Goal: Task Accomplishment & Management: Manage account settings

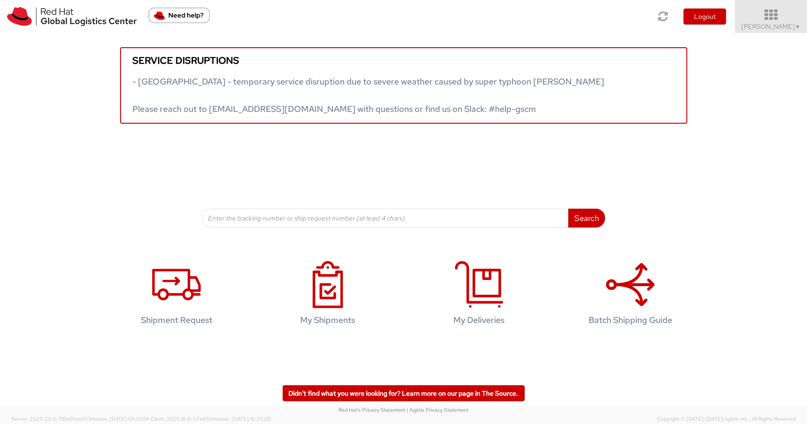
click at [776, 19] on icon at bounding box center [771, 15] width 83 height 13
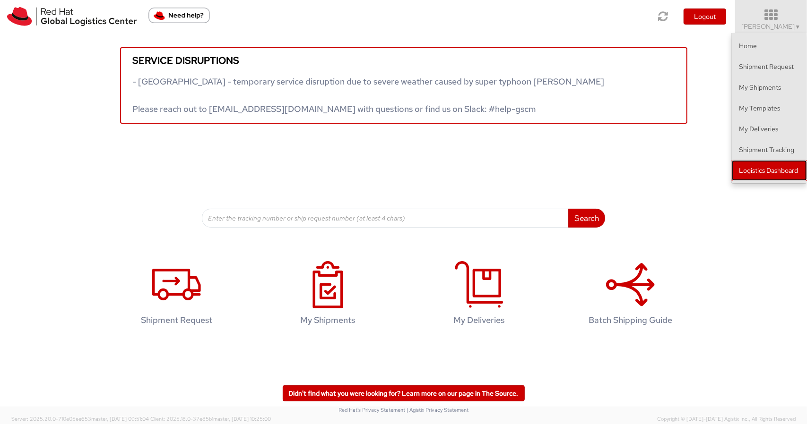
click at [760, 172] on link "Logistics Dashboard" at bounding box center [769, 170] width 75 height 21
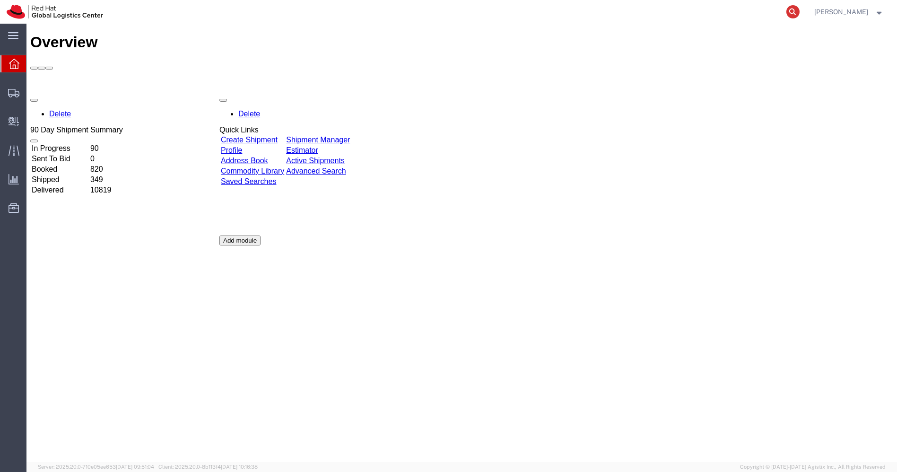
click at [799, 7] on icon at bounding box center [792, 11] width 13 height 13
paste input "Hi India Post Team, PFA excel sheet for [DATE] pickup Note: These shipments are…"
type input "Hi India Post Team, PFA excel sheet for [DATE] pickup Note: These shipments are…"
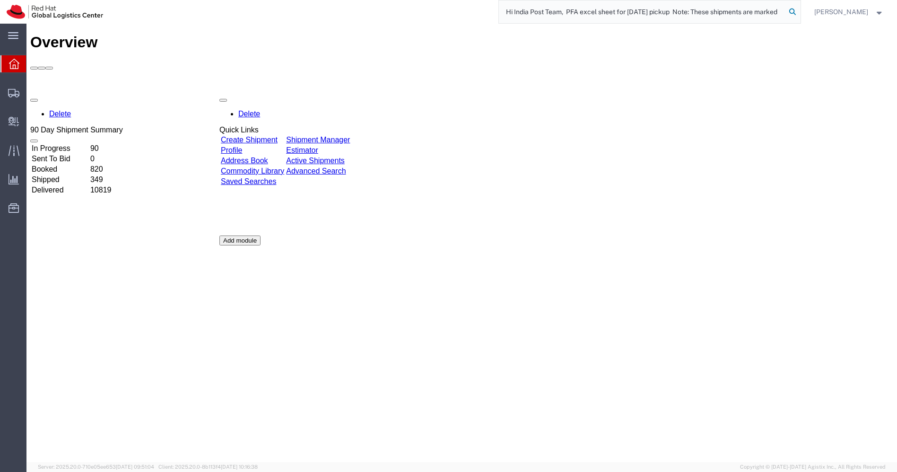
click at [799, 9] on icon at bounding box center [792, 11] width 13 height 13
click at [799, 9] on icon at bounding box center [792, 12] width 14 height 14
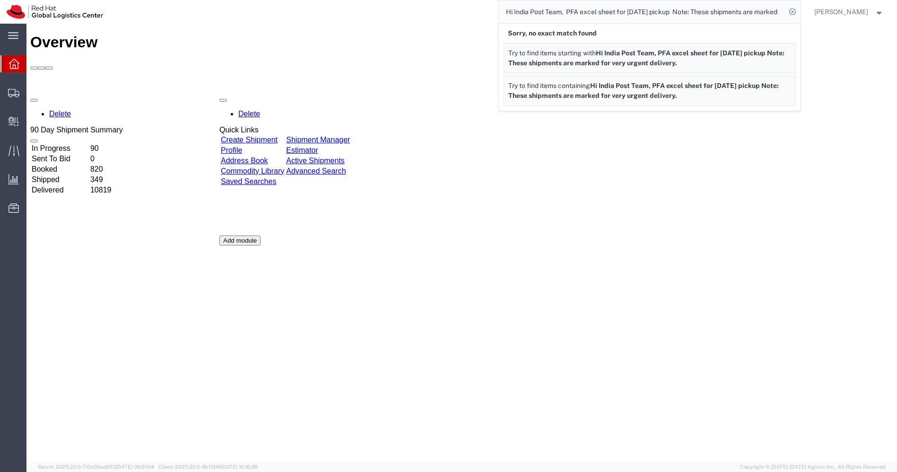
click at [799, 9] on icon at bounding box center [792, 11] width 13 height 13
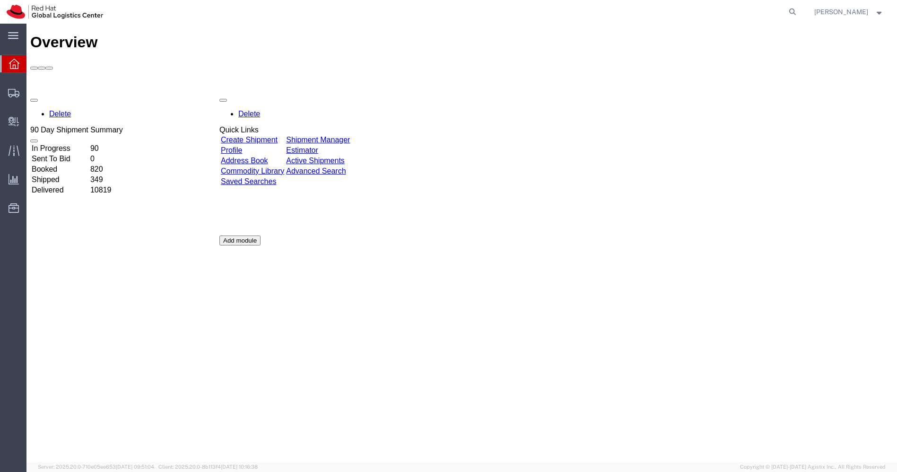
click at [799, 9] on icon at bounding box center [792, 11] width 13 height 13
type input "56948721"
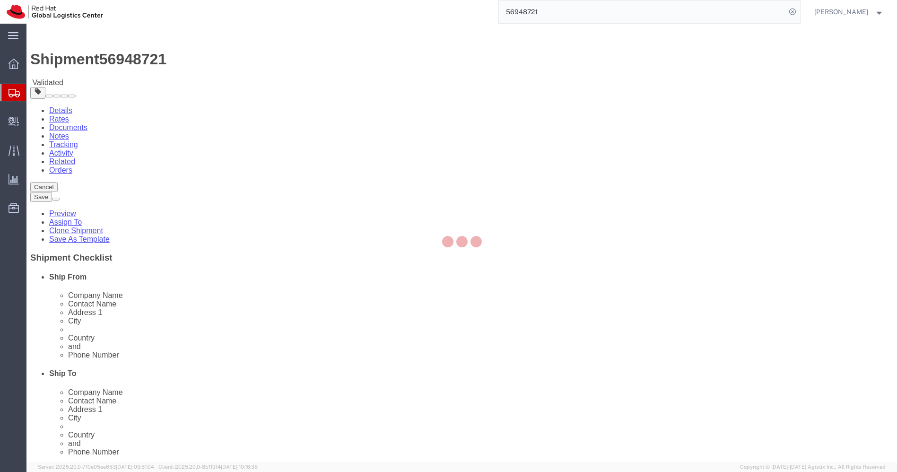
select select
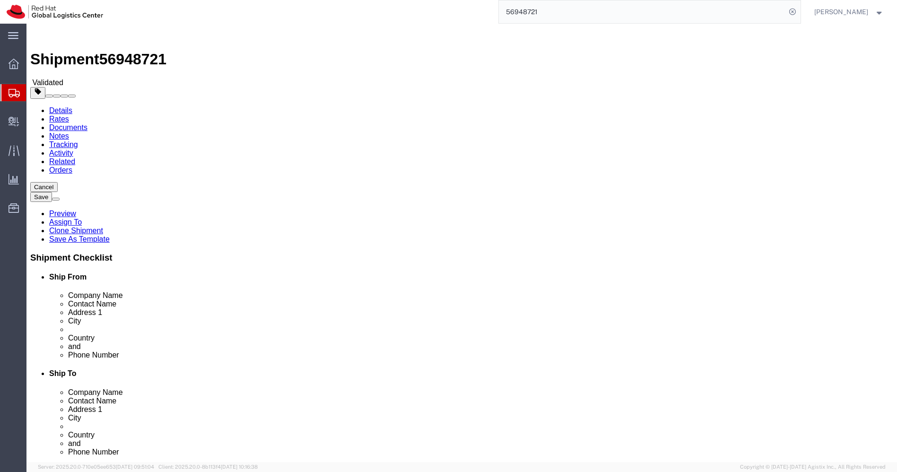
drag, startPoint x: 559, startPoint y: 190, endPoint x: 380, endPoint y: 184, distance: 179.2
click div "Location My Profile Location RH - Amsterdam - MSO RH - Amsterdam Data Center RH…"
click input "[PERSON_NAME] Institute of Technical Studies (GITS)"
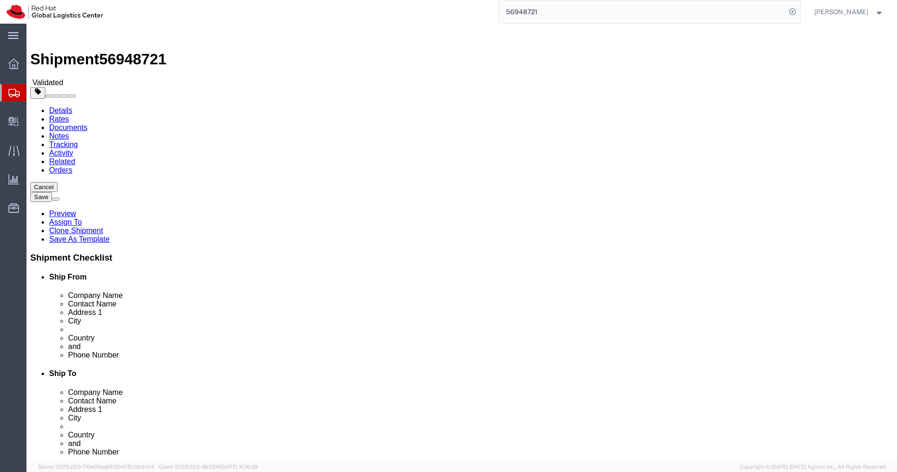
click icon
click img
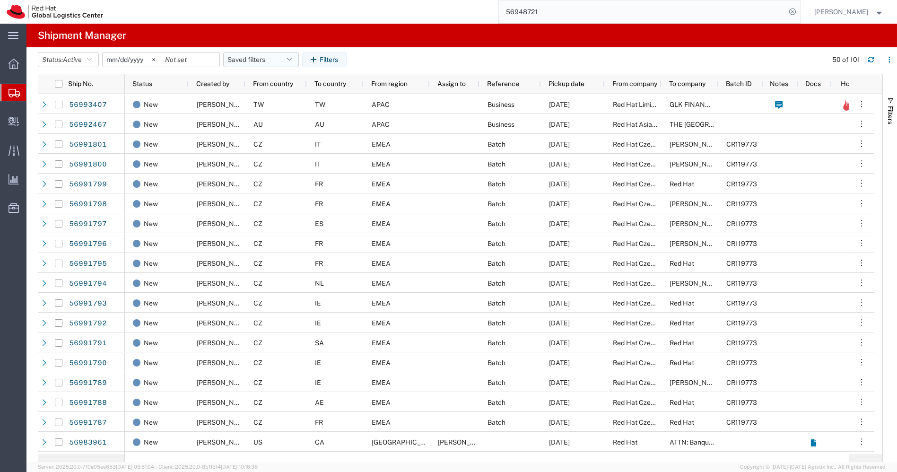
click at [292, 59] on icon "button" at bounding box center [289, 59] width 5 height 7
click at [262, 105] on span "APAC" at bounding box center [286, 100] width 124 height 17
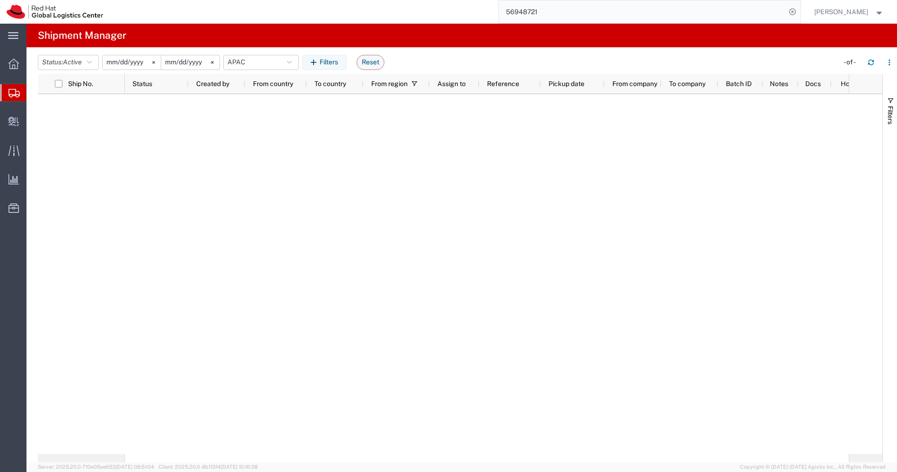
type input "[DATE]"
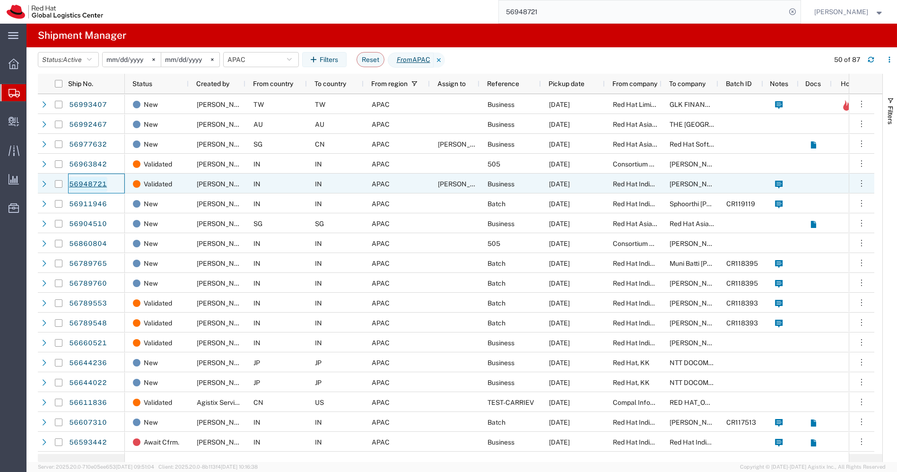
click at [83, 182] on link "56948721" at bounding box center [88, 184] width 39 height 15
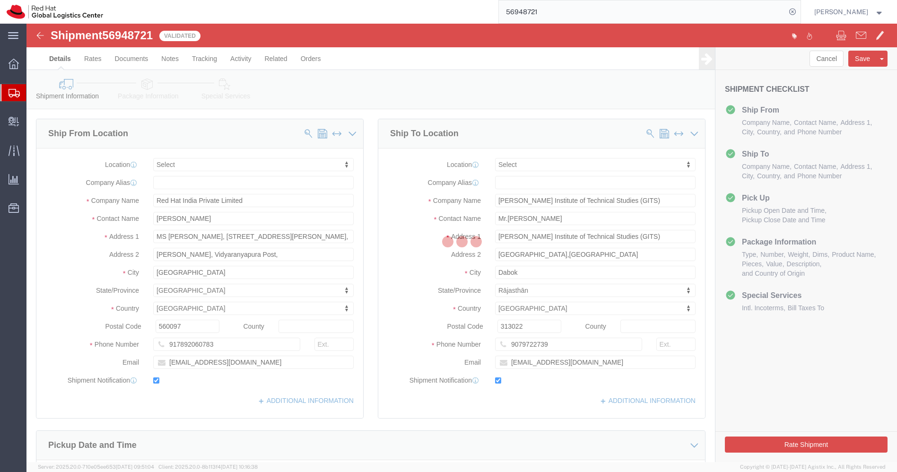
select select
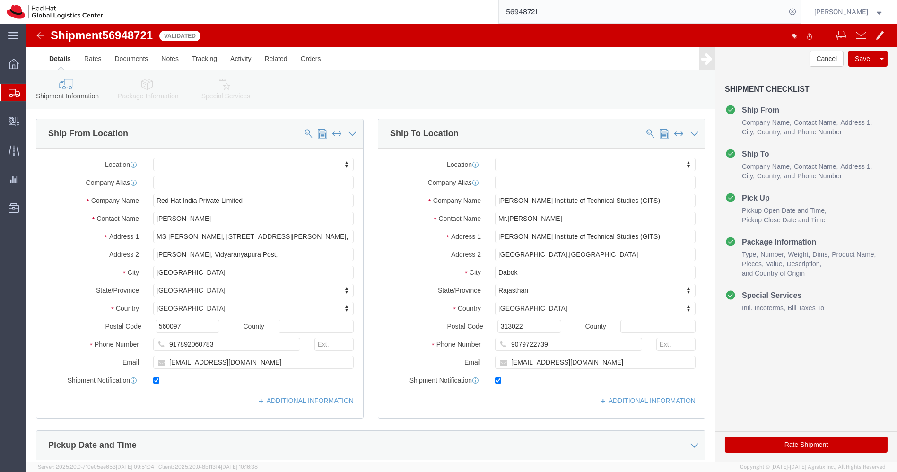
click icon
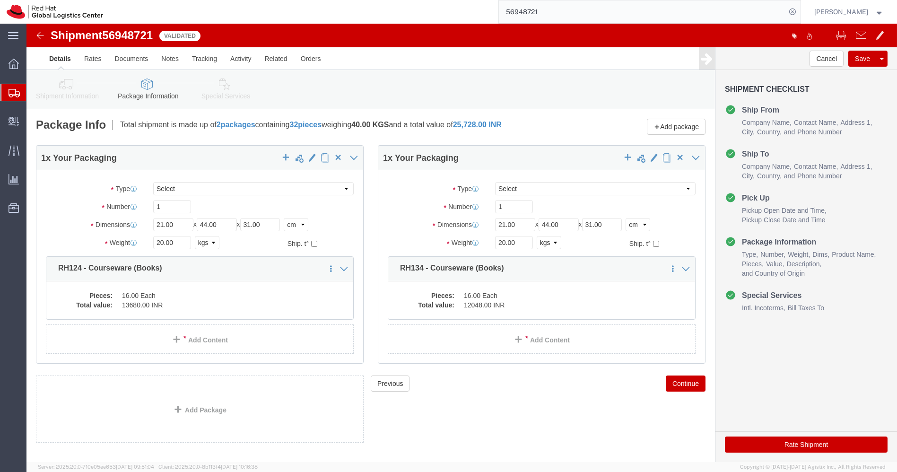
click img
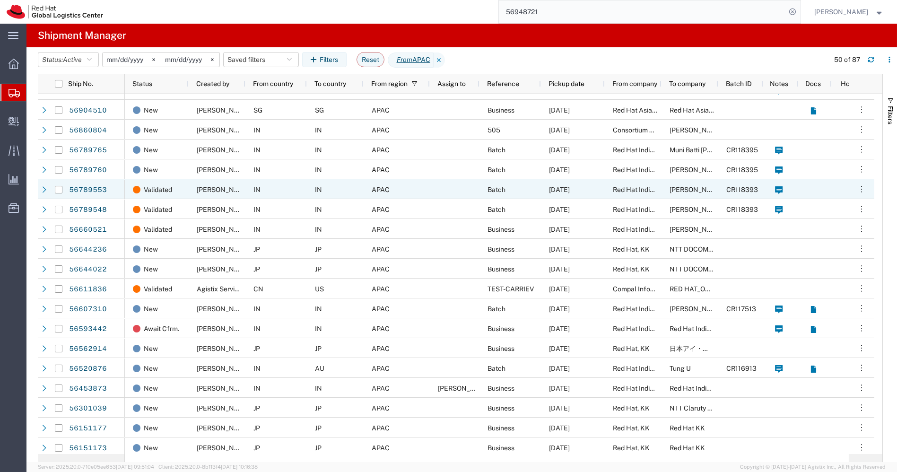
scroll to position [49, 0]
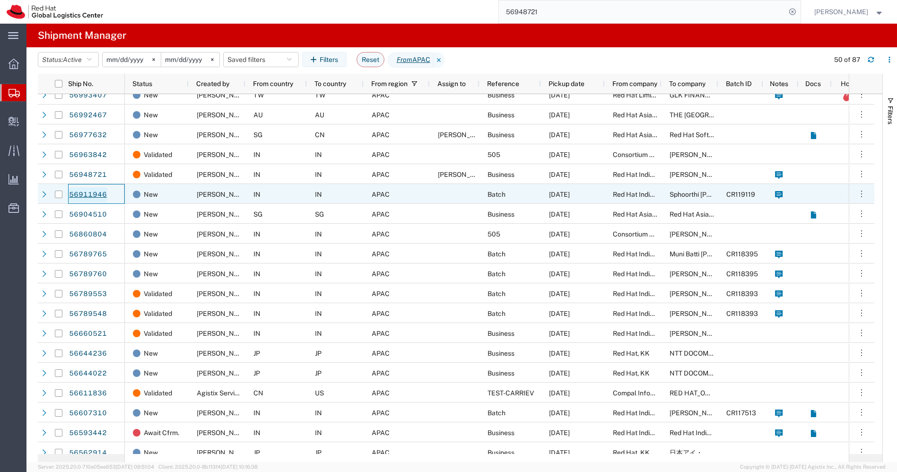
click at [77, 193] on link "56911946" at bounding box center [88, 194] width 39 height 15
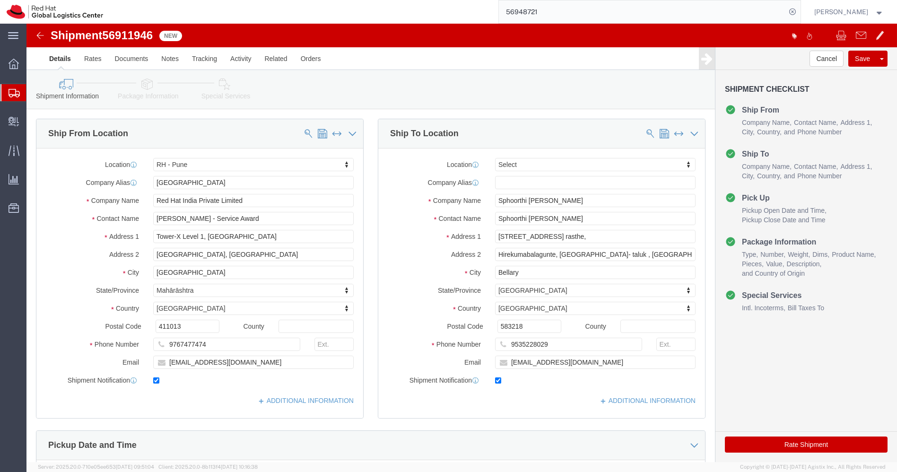
select select "38007"
select select
drag, startPoint x: 565, startPoint y: 190, endPoint x: 425, endPoint y: 200, distance: 140.8
click div "Contact Name Sphoorthi Kanni Hanumanthrya"
drag, startPoint x: 571, startPoint y: 193, endPoint x: 415, endPoint y: 195, distance: 155.5
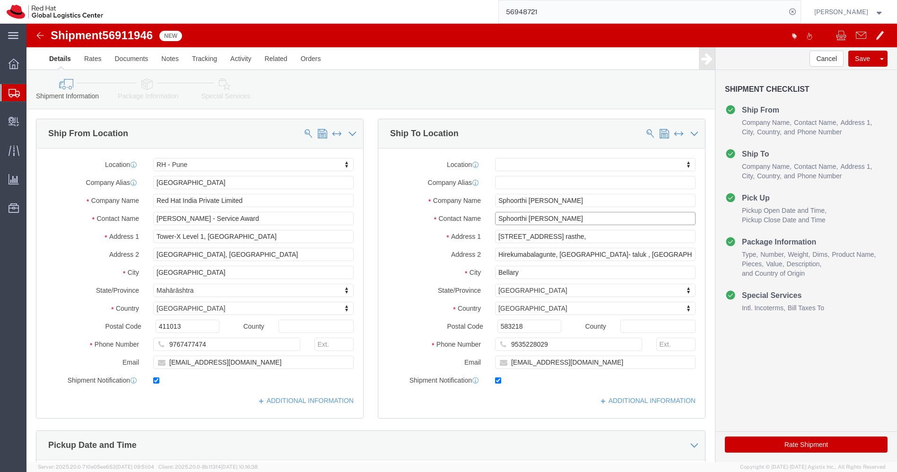
click div "Contact Name Sphoorthi Kanni Hanumanthrya"
click input "[EMAIL_ADDRESS][DOMAIN_NAME]"
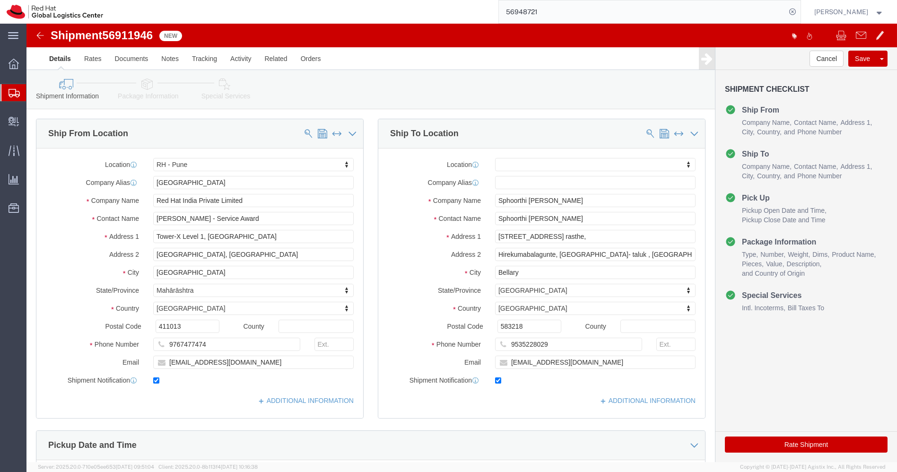
click img
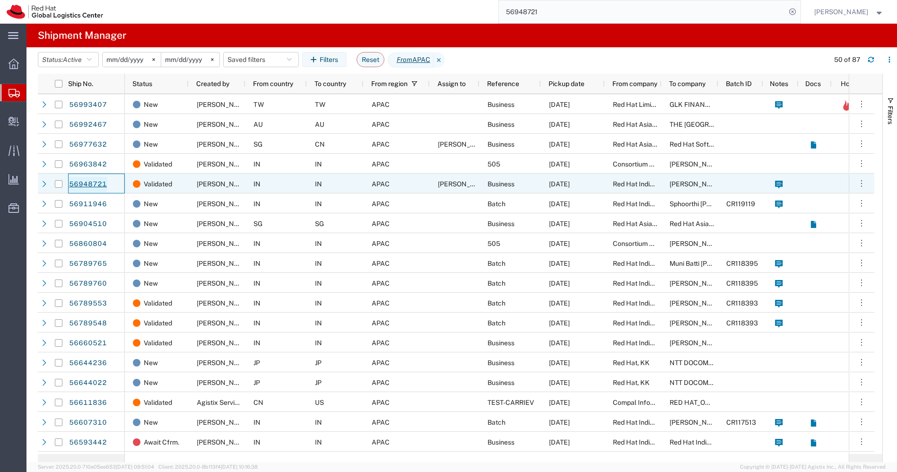
click at [80, 182] on link "56948721" at bounding box center [88, 184] width 39 height 15
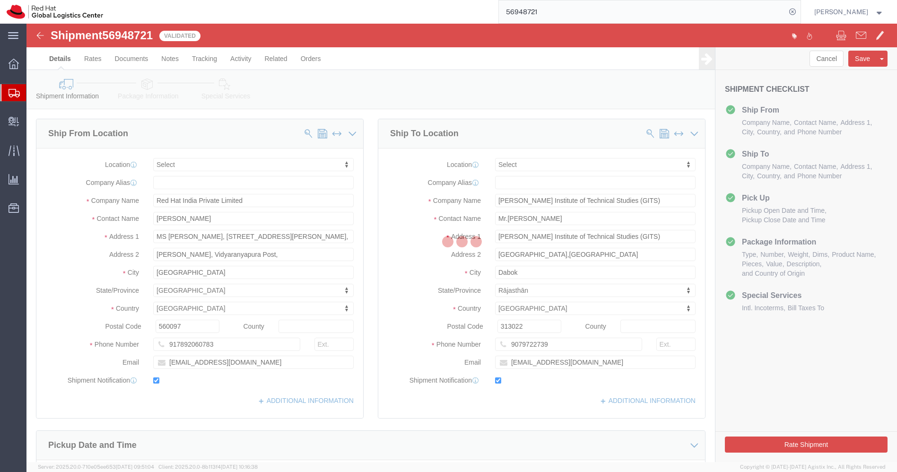
select select
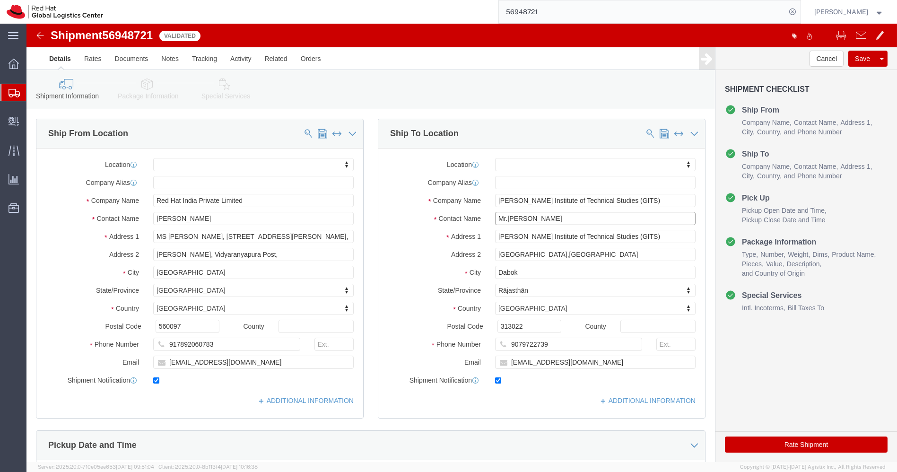
drag, startPoint x: 571, startPoint y: 193, endPoint x: 364, endPoint y: 198, distance: 206.6
click div "Contact Name Mr.Jitendra Singh Chaudhary"
click img
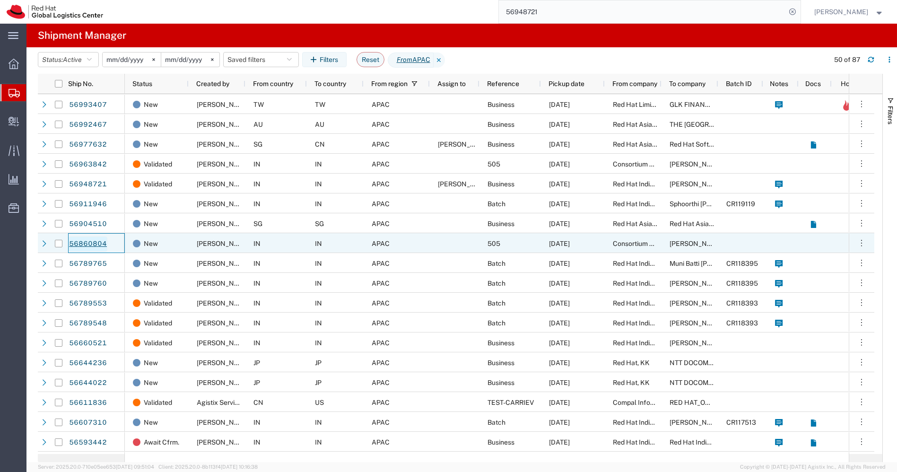
click at [87, 241] on link "56860804" at bounding box center [88, 243] width 39 height 15
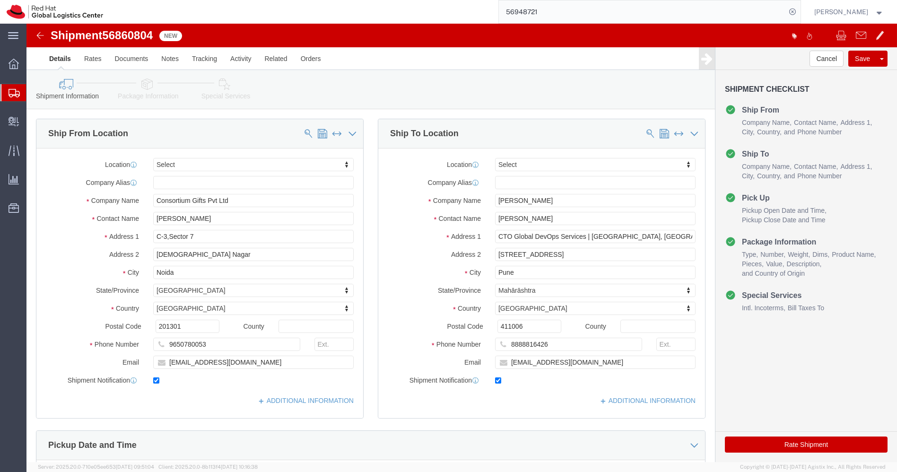
select select
click input "checkbox"
checkbox input "false"
click input "checkbox"
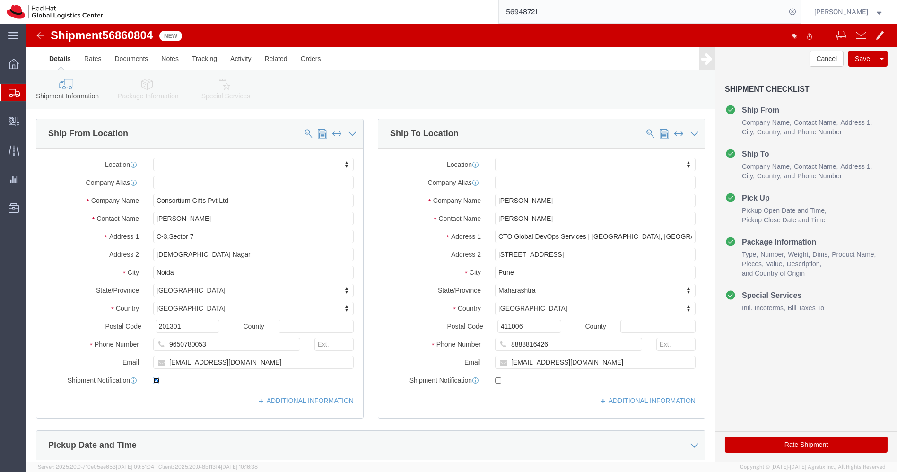
checkbox input "false"
click input "online@consortiumgifts.com"
click input "mohan.arjun.udata@hsbc.co.in"
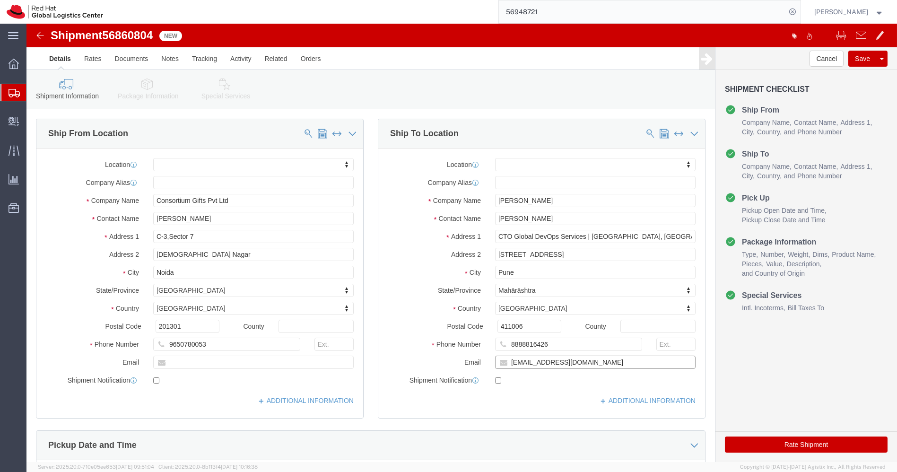
click input "mohan.arjun.udata@hsbc.co.in"
click icon
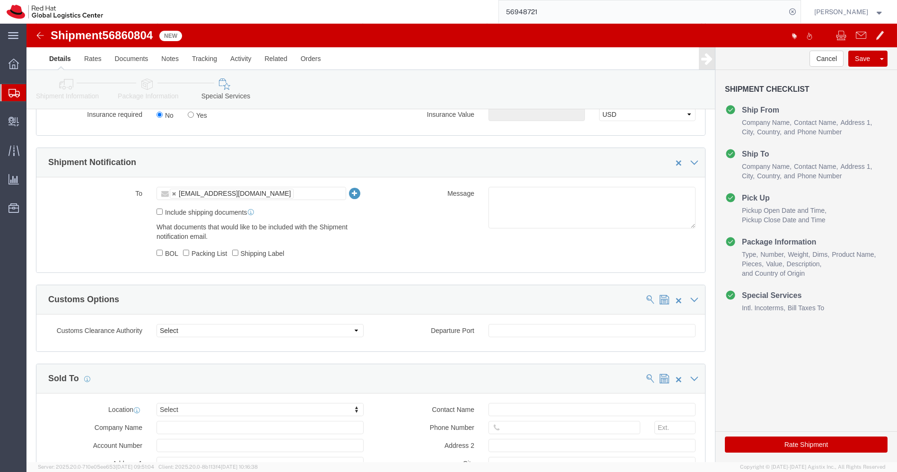
scroll to position [308, 0]
click link
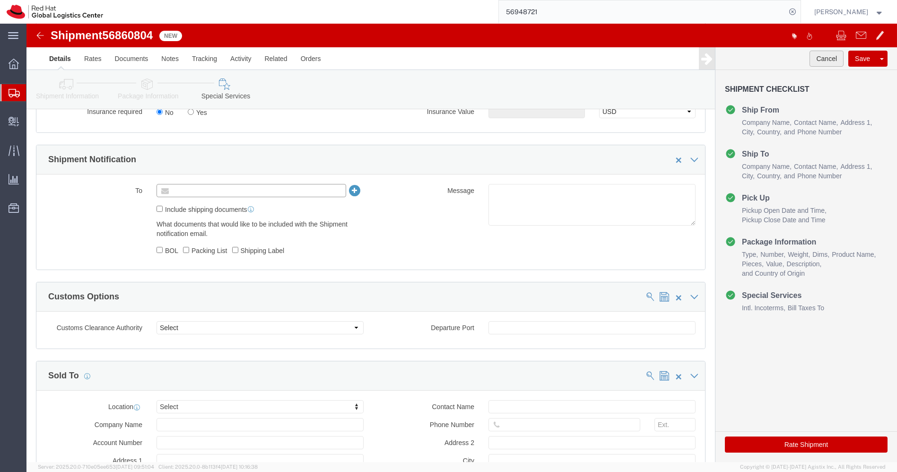
type input "Enter Email Address"
click button "Cancel"
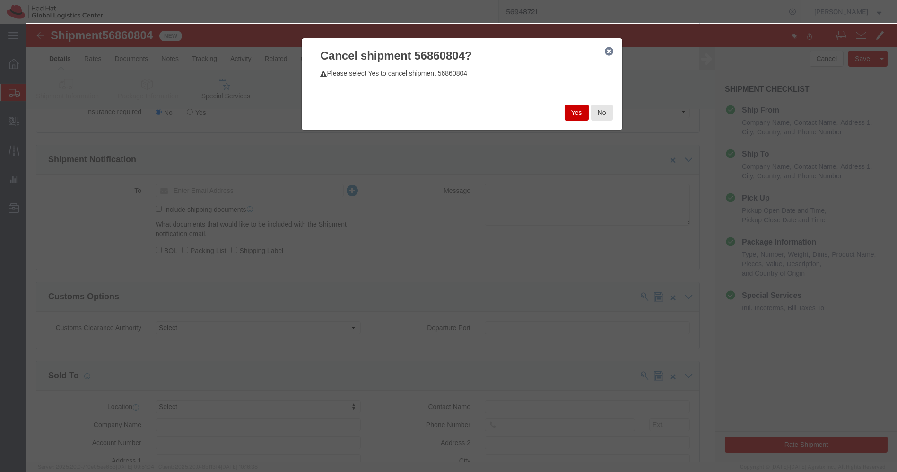
click button "Yes"
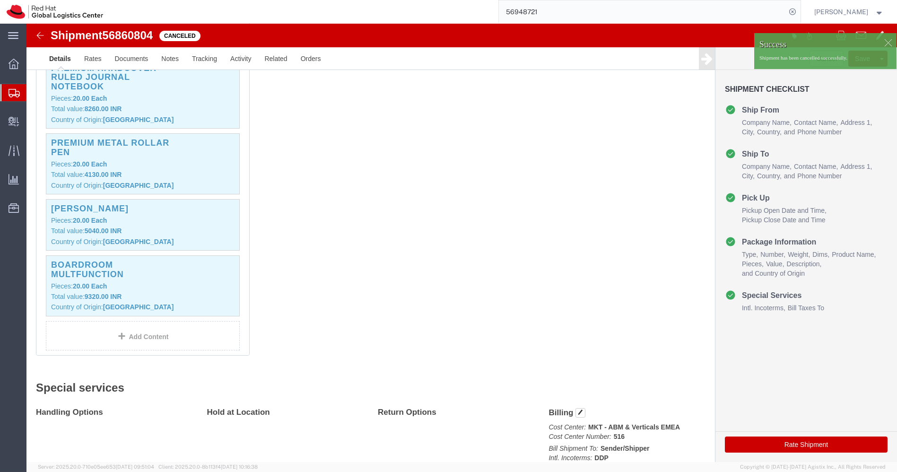
click img
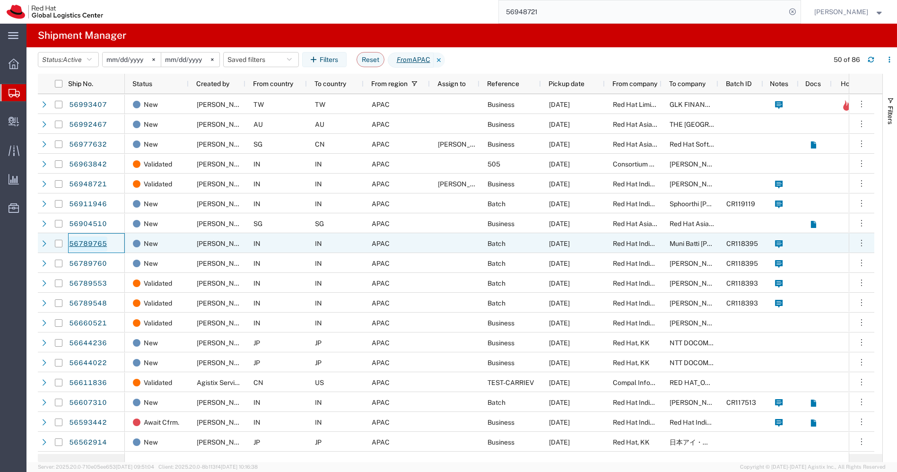
click at [86, 248] on link "56789765" at bounding box center [88, 243] width 39 height 15
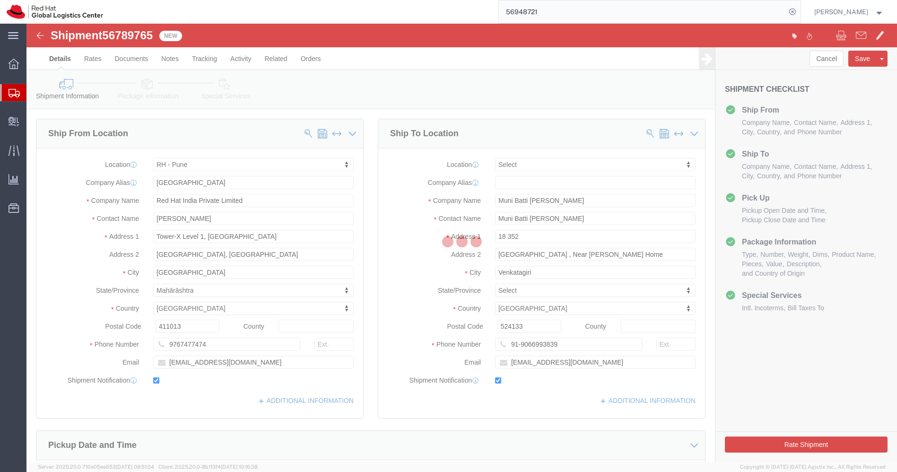
select select "38007"
select select
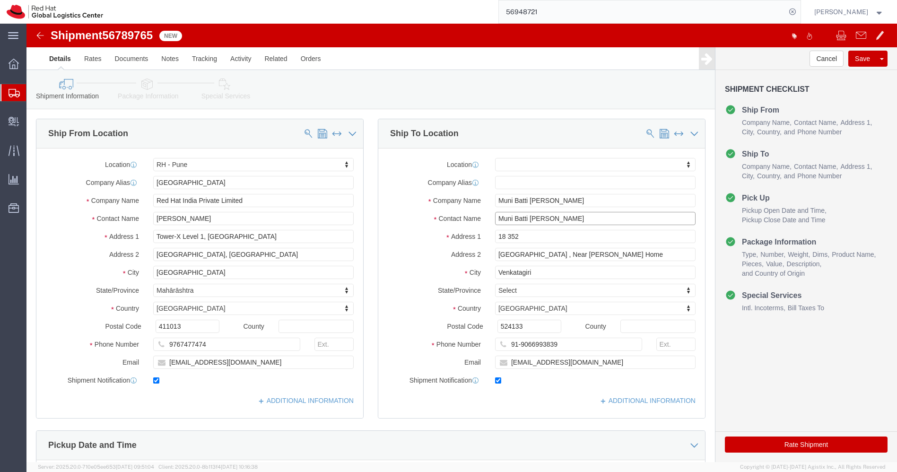
drag, startPoint x: 546, startPoint y: 191, endPoint x: 381, endPoint y: 185, distance: 165.0
click div "Location My Profile Location RH - Amsterdam - MSO RH - Amsterdam Data Center RH…"
click icon
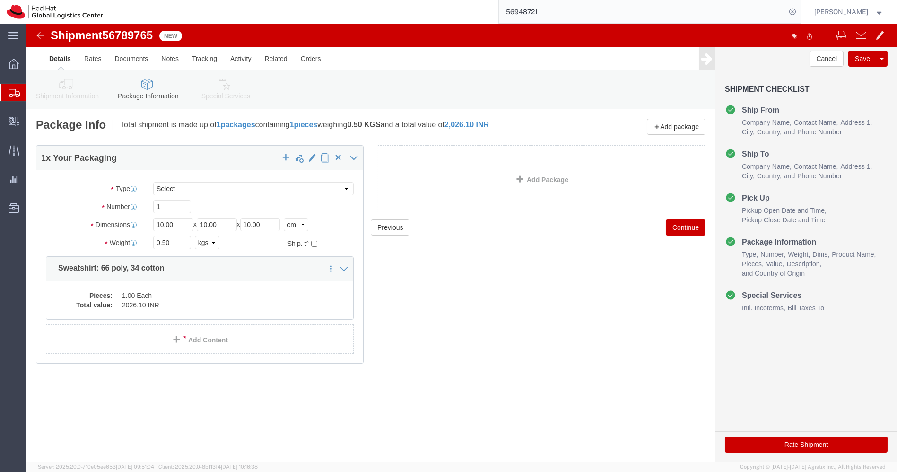
click div "Shipment 56789765 New"
click img
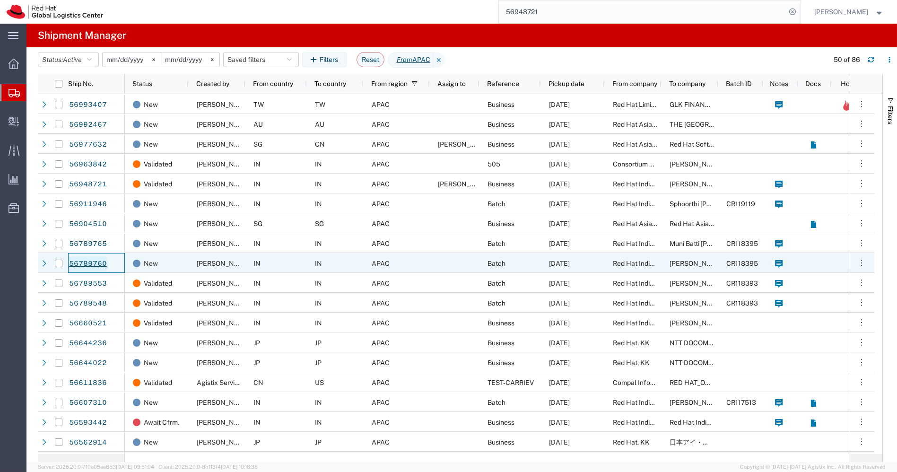
click at [84, 262] on link "56789760" at bounding box center [88, 263] width 39 height 15
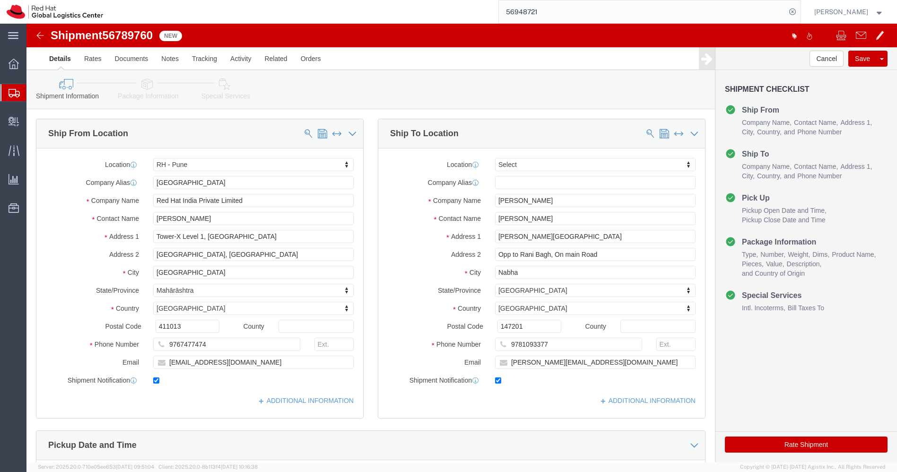
select select "38007"
select select
drag, startPoint x: 563, startPoint y: 217, endPoint x: 350, endPoint y: 186, distance: 215.3
click div "Location My Profile Location RH - Amsterdam - MSO RH - Amsterdam Data Center RH…"
click img
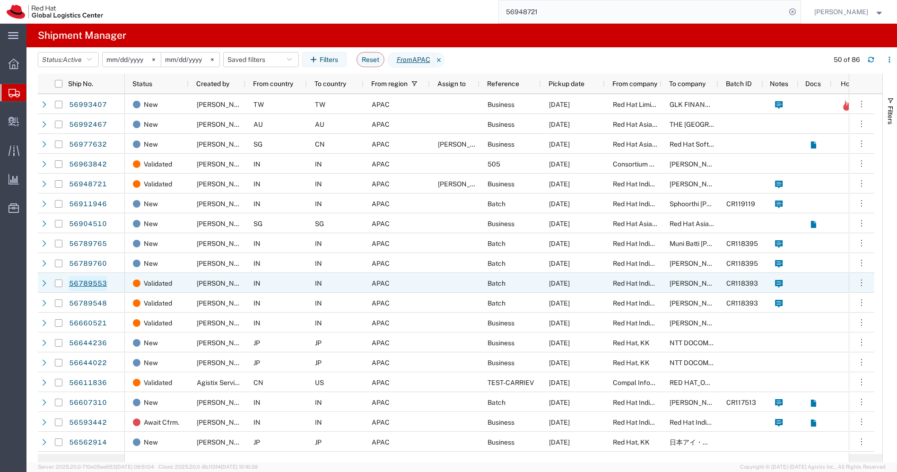
click at [87, 282] on link "56789553" at bounding box center [88, 283] width 39 height 15
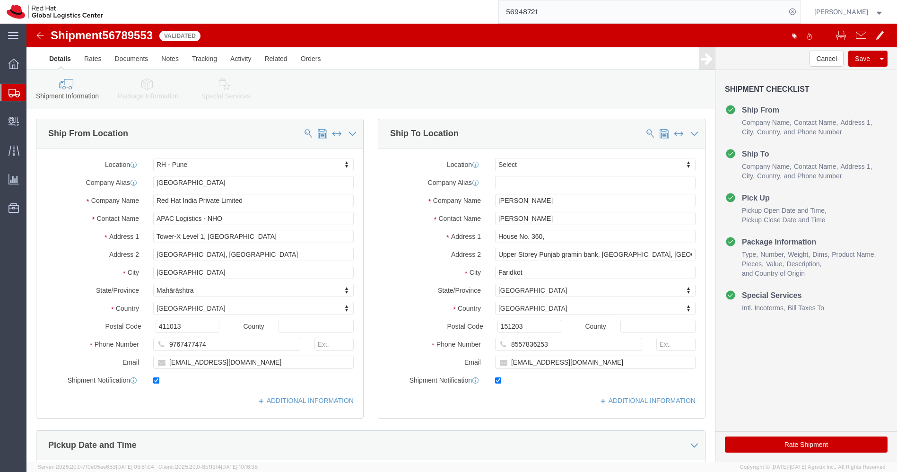
select select "38007"
select select
drag, startPoint x: 524, startPoint y: 193, endPoint x: 438, endPoint y: 193, distance: 86.5
click div "Contact Name Parshant Sharma"
click img
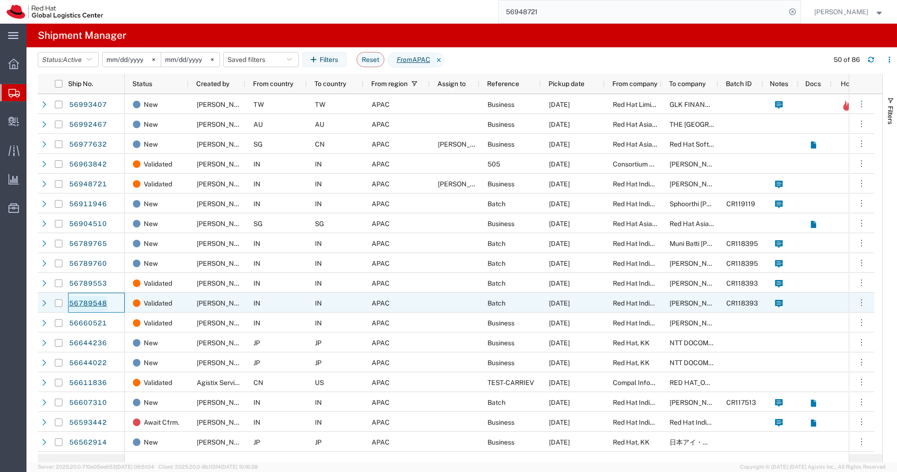
click at [81, 303] on link "56789548" at bounding box center [88, 303] width 39 height 15
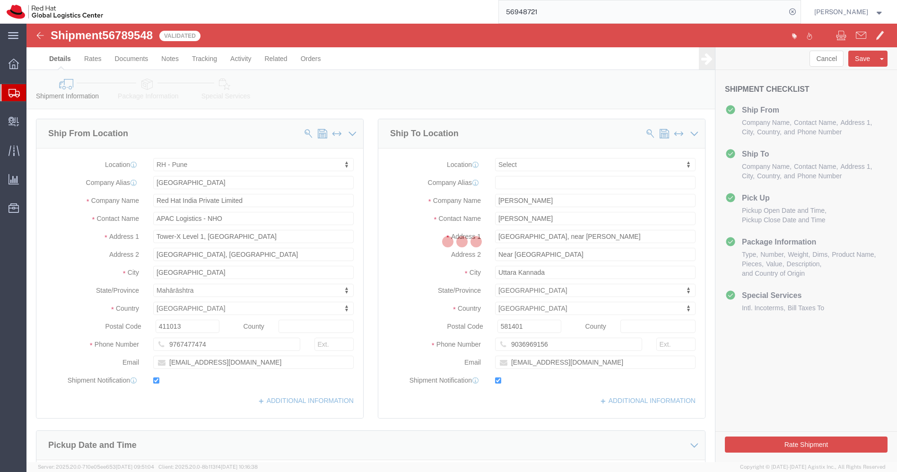
select select "38007"
select select
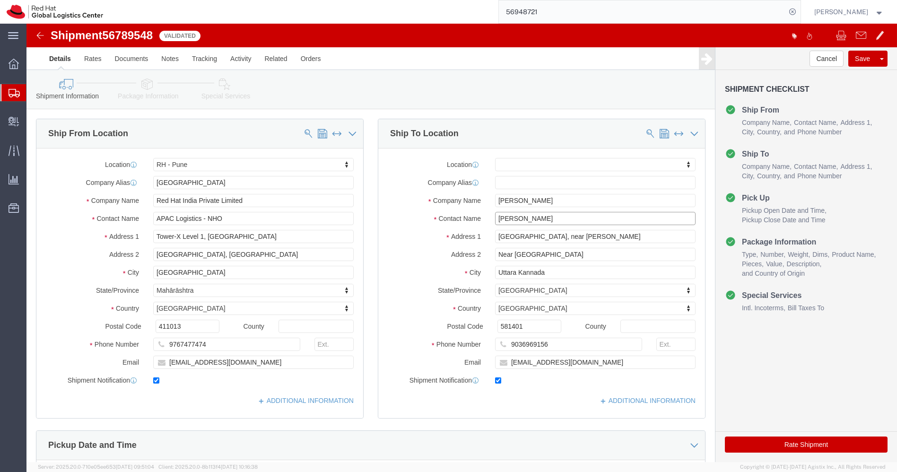
drag, startPoint x: 531, startPoint y: 191, endPoint x: 391, endPoint y: 196, distance: 140.0
click div "Contact Name Nagaraj Tarimane"
click img
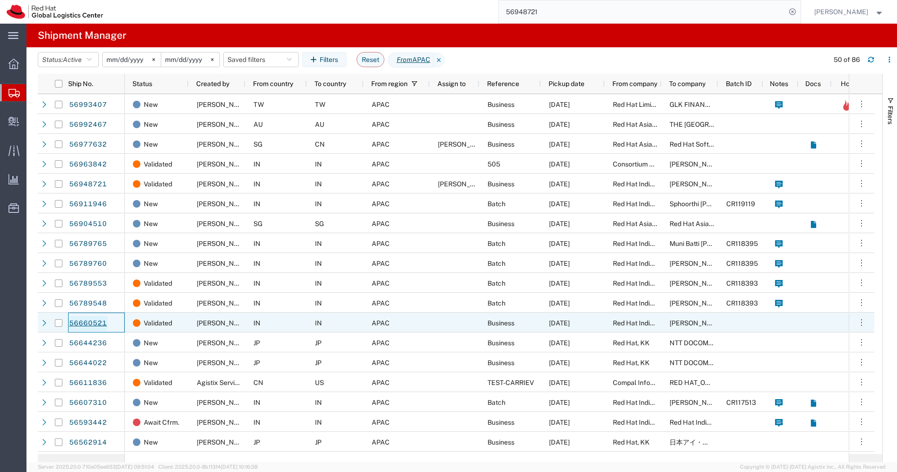
click at [95, 323] on link "56660521" at bounding box center [88, 323] width 39 height 15
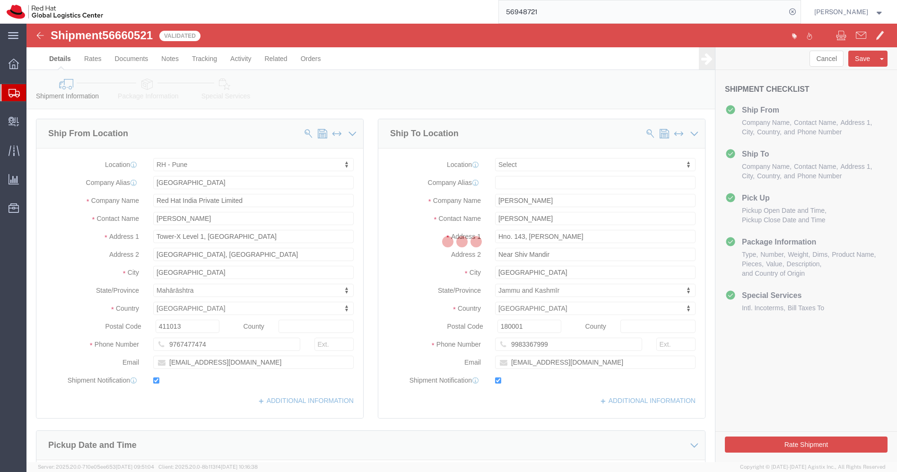
select select "38007"
select select
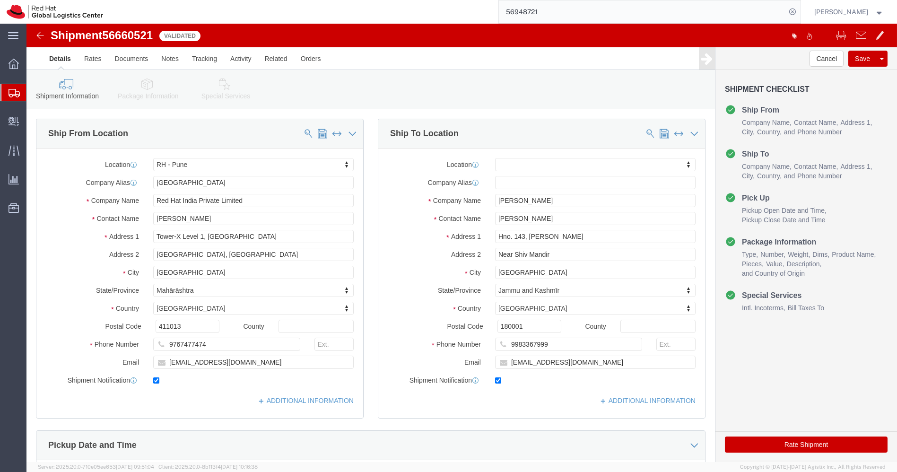
click link "Package Information"
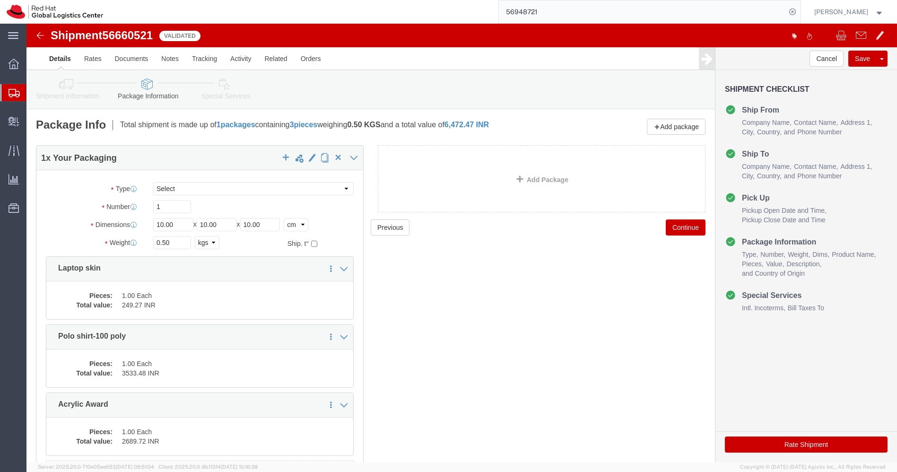
click icon
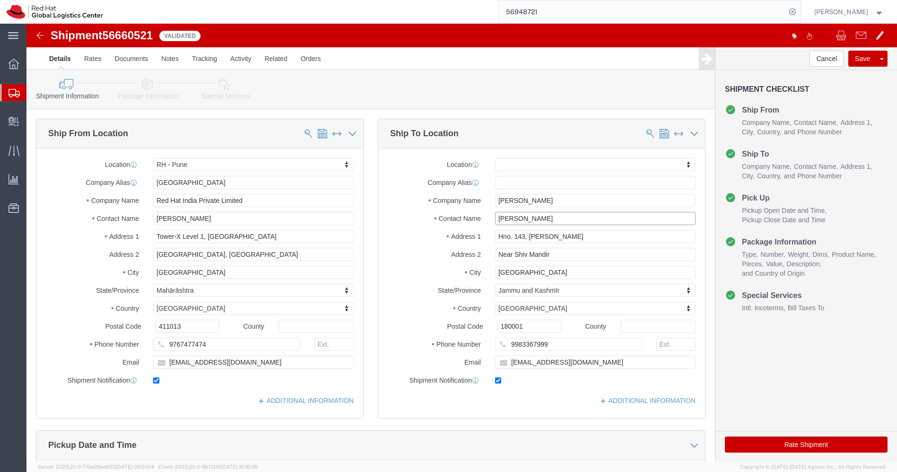
drag, startPoint x: 522, startPoint y: 192, endPoint x: 431, endPoint y: 193, distance: 90.7
click div "Contact Name Priyansh Magotra"
click img
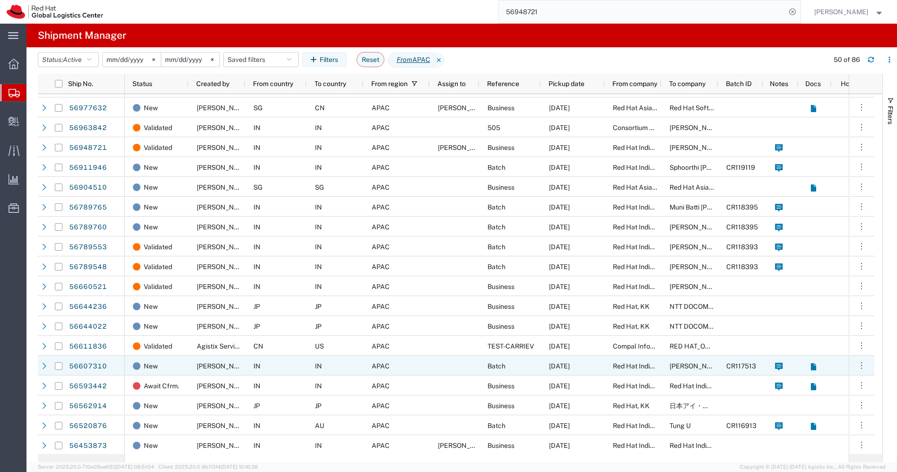
scroll to position [40, 0]
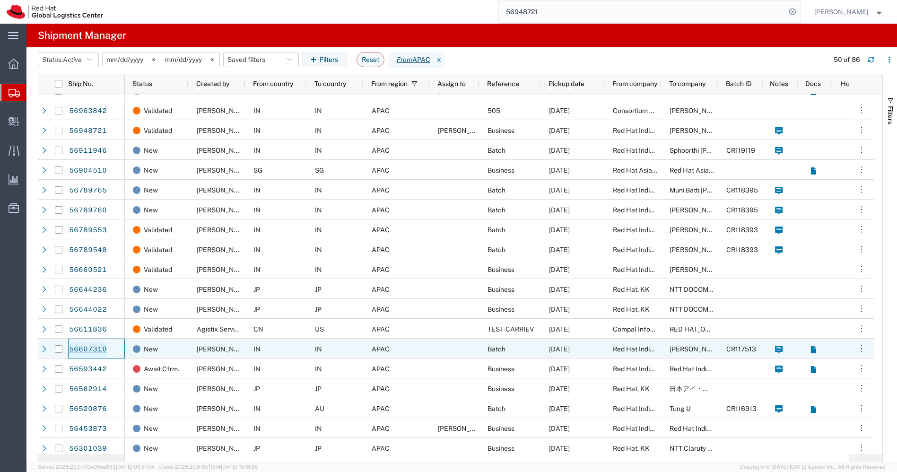
click at [86, 353] on link "56607310" at bounding box center [88, 349] width 39 height 15
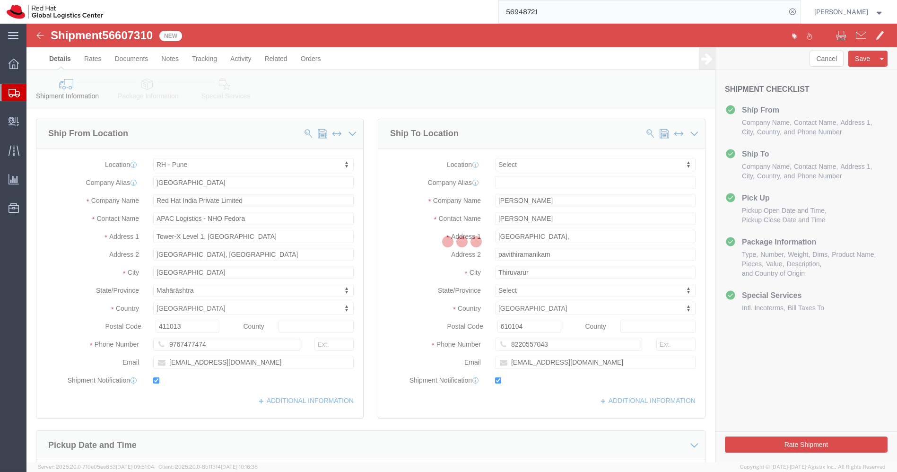
select select "38007"
select select
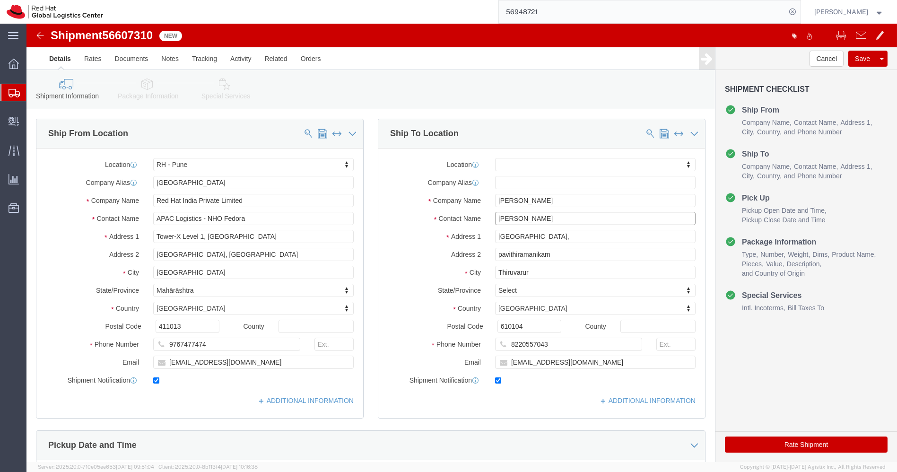
drag, startPoint x: 522, startPoint y: 192, endPoint x: 451, endPoint y: 197, distance: 70.6
click div "Contact Name Mahesh kumar M"
click img
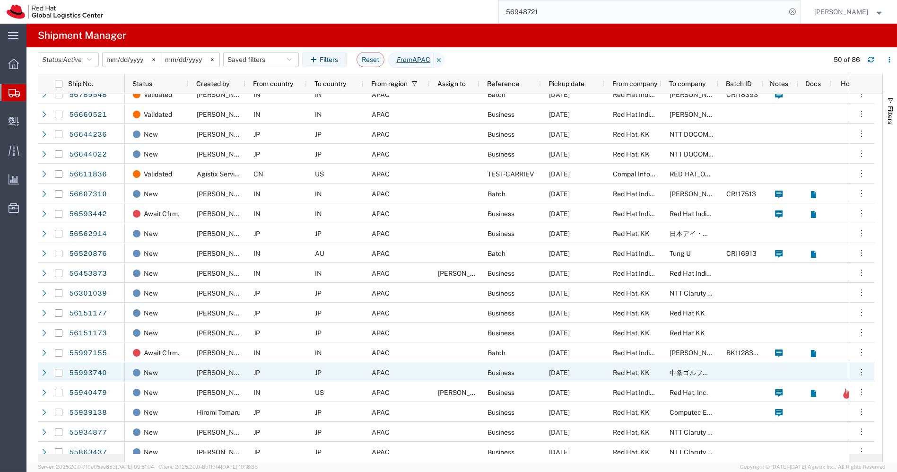
scroll to position [213, 0]
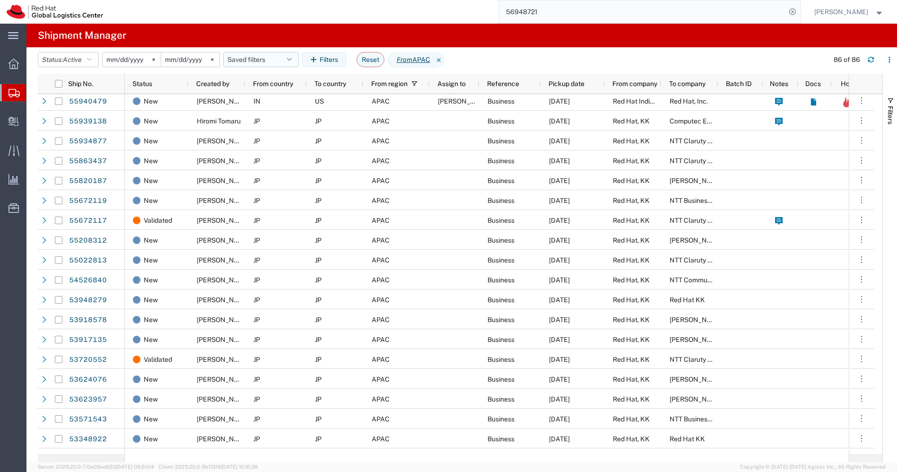
click at [292, 58] on icon "button" at bounding box center [289, 59] width 5 height 7
click at [252, 104] on span "APAC" at bounding box center [286, 100] width 124 height 17
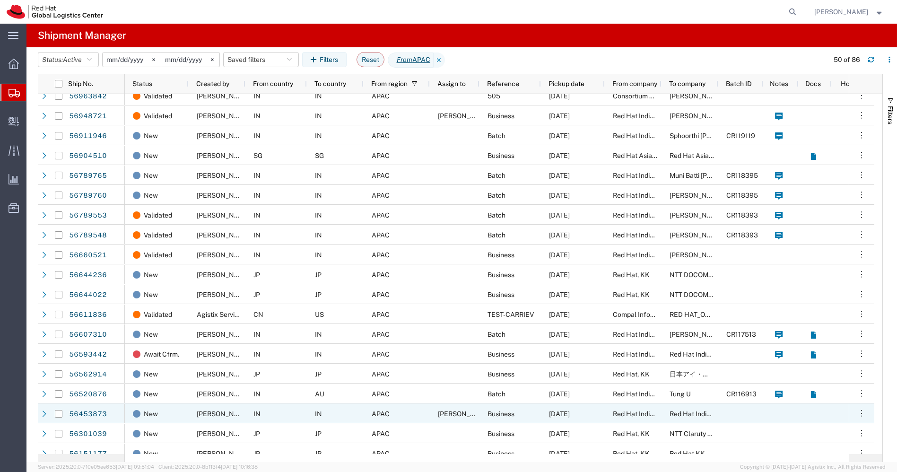
scroll to position [79, 0]
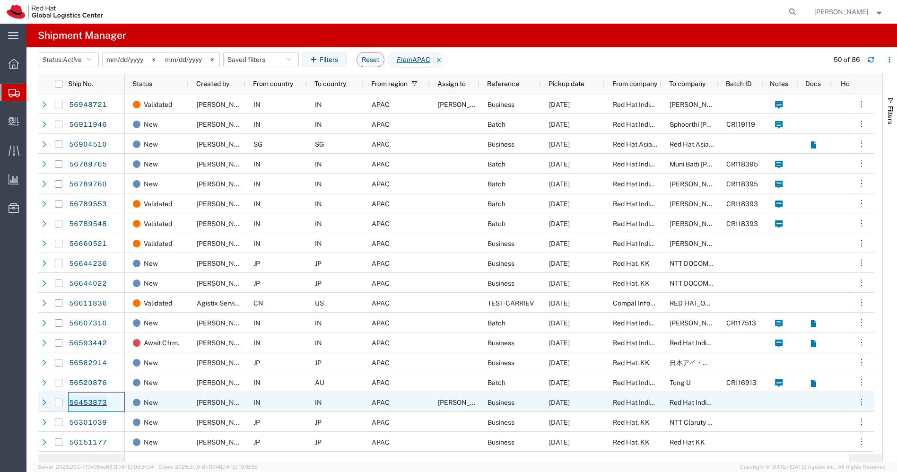
click at [84, 398] on link "56453873" at bounding box center [88, 402] width 39 height 15
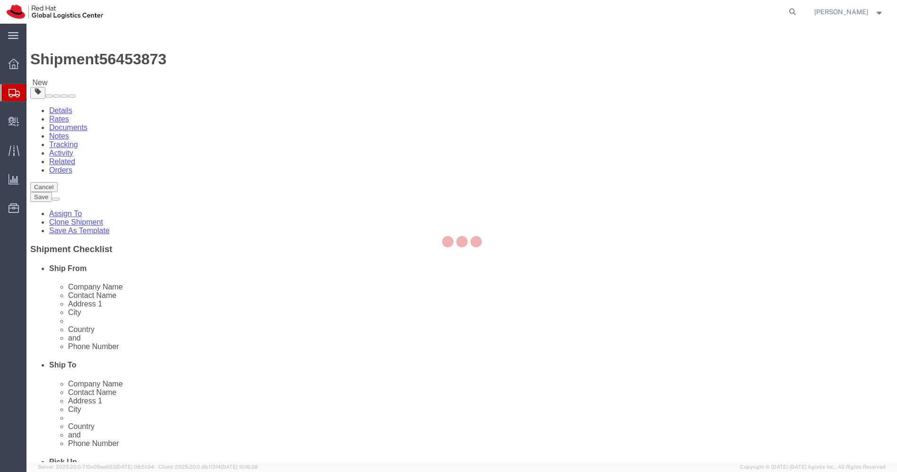
select select "38432"
select select "37948"
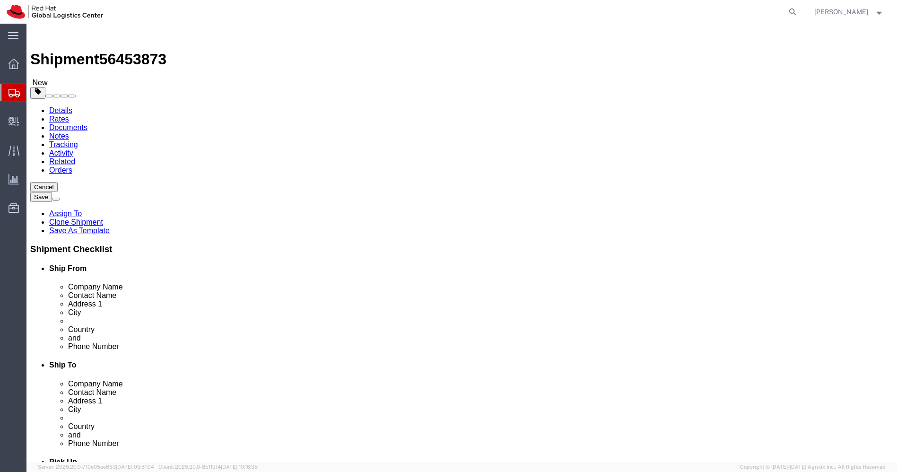
drag, startPoint x: 517, startPoint y: 191, endPoint x: 423, endPoint y: 189, distance: 94.5
click div "Contact Name [PERSON_NAME]"
click input "Red Hat India Private Limited"
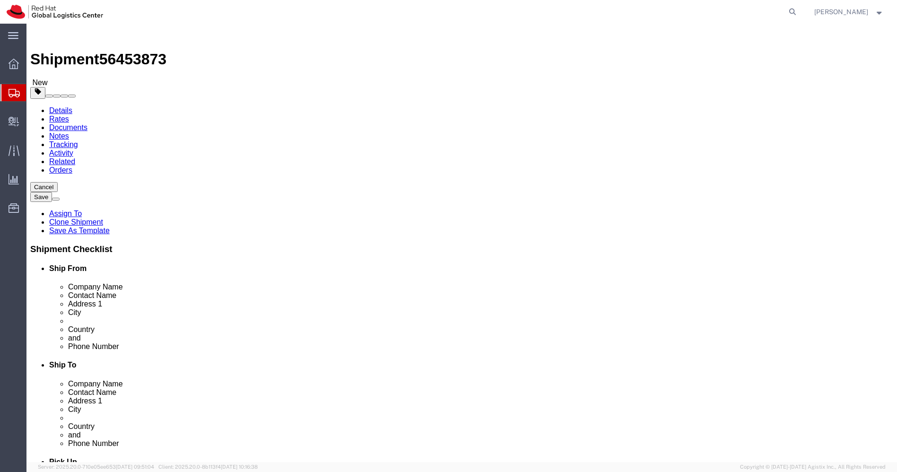
click input "[GEOGRAPHIC_DATA]"
click input "[PERSON_NAME]"
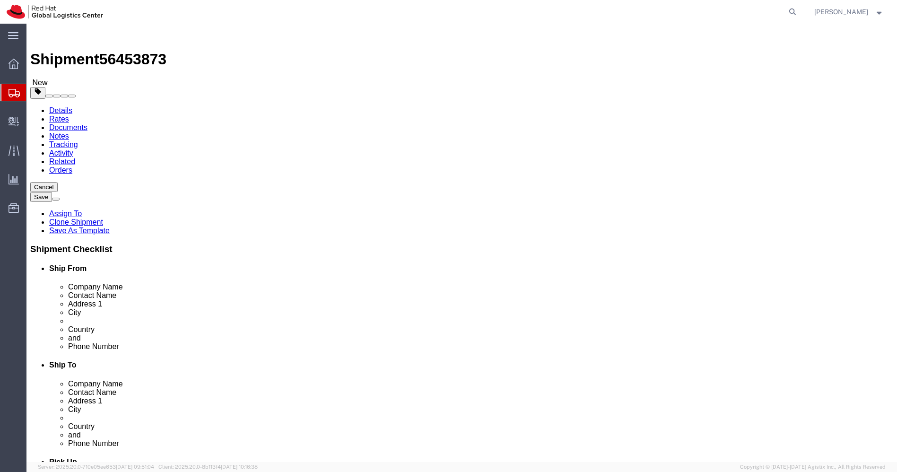
click input "[PERSON_NAME]"
click img
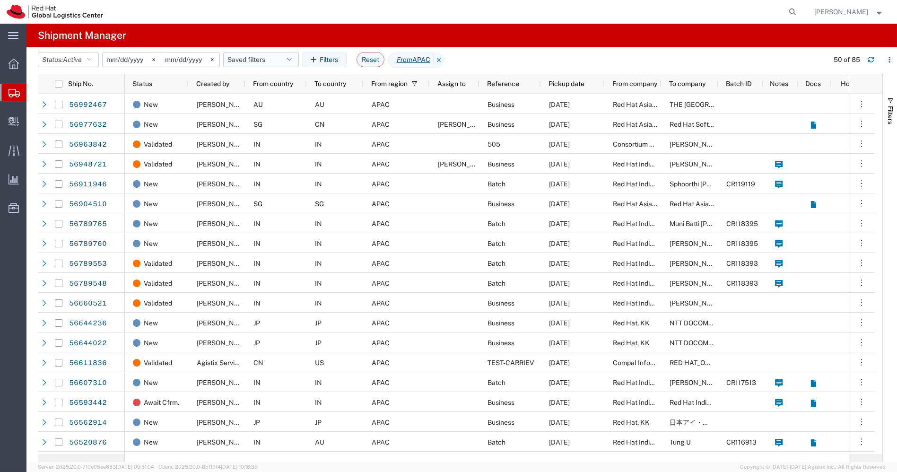
click at [292, 59] on icon "button" at bounding box center [289, 59] width 5 height 7
click at [263, 103] on span "APAC" at bounding box center [286, 100] width 124 height 17
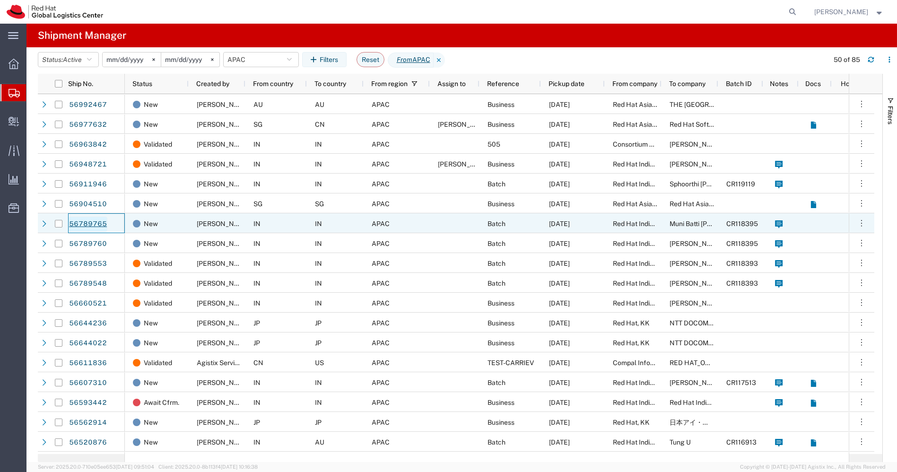
click at [85, 220] on link "56789765" at bounding box center [88, 223] width 39 height 15
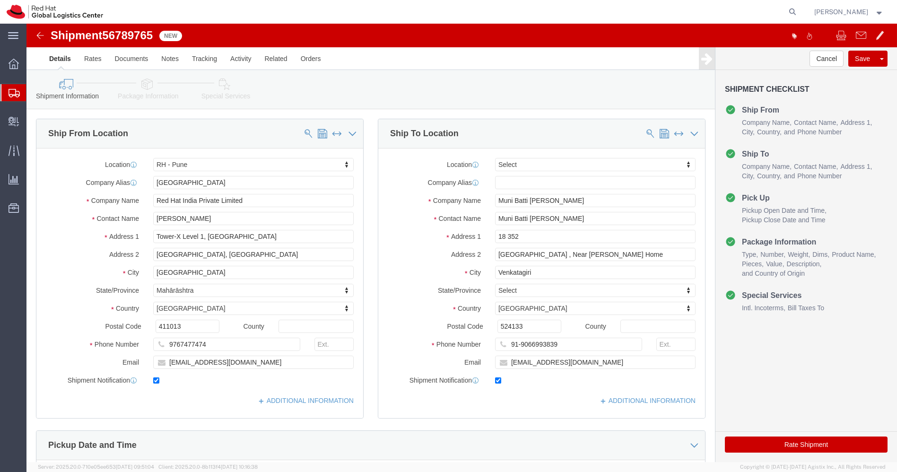
select select "38007"
select select
drag, startPoint x: 568, startPoint y: 216, endPoint x: 358, endPoint y: 193, distance: 211.6
click div "Contact Name Muni Batti [PERSON_NAME]"
drag, startPoint x: 532, startPoint y: 322, endPoint x: 491, endPoint y: 316, distance: 42.0
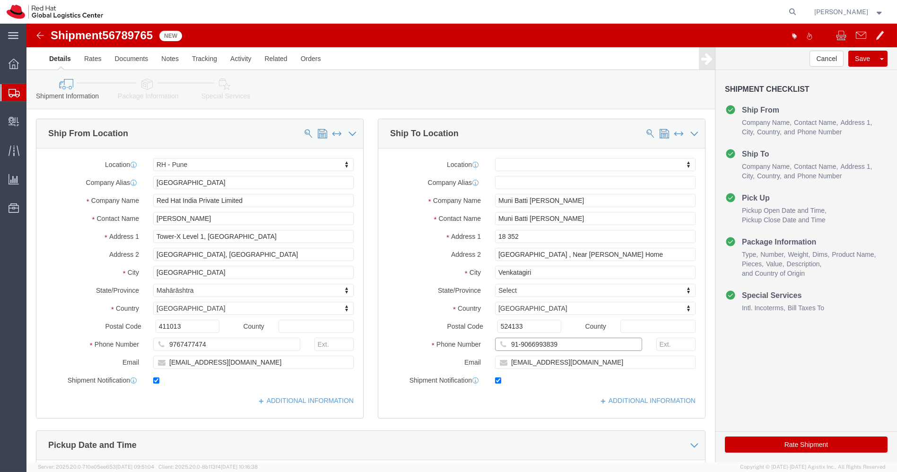
click input "91-9066993839"
click input "[EMAIL_ADDRESS][DOMAIN_NAME]"
click input "Venkatagiri"
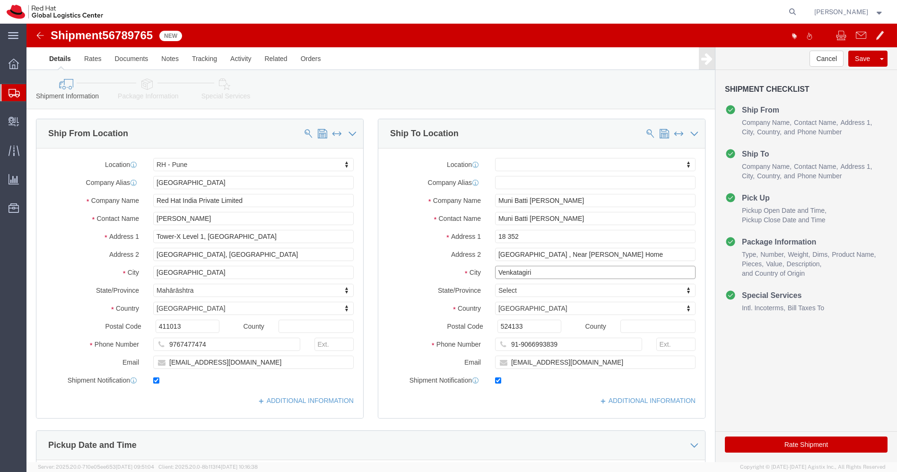
click input "Venkatagiri"
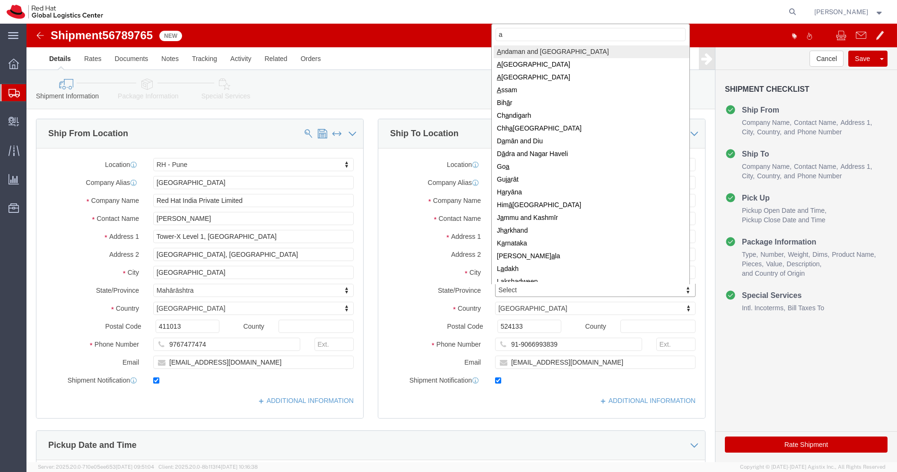
scroll to position [1, 0]
type input "a"
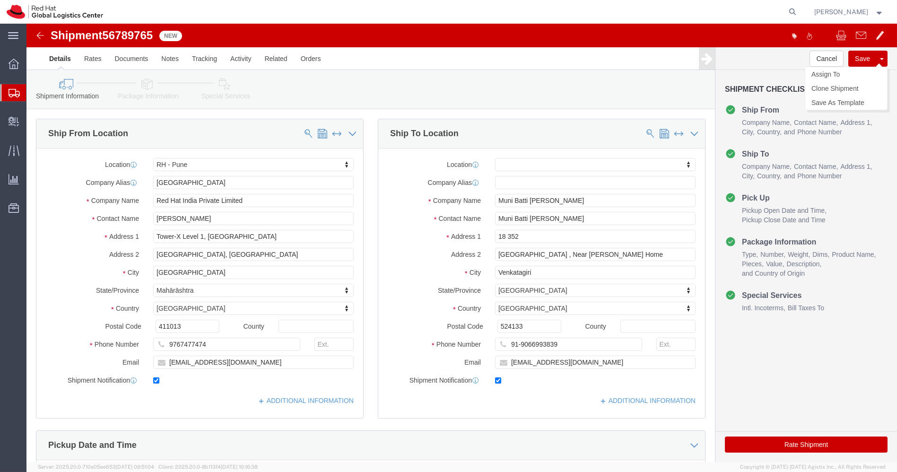
click button "Save"
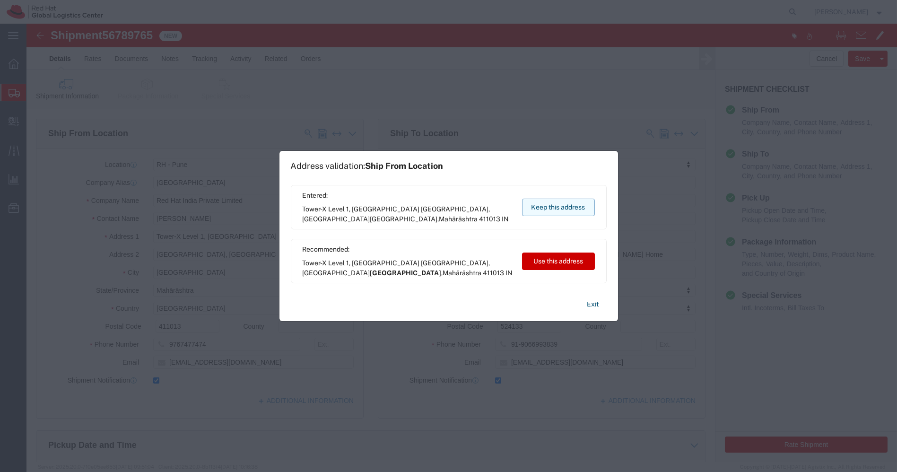
click at [539, 207] on button "Keep this address" at bounding box center [558, 206] width 73 height 17
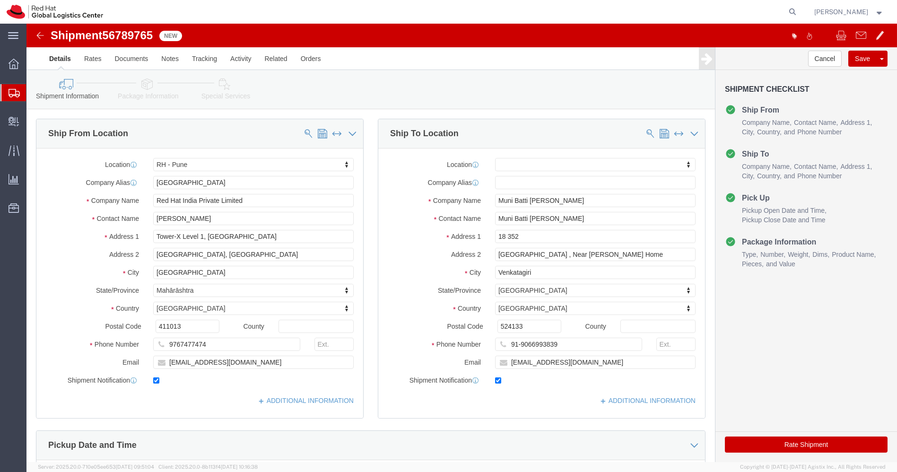
click button "Rate Shipment"
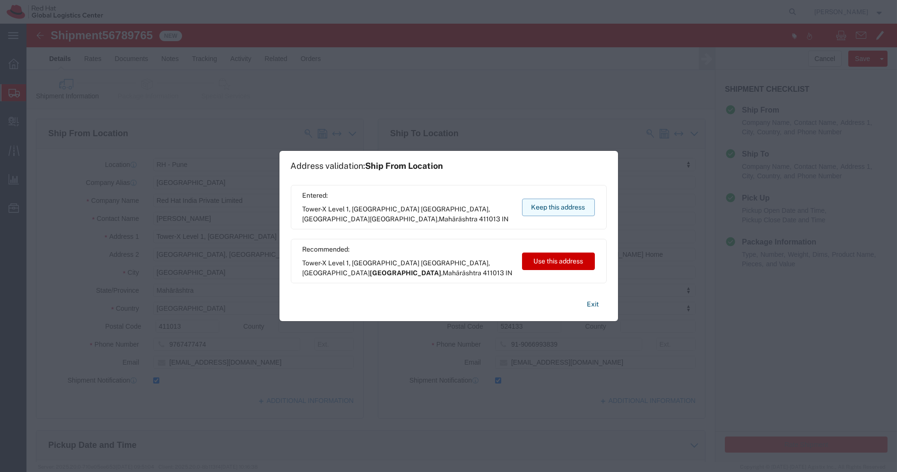
click at [540, 210] on button "Keep this address" at bounding box center [558, 206] width 73 height 17
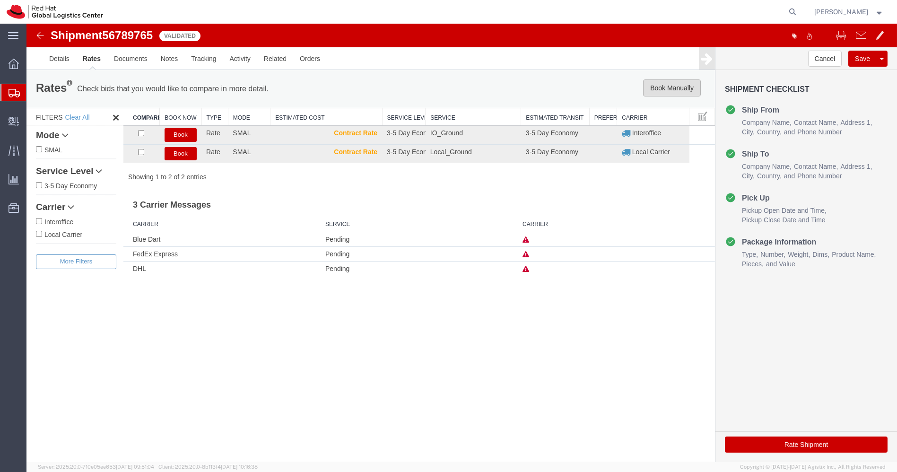
click at [676, 86] on button "Book Manually" at bounding box center [672, 87] width 58 height 17
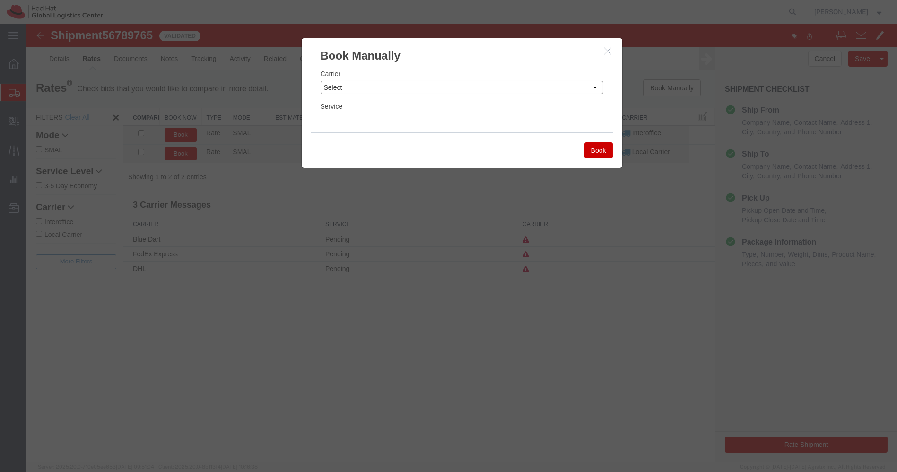
click at [570, 83] on select "Select Add New Carrier (and default service) Blue Dart DHL FedEx Express Global…" at bounding box center [461, 87] width 283 height 13
select select "14653"
click at [320, 81] on select "Select Add New Carrier (and default service) Blue Dart DHL FedEx Express Global…" at bounding box center [461, 87] width 283 height 13
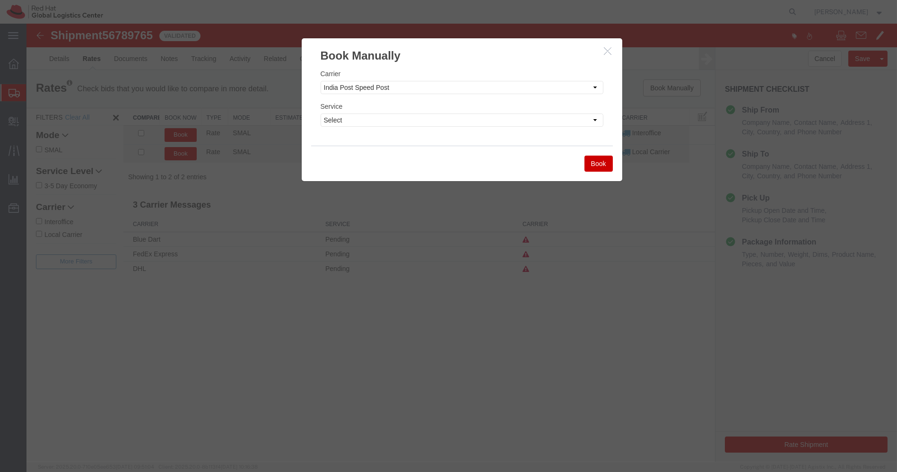
click at [478, 112] on div "Service Select Air" at bounding box center [461, 114] width 283 height 26
click at [467, 120] on select "Select Air" at bounding box center [461, 119] width 283 height 13
select select "29222"
click at [320, 113] on select "Select Air" at bounding box center [461, 119] width 283 height 13
click at [599, 164] on button "Book" at bounding box center [598, 163] width 28 height 16
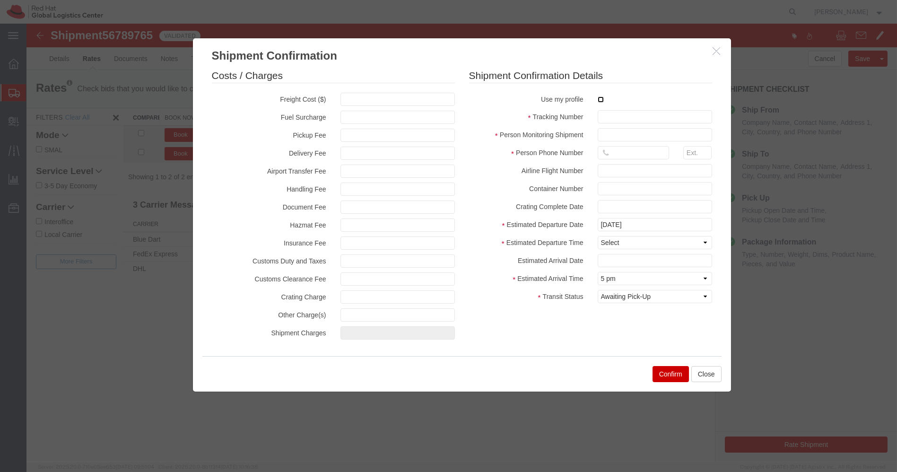
click at [599, 100] on input "checkbox" at bounding box center [600, 99] width 6 height 6
checkbox input "true"
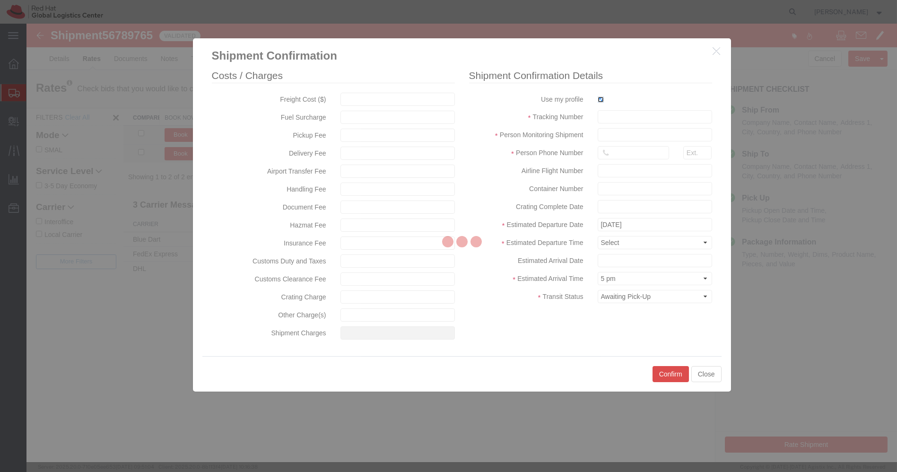
type input "[PERSON_NAME]"
type input "[PHONE_NUMBER]"
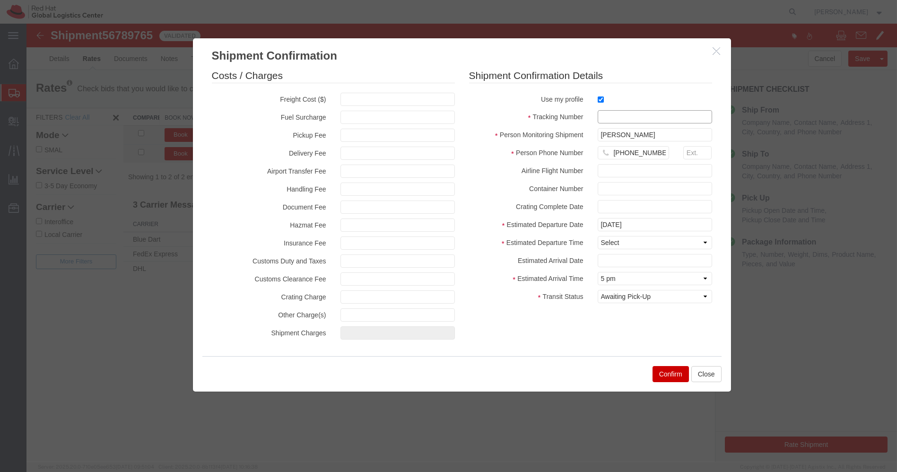
click at [623, 116] on input "text" at bounding box center [654, 116] width 114 height 13
type input "EM346212027IN"
click at [636, 240] on select "Select Midnight 1 am 2 am 3 am 4 am 5 am 6 am 7 am 8 am 9 am 10 am 11 am 12 Noo…" at bounding box center [654, 242] width 114 height 13
select select "1200"
click at [597, 236] on select "Select Midnight 1 am 2 am 3 am 4 am 5 am 6 am 7 am 8 am 9 am 10 am 11 am 12 Noo…" at bounding box center [654, 242] width 114 height 13
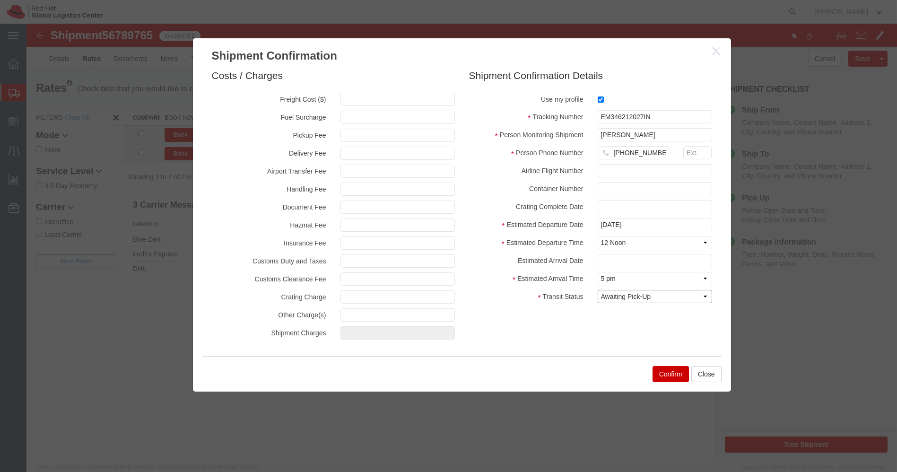
click at [656, 293] on select "Select Arrival Notice Available Arrival Notice Imported Arrive at Delivery Loca…" at bounding box center [654, 296] width 114 height 13
select select "DELIVRED"
click at [597, 290] on select "Select Arrival Notice Available Arrival Notice Imported Arrive at Delivery Loca…" at bounding box center [654, 296] width 114 height 13
click at [667, 375] on button "Confirm" at bounding box center [670, 374] width 36 height 16
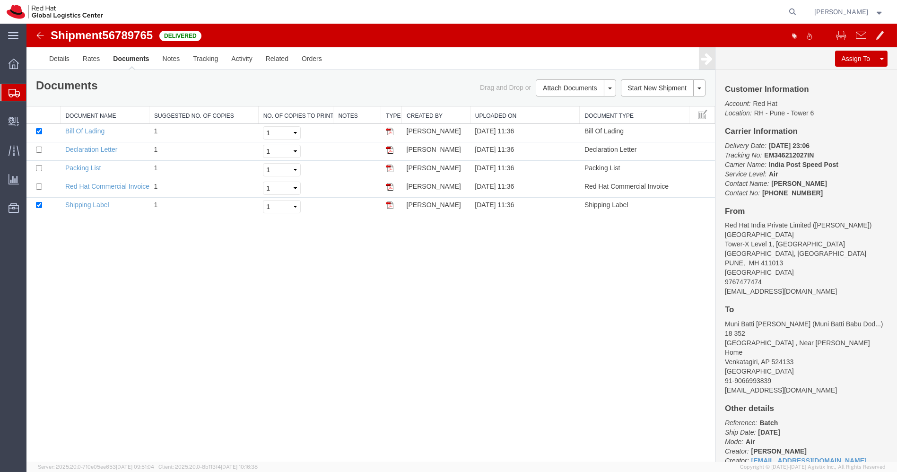
click at [39, 33] on img at bounding box center [39, 35] width 11 height 11
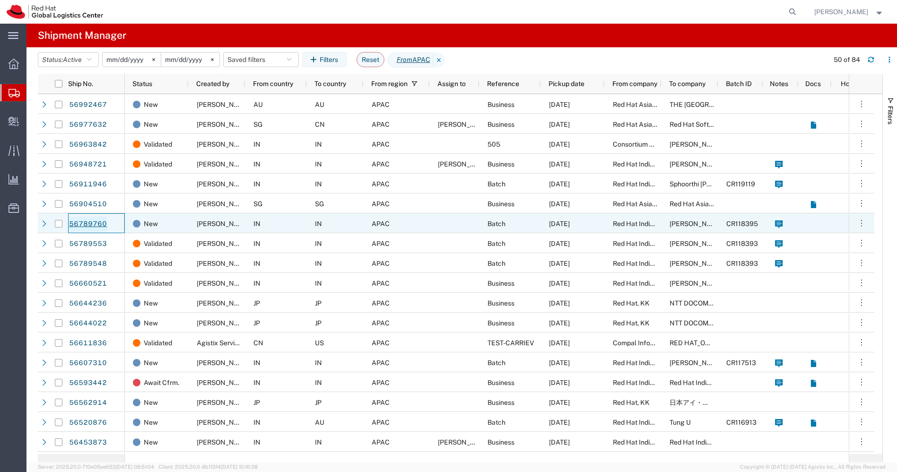
click at [82, 222] on link "56789760" at bounding box center [88, 223] width 39 height 15
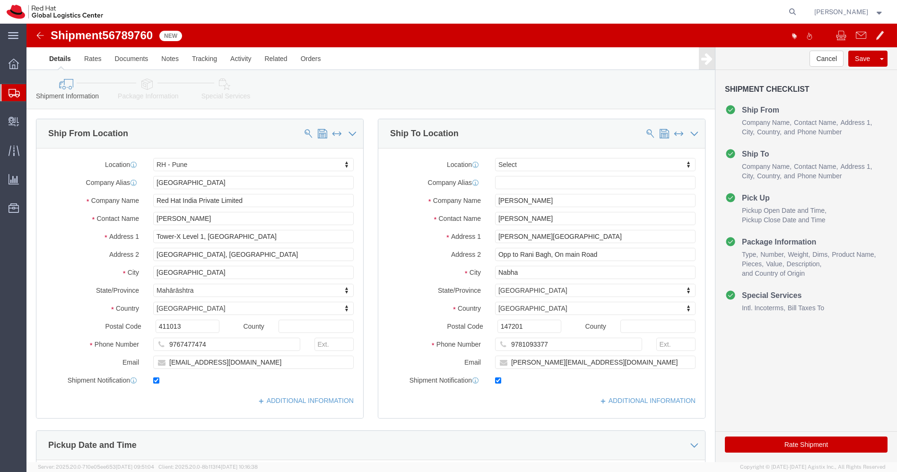
select select "38007"
select select
drag, startPoint x: 526, startPoint y: 194, endPoint x: 337, endPoint y: 208, distance: 189.1
click div "Ship From Location Location [GEOGRAPHIC_DATA] - [GEOGRAPHIC_DATA] My Profile Lo…"
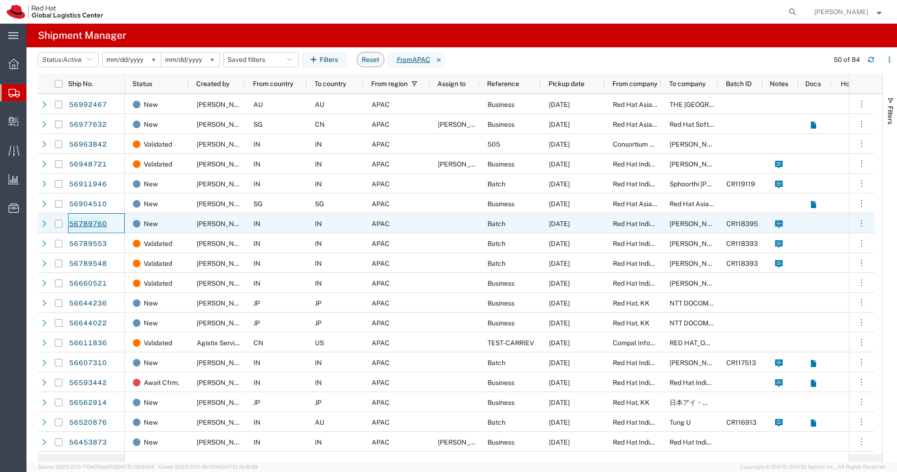
click at [78, 223] on link "56789760" at bounding box center [88, 223] width 39 height 15
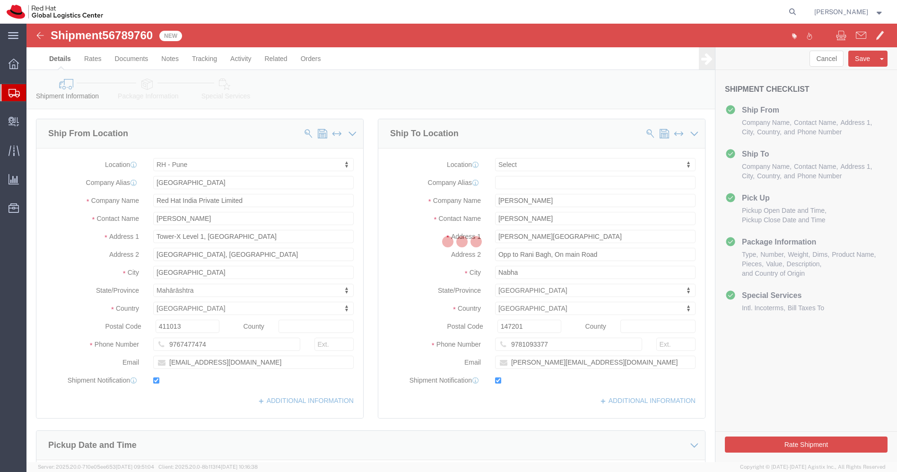
select select "38007"
select select
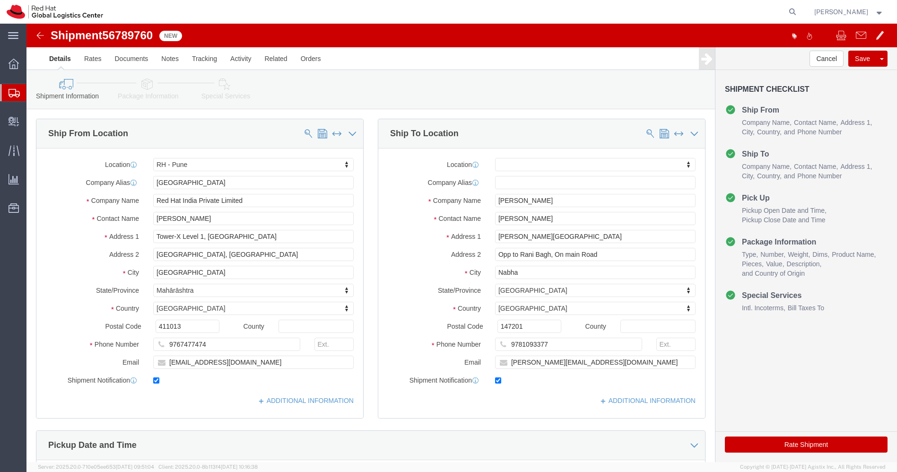
click button "Rate Shipment"
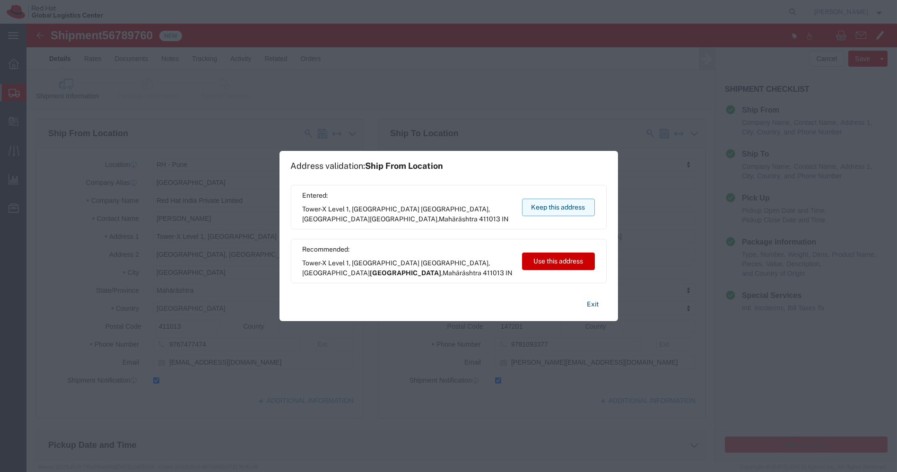
click at [567, 203] on button "Keep this address" at bounding box center [558, 206] width 73 height 17
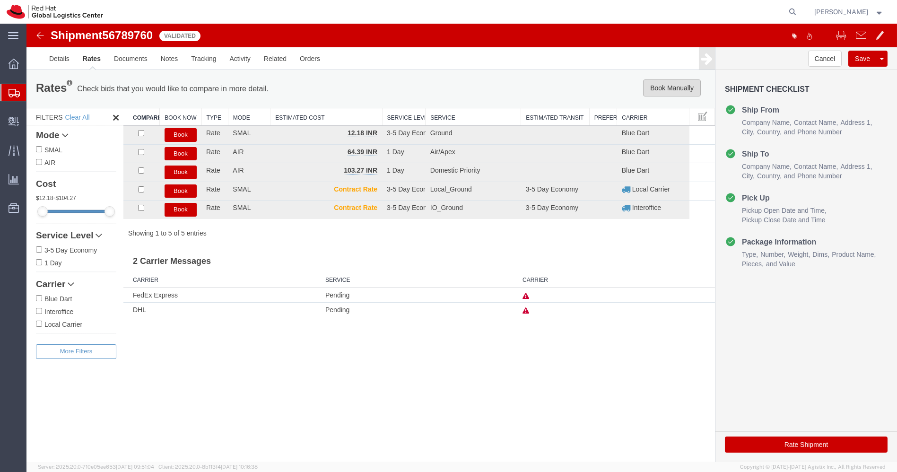
click at [676, 86] on button "Book Manually" at bounding box center [672, 87] width 58 height 17
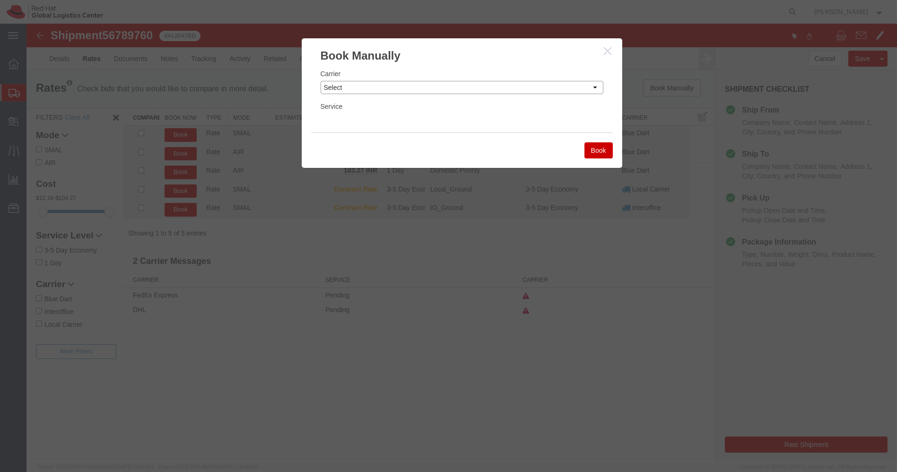
click at [578, 81] on select "Select Add New Carrier (and default service) Blue Dart DHL FedEx Express Global…" at bounding box center [461, 87] width 283 height 13
select select "14653"
click at [320, 81] on select "Select Add New Carrier (and default service) Blue Dart DHL FedEx Express Global…" at bounding box center [461, 87] width 283 height 13
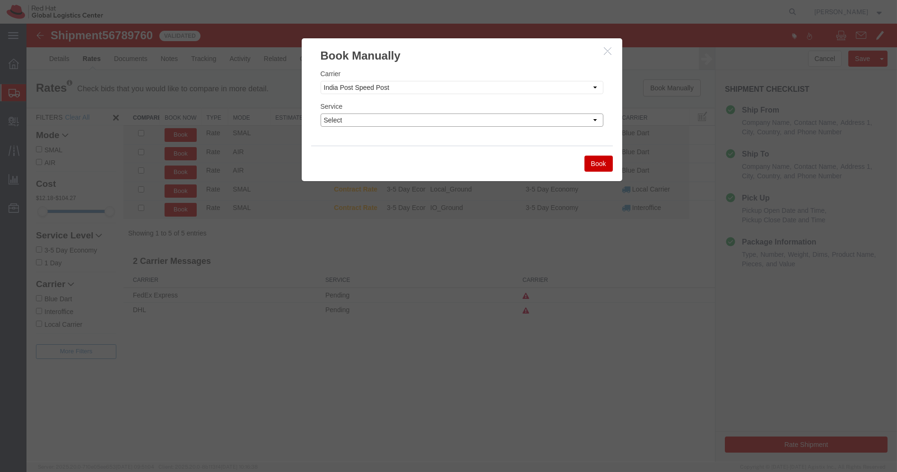
click at [426, 120] on select "Select Air" at bounding box center [461, 119] width 283 height 13
select select "29222"
click at [320, 113] on select "Select Air" at bounding box center [461, 119] width 283 height 13
click at [611, 161] on button "Book" at bounding box center [598, 163] width 28 height 16
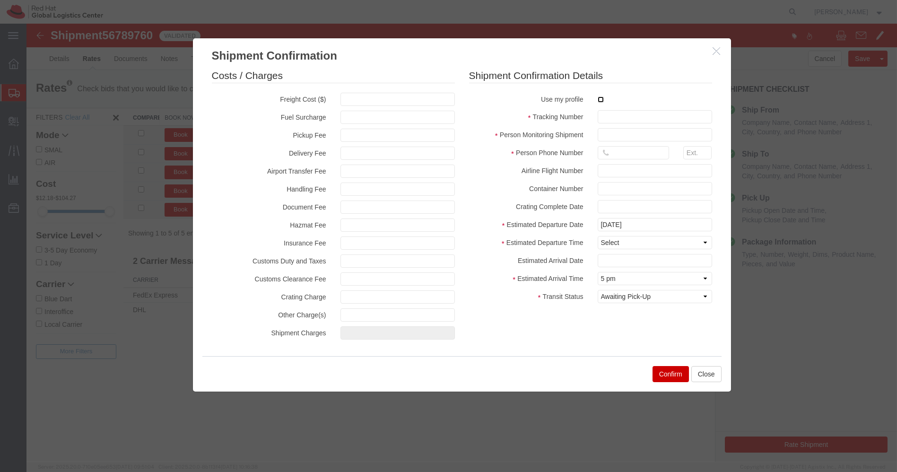
click at [601, 96] on input "checkbox" at bounding box center [600, 99] width 6 height 6
checkbox input "true"
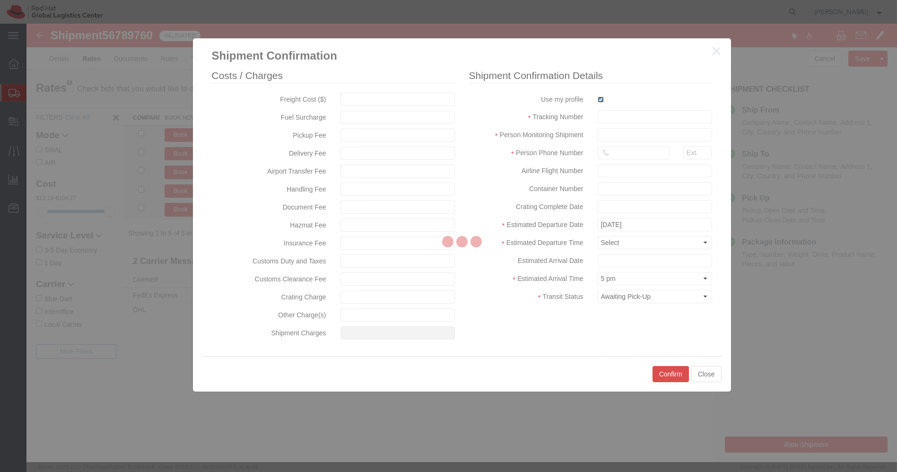
type input "[PERSON_NAME]"
type input "[PHONE_NUMBER]"
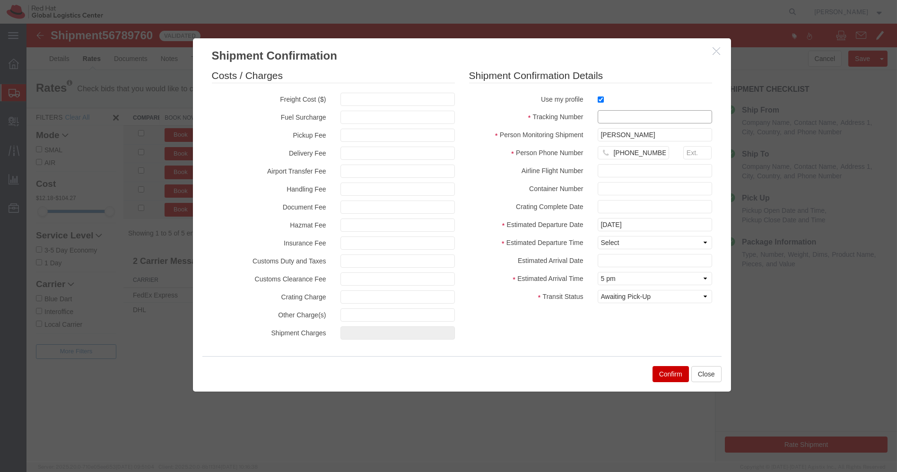
click at [603, 117] on input "text" at bounding box center [654, 116] width 114 height 13
paste input "EM346212146IN"
type input "EM346212146IN"
click at [620, 245] on select "Select Midnight 1 am 2 am 3 am 4 am 5 am 6 am 7 am 8 am 9 am 10 am 11 am 12 Noo…" at bounding box center [654, 242] width 114 height 13
select select "1200"
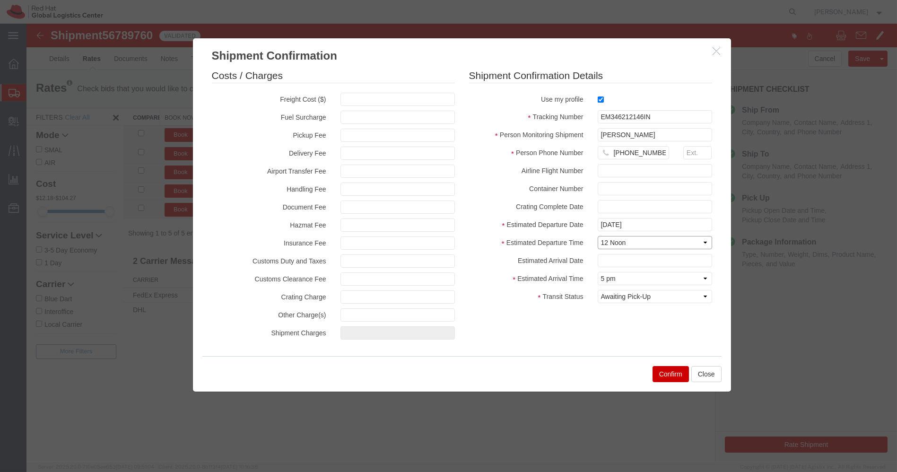
click at [597, 236] on select "Select Midnight 1 am 2 am 3 am 4 am 5 am 6 am 7 am 8 am 9 am 10 am 11 am 12 Noo…" at bounding box center [654, 242] width 114 height 13
click at [659, 294] on select "Select Arrival Notice Available Arrival Notice Imported Arrive at Delivery Loca…" at bounding box center [654, 296] width 114 height 13
select select "DELIVRED"
click at [597, 290] on select "Select Arrival Notice Available Arrival Notice Imported Arrive at Delivery Loca…" at bounding box center [654, 296] width 114 height 13
click at [662, 370] on button "Confirm" at bounding box center [670, 374] width 36 height 16
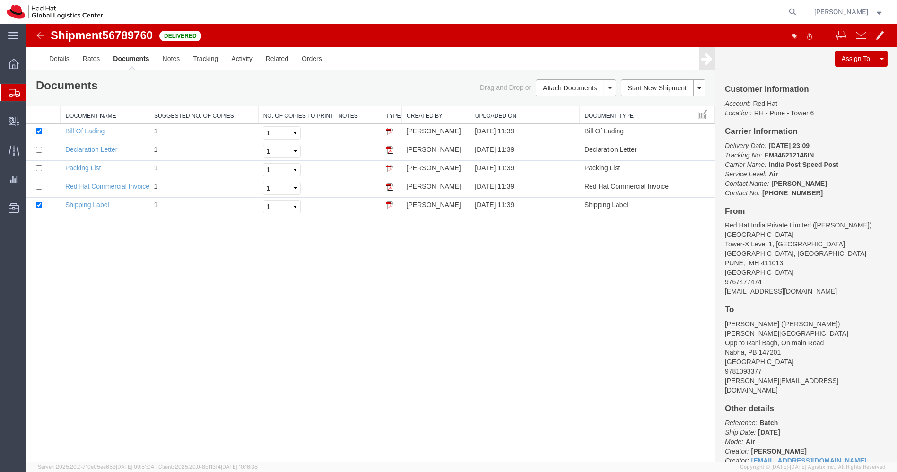
click at [39, 35] on img at bounding box center [39, 35] width 11 height 11
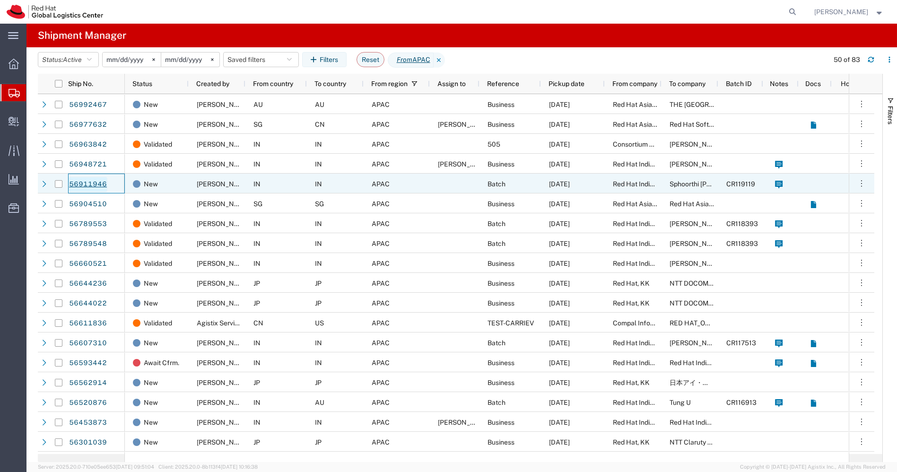
click at [91, 185] on link "56911946" at bounding box center [88, 184] width 39 height 15
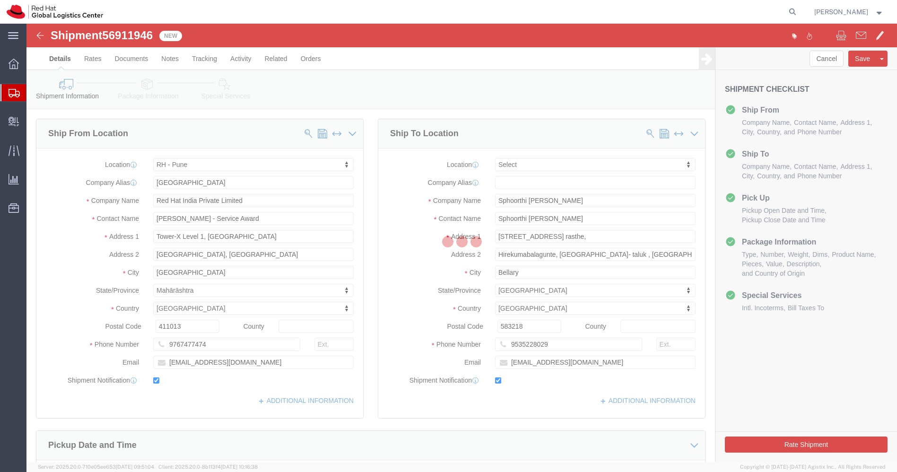
select select "38007"
select select
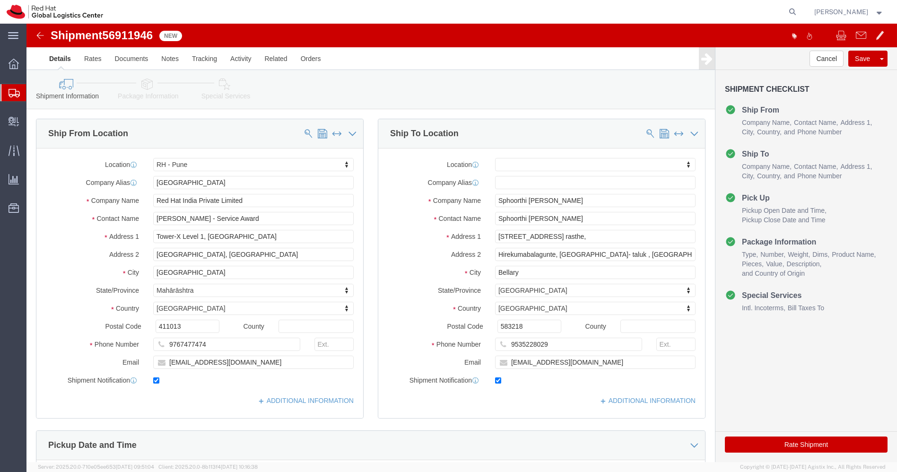
click button "Rate Shipment"
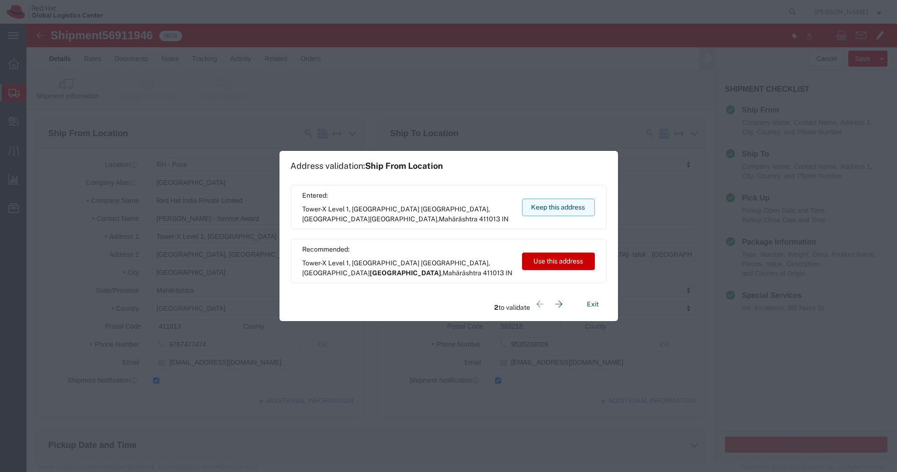
click at [560, 204] on button "Keep this address" at bounding box center [558, 206] width 73 height 17
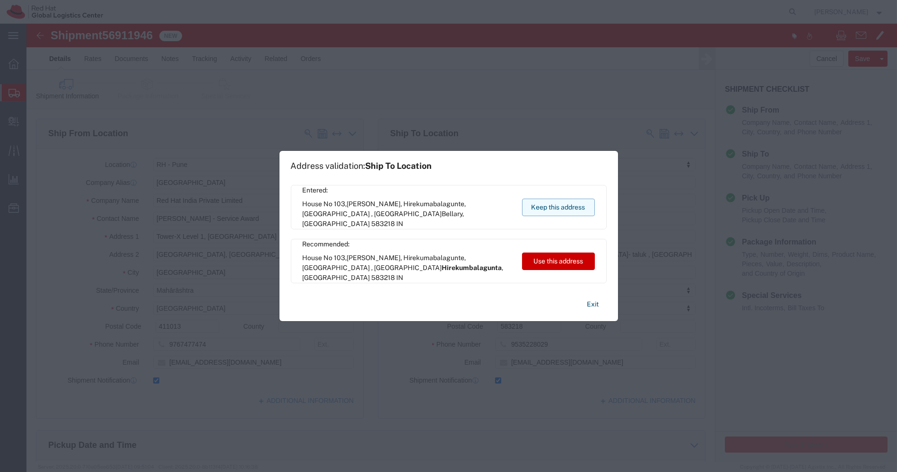
click at [569, 212] on button "Keep this address" at bounding box center [558, 206] width 73 height 17
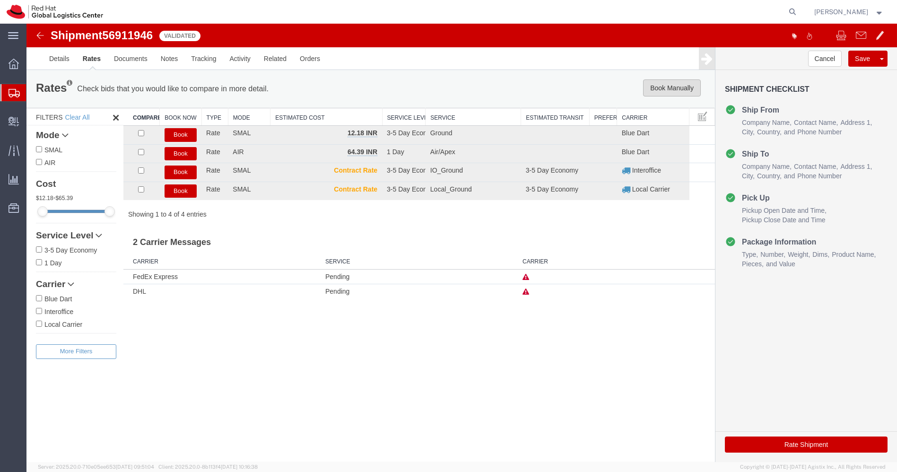
click at [674, 85] on button "Book Manually" at bounding box center [672, 87] width 58 height 17
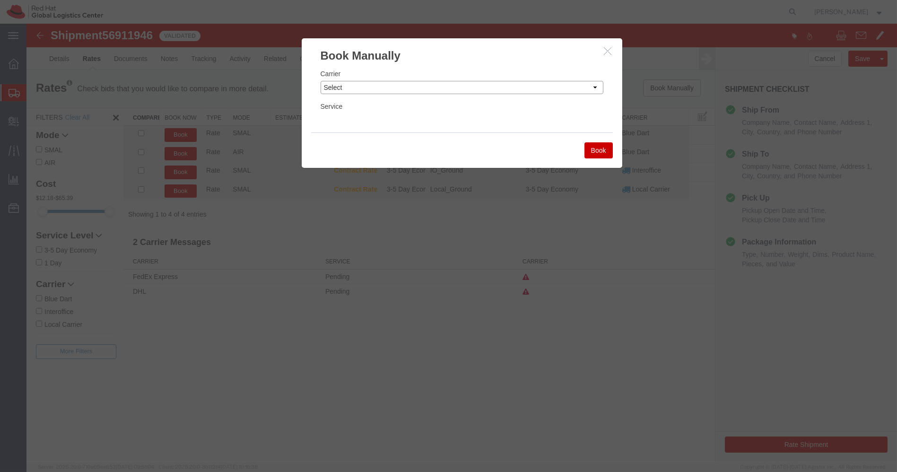
click at [554, 88] on select "Select Add New Carrier (and default service) Blue Dart DHL FedEx Express Global…" at bounding box center [461, 87] width 283 height 13
select select "14653"
click at [320, 81] on select "Select Add New Carrier (and default service) Blue Dart DHL FedEx Express Global…" at bounding box center [461, 87] width 283 height 13
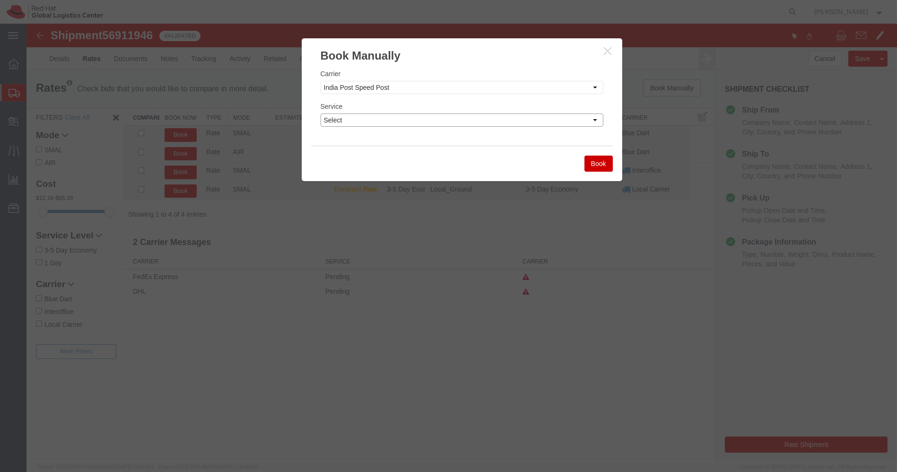
click at [457, 116] on select "Select Air" at bounding box center [461, 119] width 283 height 13
select select "29222"
click at [320, 113] on select "Select Air" at bounding box center [461, 119] width 283 height 13
click at [593, 164] on button "Book" at bounding box center [598, 163] width 28 height 16
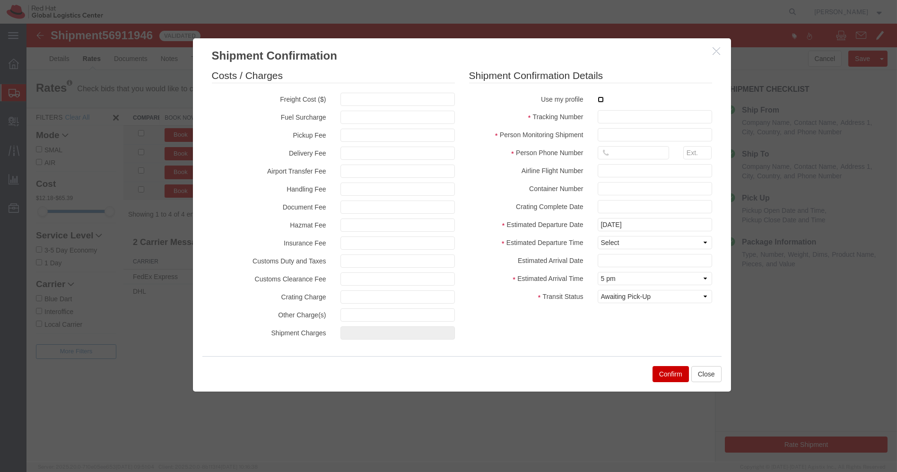
click at [600, 96] on input "checkbox" at bounding box center [600, 99] width 6 height 6
checkbox input "true"
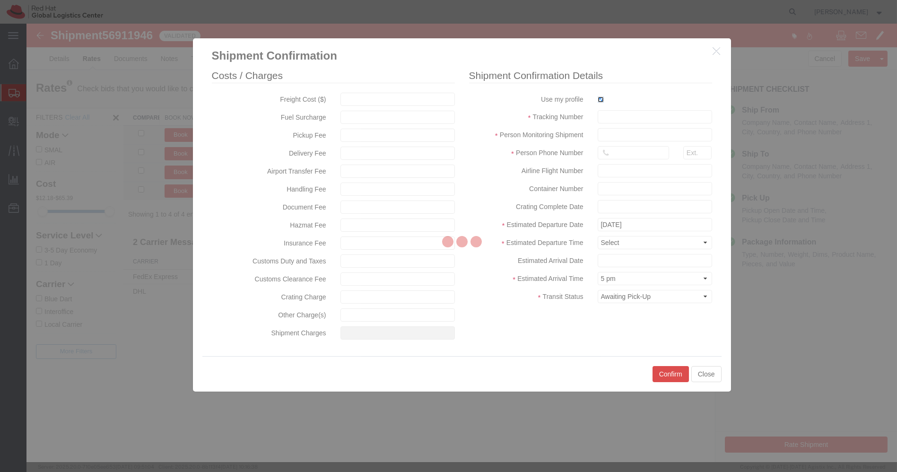
type input "[PERSON_NAME]"
type input "[PHONE_NUMBER]"
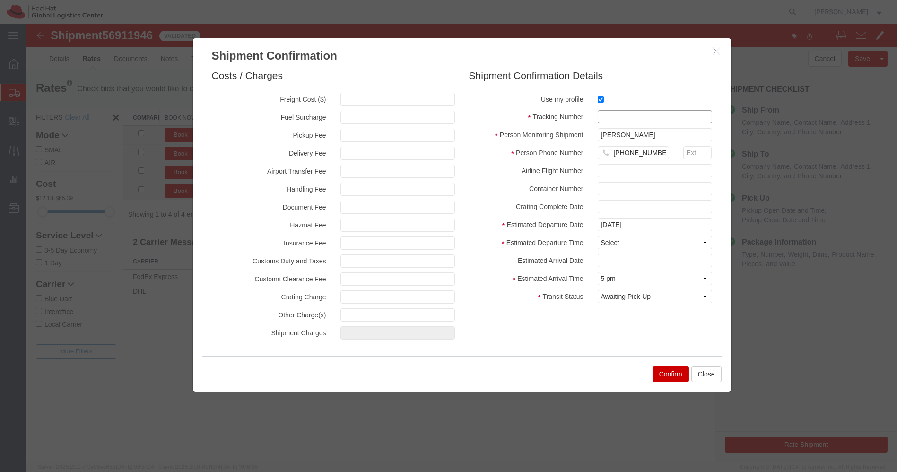
click at [602, 112] on input "text" at bounding box center [654, 116] width 114 height 13
paste input "EM346212251IN"
type input "EM346212251IN"
click at [619, 240] on select "Select Midnight 1 am 2 am 3 am 4 am 5 am 6 am 7 am 8 am 9 am 10 am 11 am 12 Noo…" at bounding box center [654, 242] width 114 height 13
select select "1200"
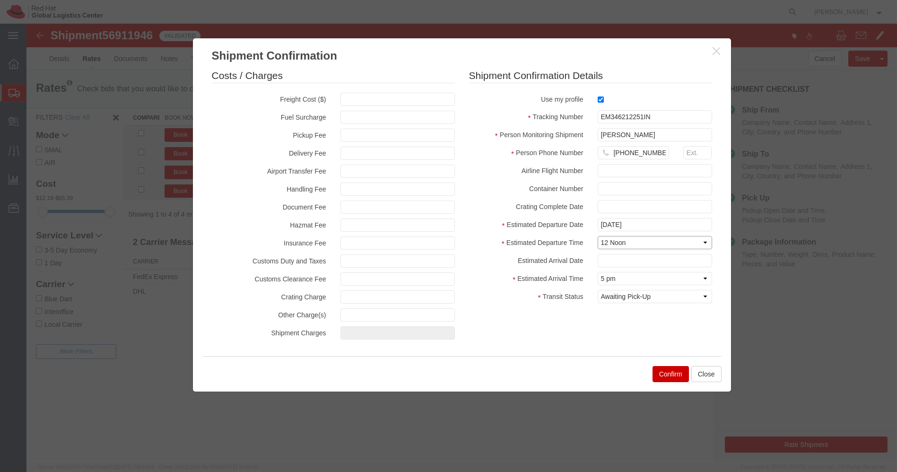
click at [597, 236] on select "Select Midnight 1 am 2 am 3 am 4 am 5 am 6 am 7 am 8 am 9 am 10 am 11 am 12 Noo…" at bounding box center [654, 242] width 114 height 13
click at [640, 297] on select "Select Arrival Notice Available Arrival Notice Imported Arrive at Delivery Loca…" at bounding box center [654, 296] width 114 height 13
select select "DELIVRED"
click at [597, 290] on select "Select Arrival Notice Available Arrival Notice Imported Arrive at Delivery Loca…" at bounding box center [654, 296] width 114 height 13
click at [667, 369] on button "Confirm" at bounding box center [670, 374] width 36 height 16
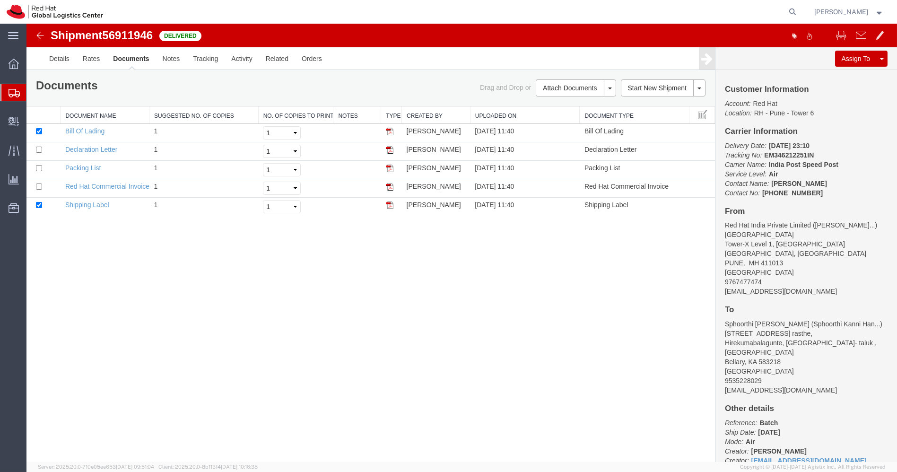
click at [38, 33] on img at bounding box center [39, 35] width 11 height 11
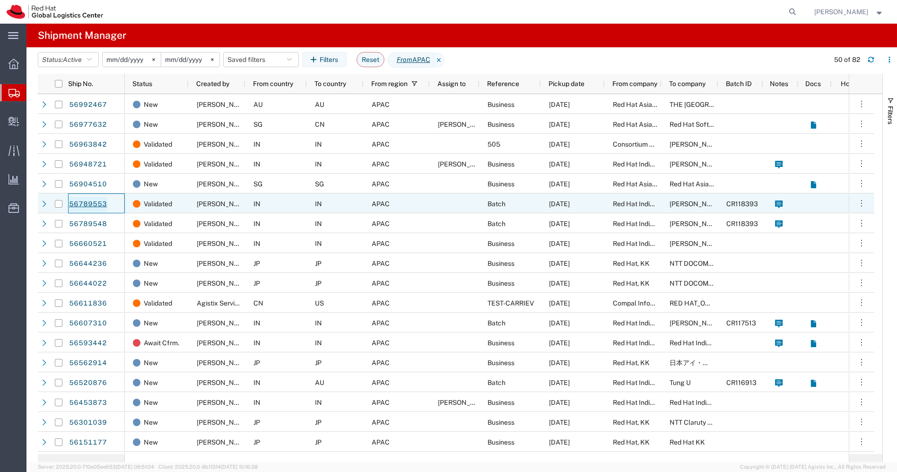
click at [85, 205] on link "56789553" at bounding box center [88, 204] width 39 height 15
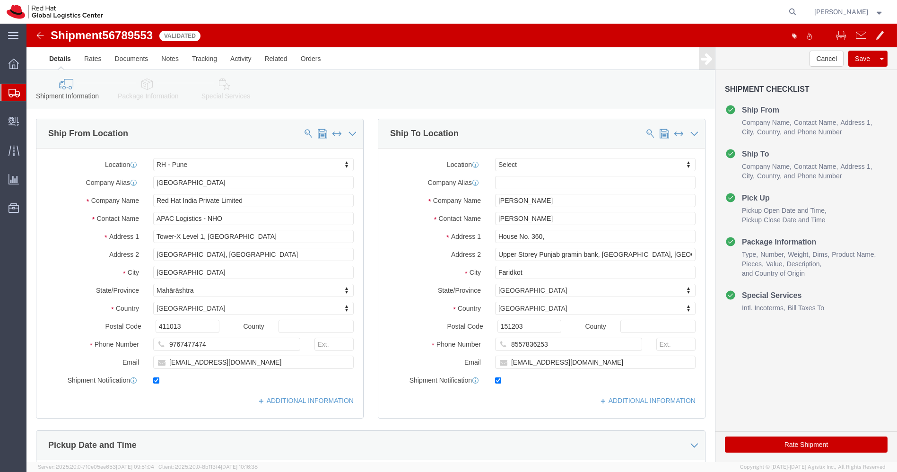
select select "38007"
select select
drag, startPoint x: 519, startPoint y: 192, endPoint x: 403, endPoint y: 206, distance: 117.5
click div "Location My Profile Location [GEOGRAPHIC_DATA] - [GEOGRAPHIC_DATA] - [GEOGRAPHI…"
click button "Rate Shipment"
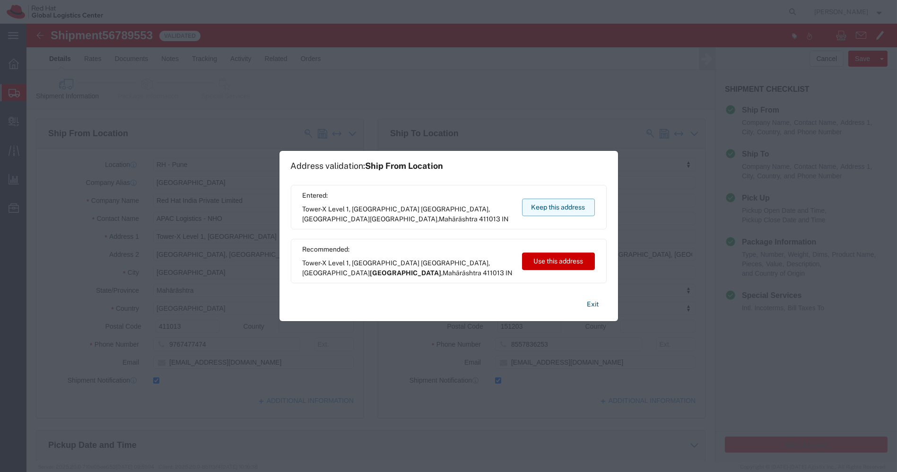
click at [571, 205] on button "Keep this address" at bounding box center [558, 206] width 73 height 17
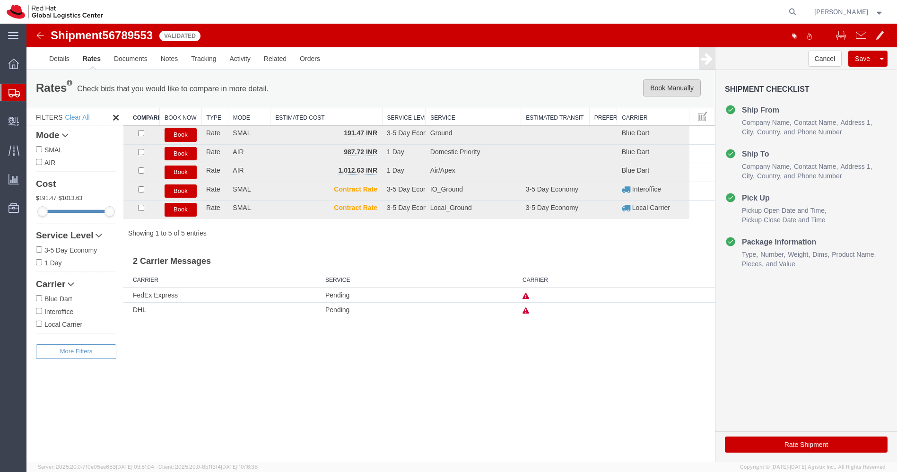
click at [679, 88] on button "Book Manually" at bounding box center [672, 87] width 58 height 17
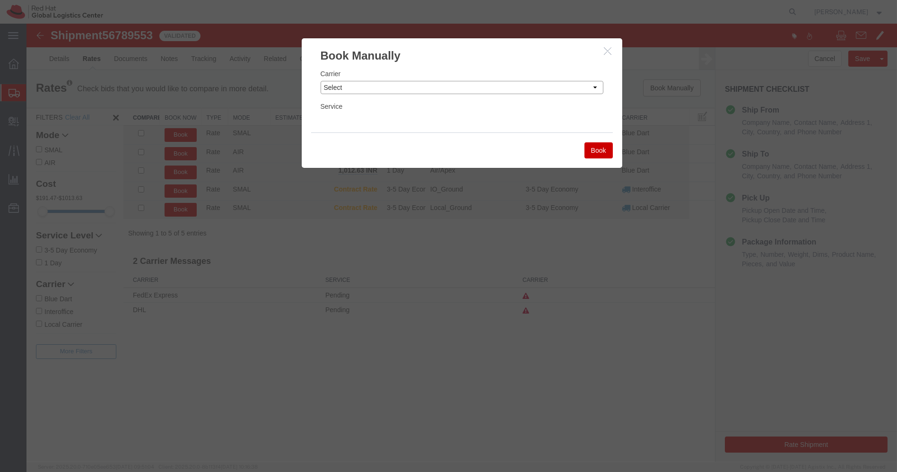
click at [466, 85] on select "Select Add New Carrier (and default service) Blue Dart DHL FedEx Express Global…" at bounding box center [461, 87] width 283 height 13
select select "14653"
click at [320, 81] on select "Select Add New Carrier (and default service) Blue Dart DHL FedEx Express Global…" at bounding box center [461, 87] width 283 height 13
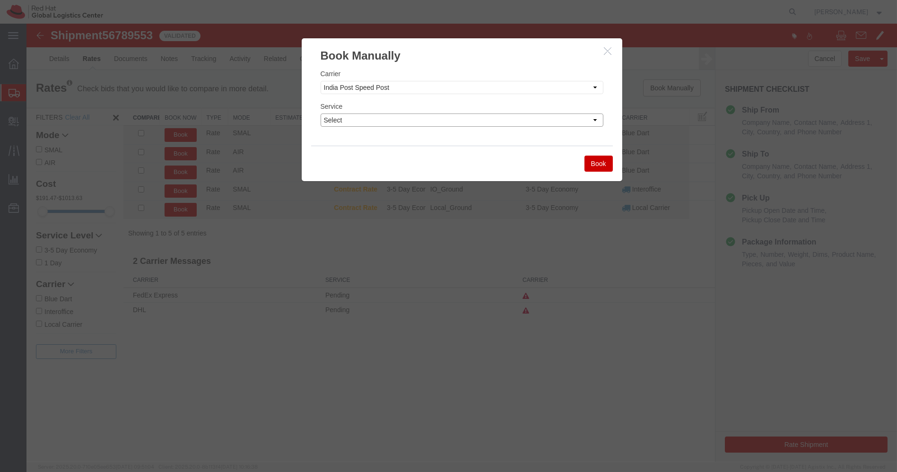
click at [421, 117] on select "Select Air" at bounding box center [461, 119] width 283 height 13
select select "29222"
click at [320, 113] on select "Select Air" at bounding box center [461, 119] width 283 height 13
click at [599, 166] on button "Book" at bounding box center [598, 163] width 28 height 16
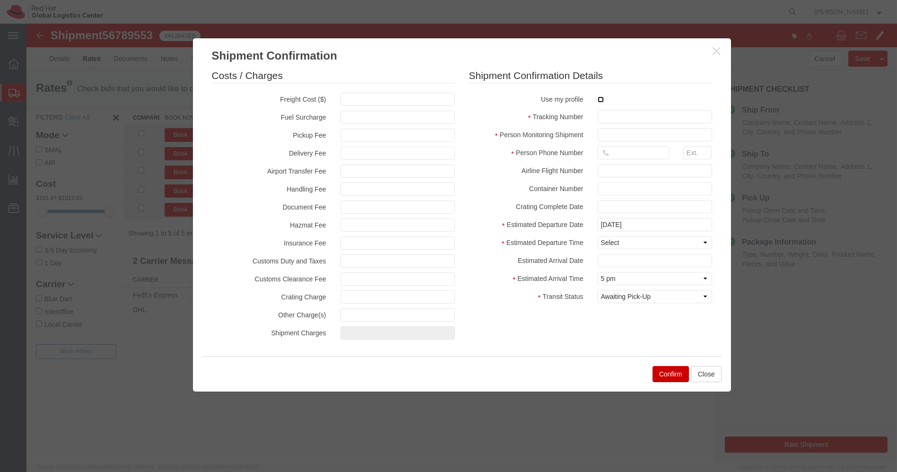
click at [601, 99] on input "checkbox" at bounding box center [600, 99] width 6 height 6
checkbox input "true"
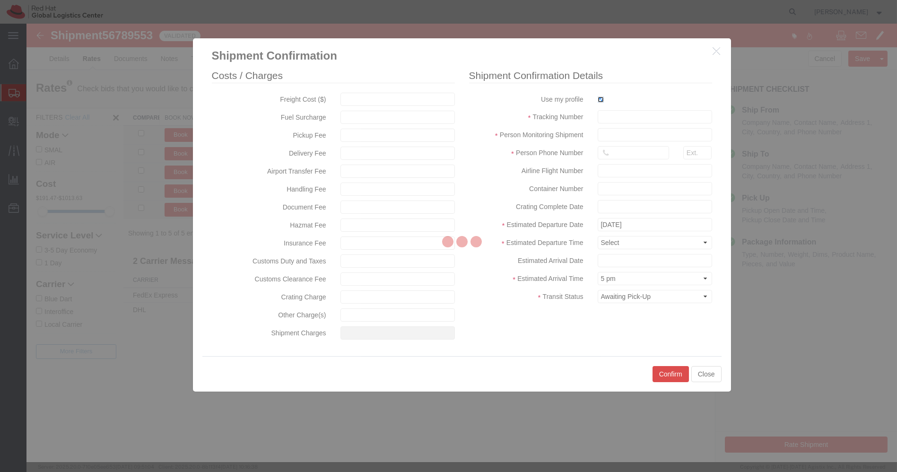
type input "[PERSON_NAME]"
type input "[PHONE_NUMBER]"
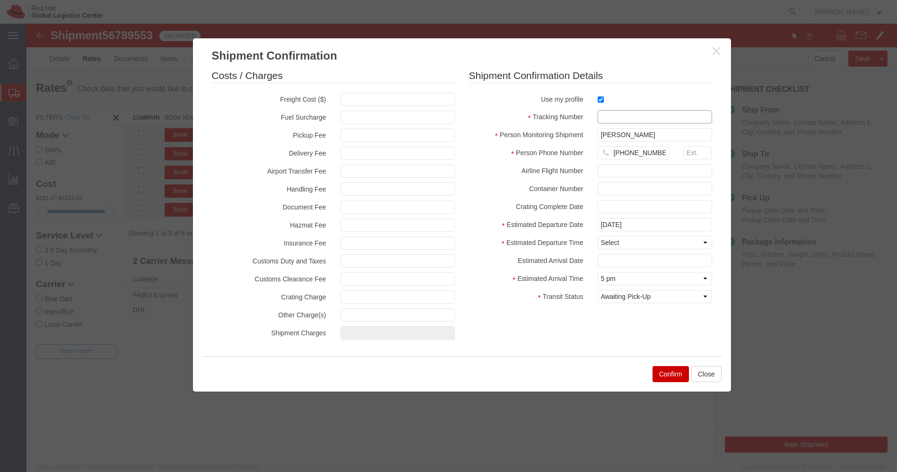
click at [608, 119] on input "text" at bounding box center [654, 116] width 114 height 13
paste input "EM346212265IN"
type input "EM346212265IN"
click at [649, 241] on select "Select Midnight 1 am 2 am 3 am 4 am 5 am 6 am 7 am 8 am 9 am 10 am 11 am 12 Noo…" at bounding box center [654, 242] width 114 height 13
select select "1200"
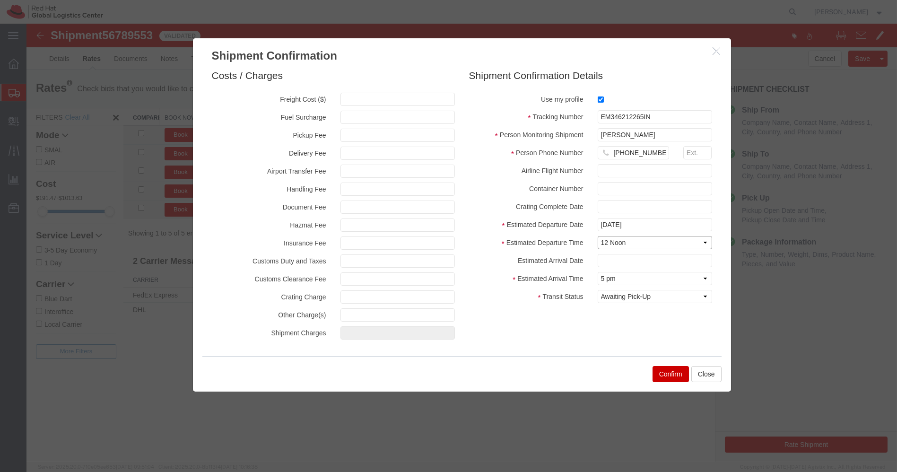
click at [597, 236] on select "Select Midnight 1 am 2 am 3 am 4 am 5 am 6 am 7 am 8 am 9 am 10 am 11 am 12 Noo…" at bounding box center [654, 242] width 114 height 13
click at [649, 298] on select "Select Arrival Notice Available Arrival Notice Imported Arrive at Delivery Loca…" at bounding box center [654, 296] width 114 height 13
select select "DELIVRED"
click at [597, 290] on select "Select Arrival Notice Available Arrival Notice Imported Arrive at Delivery Loca…" at bounding box center [654, 296] width 114 height 13
click at [668, 374] on button "Confirm" at bounding box center [670, 374] width 36 height 16
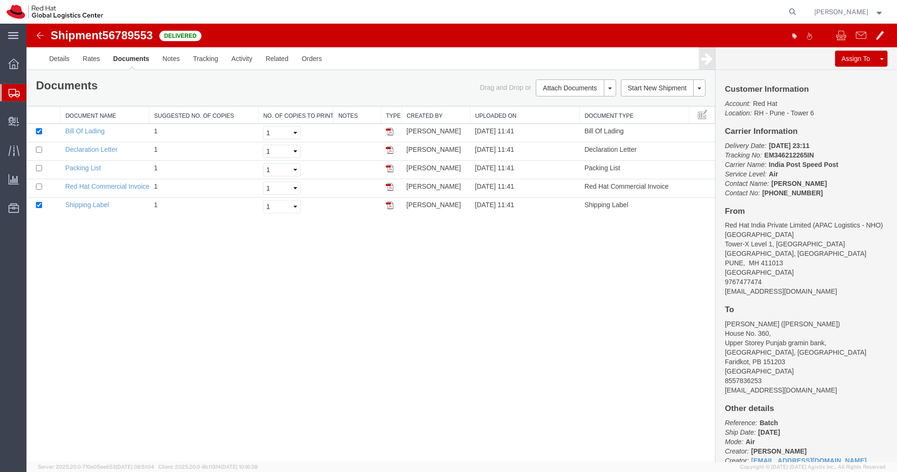
click at [41, 35] on img at bounding box center [39, 35] width 11 height 11
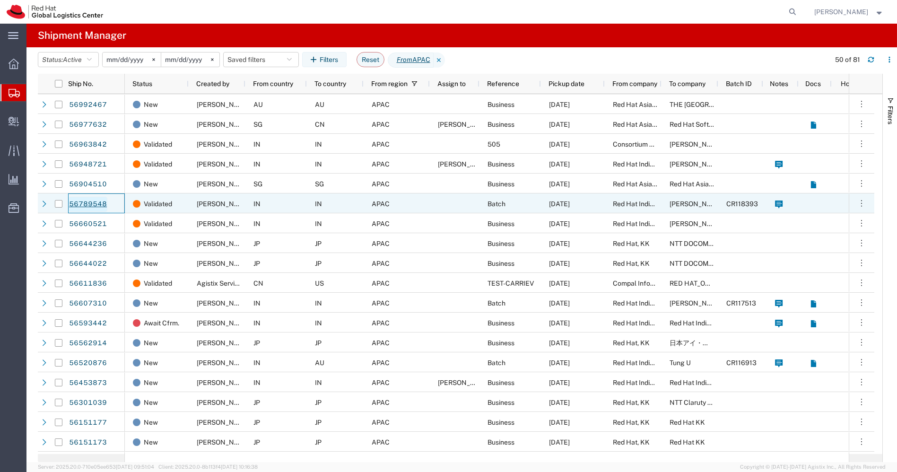
click at [84, 205] on link "56789548" at bounding box center [88, 204] width 39 height 15
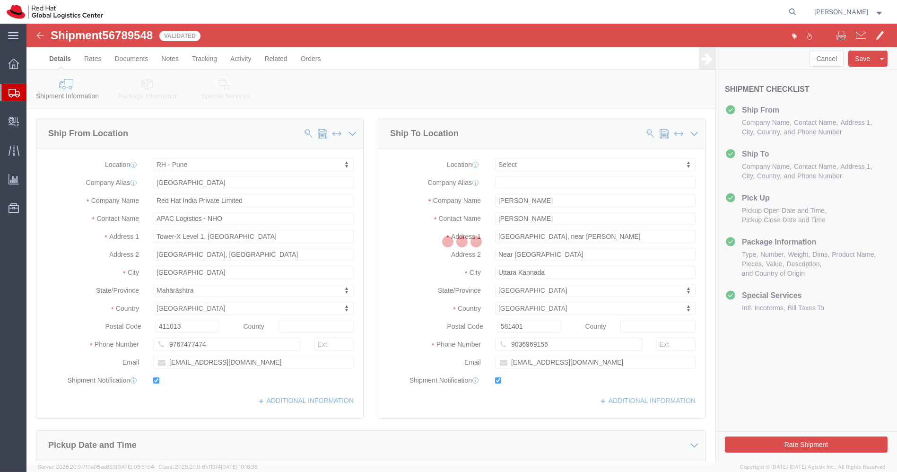
select select "38007"
select select
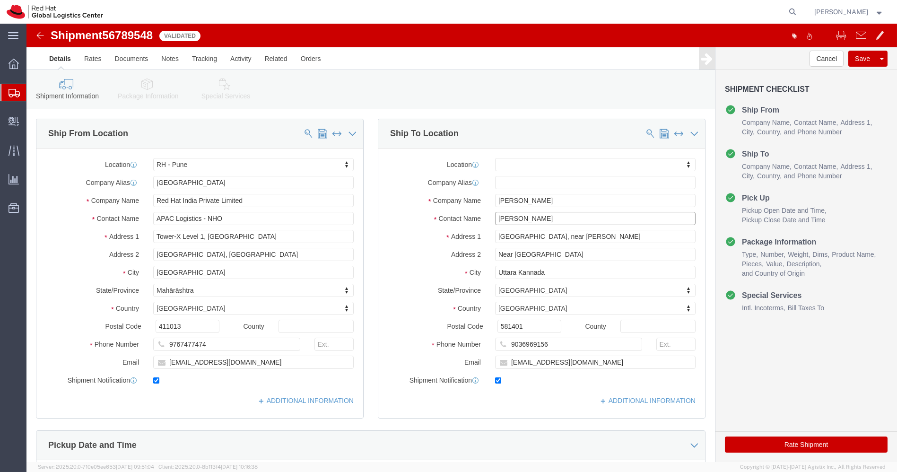
drag, startPoint x: 526, startPoint y: 193, endPoint x: 332, endPoint y: 190, distance: 193.8
click div "Ship From Location Location [GEOGRAPHIC_DATA] - [GEOGRAPHIC_DATA] My Profile Lo…"
click button "Rate Shipment"
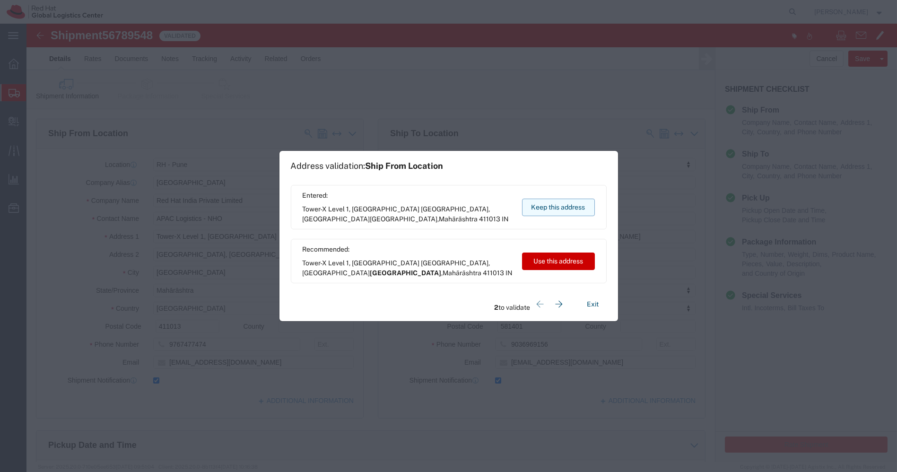
click at [564, 209] on button "Keep this address" at bounding box center [558, 206] width 73 height 17
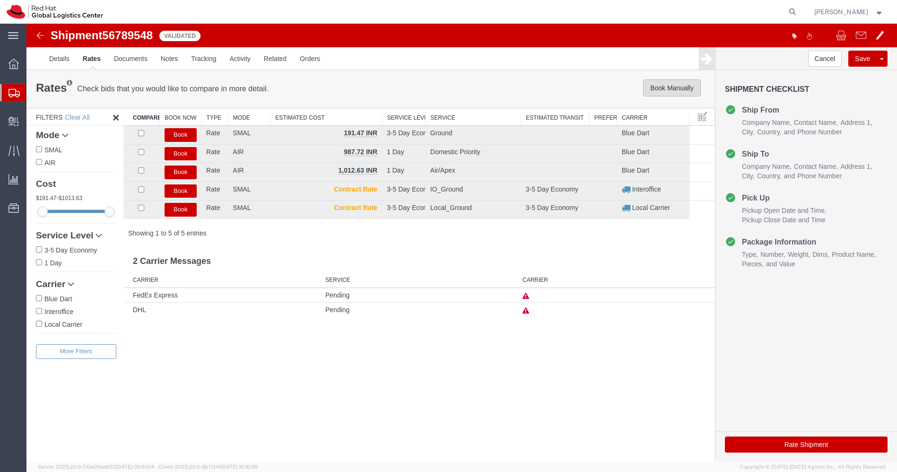
click at [673, 89] on button "Book Manually" at bounding box center [672, 87] width 58 height 17
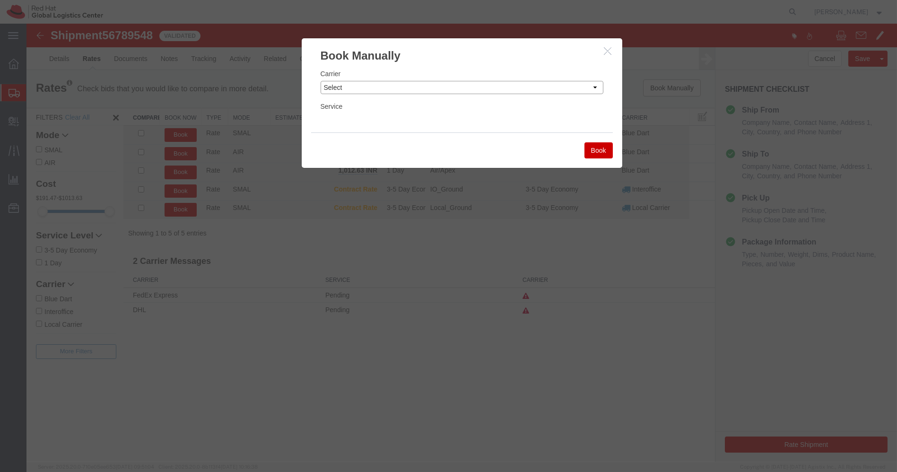
click at [575, 87] on select "Select Add New Carrier (and default service) Blue Dart DHL FedEx Express Global…" at bounding box center [461, 87] width 283 height 13
select select "14653"
click at [320, 81] on select "Select Add New Carrier (and default service) Blue Dart DHL FedEx Express Global…" at bounding box center [461, 87] width 283 height 13
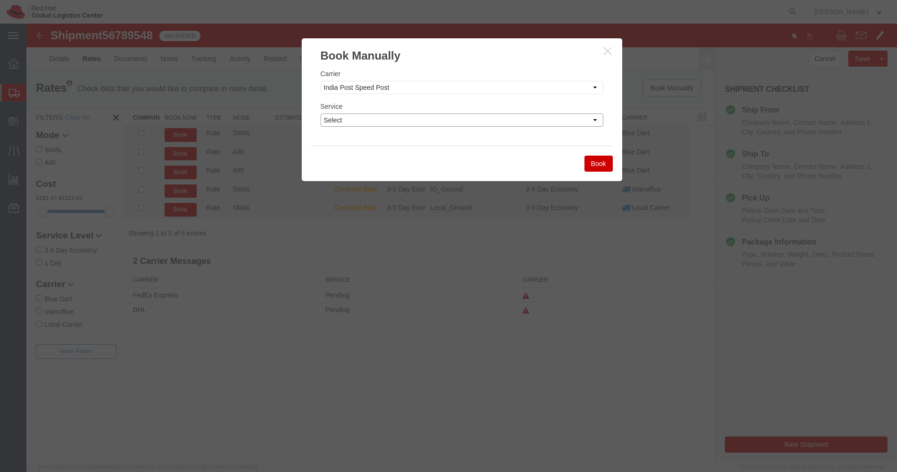
click at [460, 121] on select "Select Air" at bounding box center [461, 119] width 283 height 13
select select "29222"
click at [320, 113] on select "Select Air" at bounding box center [461, 119] width 283 height 13
click at [602, 166] on button "Book" at bounding box center [598, 163] width 28 height 16
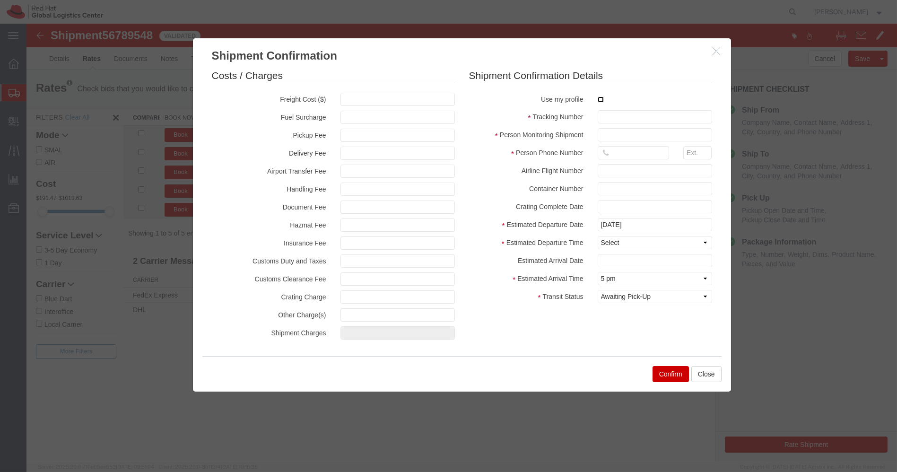
click at [599, 101] on input "checkbox" at bounding box center [600, 99] width 6 height 6
checkbox input "true"
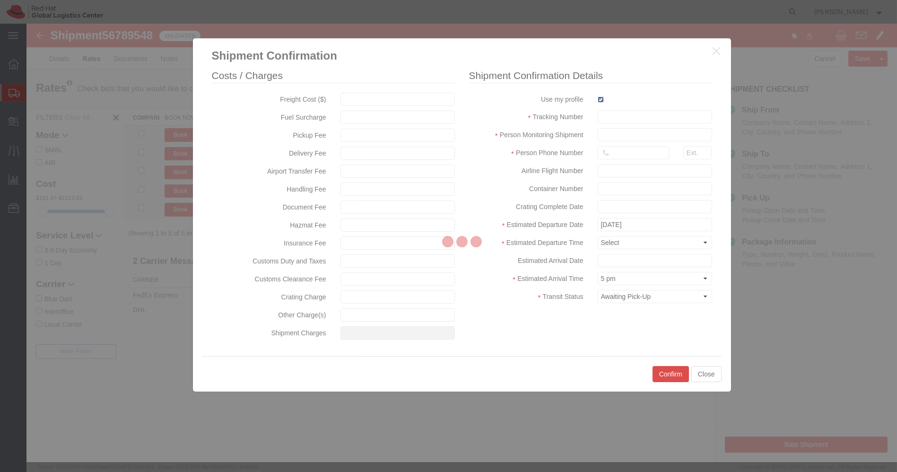
type input "[PERSON_NAME]"
type input "[PHONE_NUMBER]"
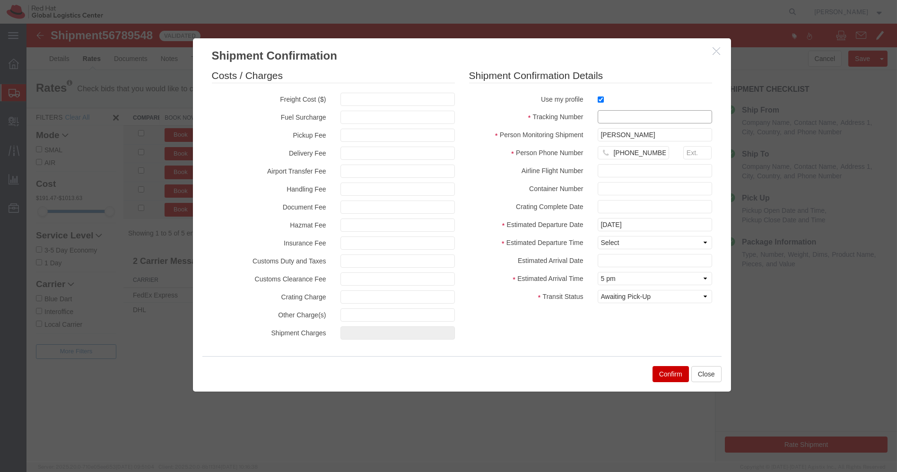
click at [602, 119] on input "text" at bounding box center [654, 116] width 114 height 13
paste input "EM346212035IN"
type input "EM346212035IN"
click at [628, 242] on select "Select Midnight 1 am 2 am 3 am 4 am 5 am 6 am 7 am 8 am 9 am 10 am 11 am 12 Noo…" at bounding box center [654, 242] width 114 height 13
select select "1200"
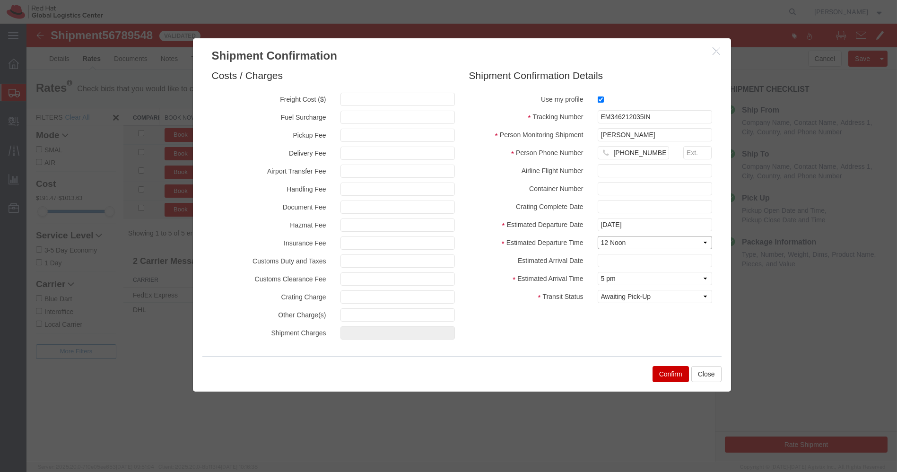
click at [597, 236] on select "Select Midnight 1 am 2 am 3 am 4 am 5 am 6 am 7 am 8 am 9 am 10 am 11 am 12 Noo…" at bounding box center [654, 242] width 114 height 13
click at [661, 296] on select "Select Arrival Notice Available Arrival Notice Imported Arrive at Delivery Loca…" at bounding box center [654, 296] width 114 height 13
select select "DELIVRED"
click at [597, 290] on select "Select Arrival Notice Available Arrival Notice Imported Arrive at Delivery Loca…" at bounding box center [654, 296] width 114 height 13
click at [665, 377] on button "Confirm" at bounding box center [670, 374] width 36 height 16
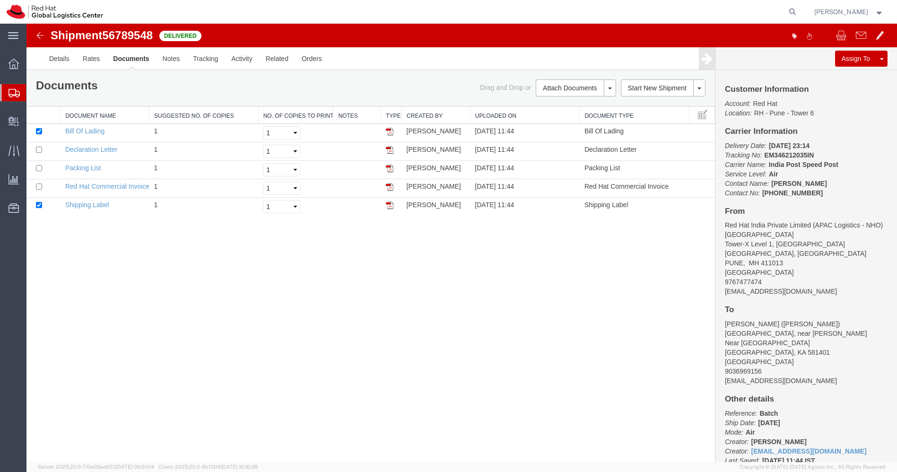
click at [40, 34] on img at bounding box center [39, 35] width 11 height 11
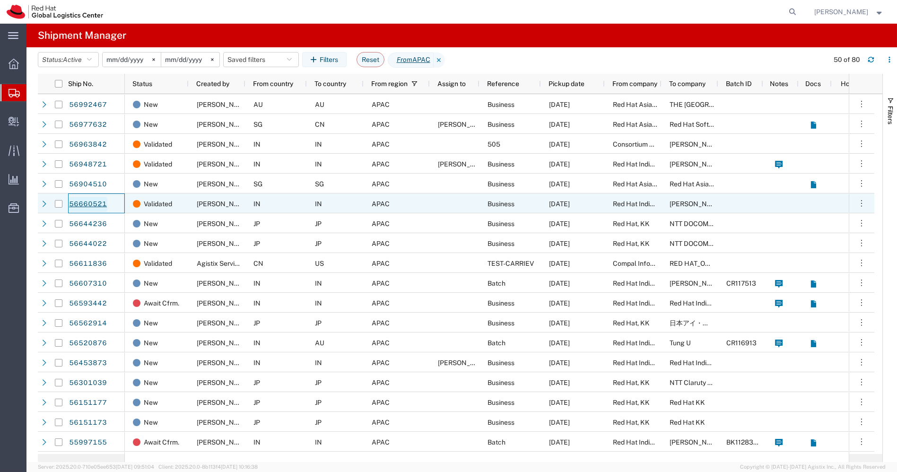
click at [88, 202] on link "56660521" at bounding box center [88, 204] width 39 height 15
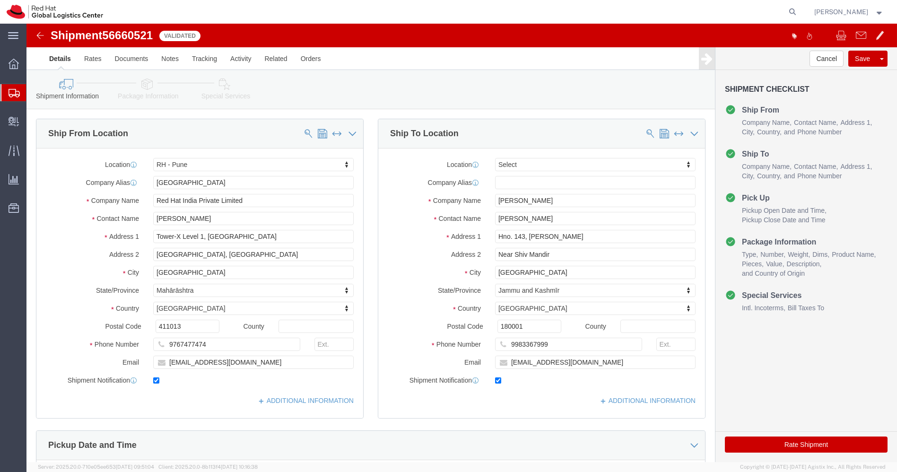
select select "38007"
select select
drag, startPoint x: 529, startPoint y: 191, endPoint x: 284, endPoint y: 206, distance: 245.7
click div "Ship From Location Location [GEOGRAPHIC_DATA] - [GEOGRAPHIC_DATA] My Profile Lo…"
click button "Rate Shipment"
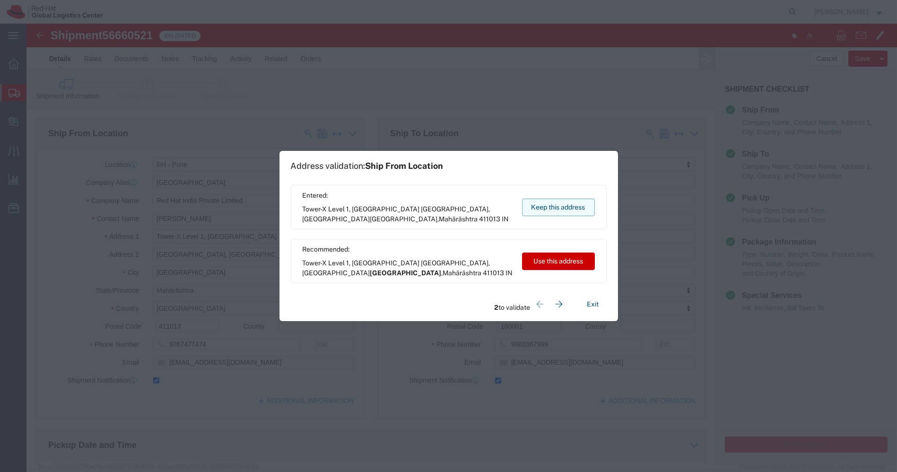
click at [555, 210] on button "Keep this address" at bounding box center [558, 206] width 73 height 17
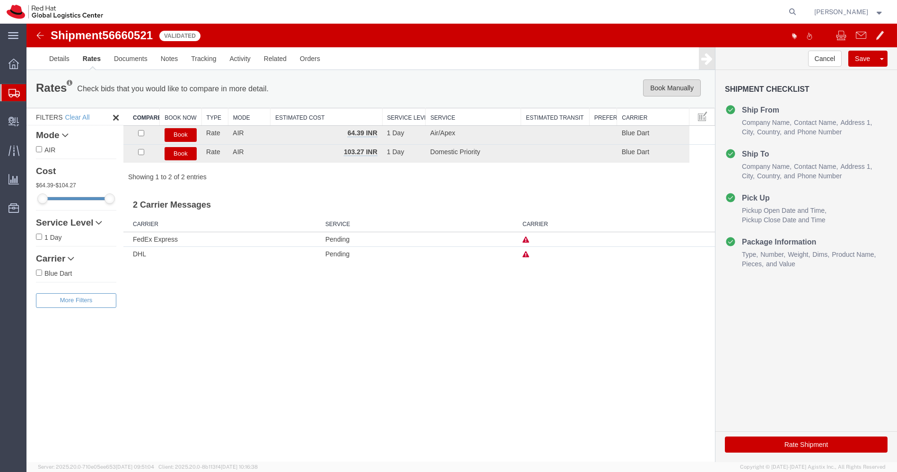
click at [678, 90] on button "Book Manually" at bounding box center [672, 87] width 58 height 17
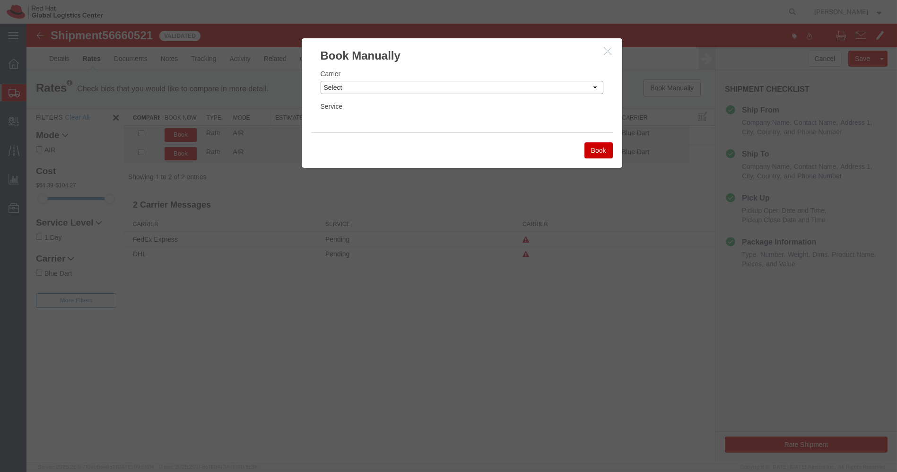
click at [517, 86] on select "Select Add New Carrier (and default service) Blue Dart DHL FedEx Express Global…" at bounding box center [461, 87] width 283 height 13
select select "14653"
click at [320, 81] on select "Select Add New Carrier (and default service) Blue Dart DHL FedEx Express Global…" at bounding box center [461, 87] width 283 height 13
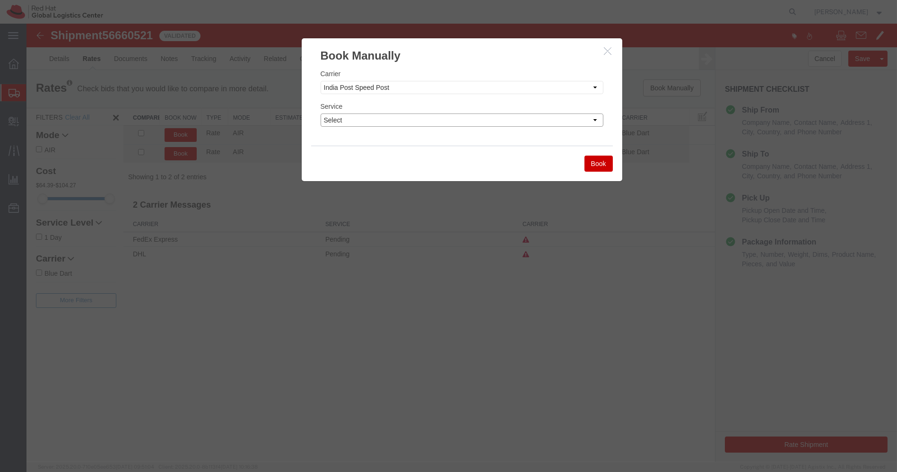
click at [477, 118] on select "Select Air" at bounding box center [461, 119] width 283 height 13
select select "29222"
click at [320, 113] on select "Select Air" at bounding box center [461, 119] width 283 height 13
click at [598, 158] on button "Book" at bounding box center [598, 163] width 28 height 16
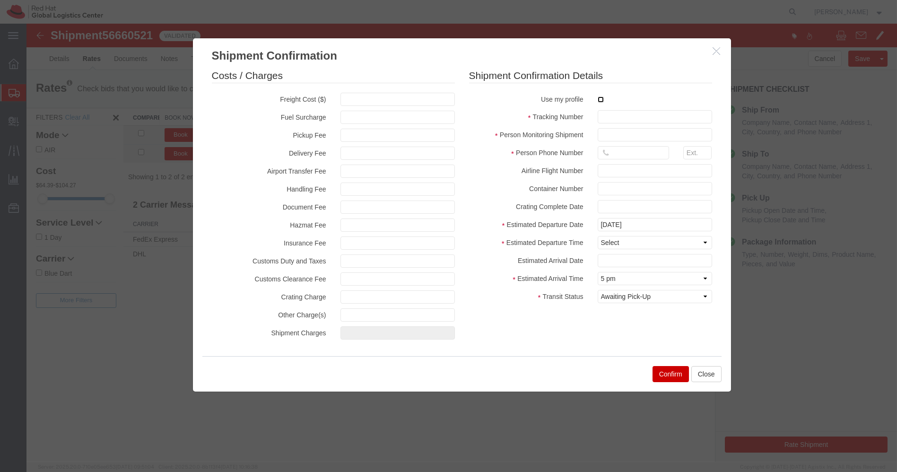
click at [601, 99] on input "checkbox" at bounding box center [600, 99] width 6 height 6
checkbox input "true"
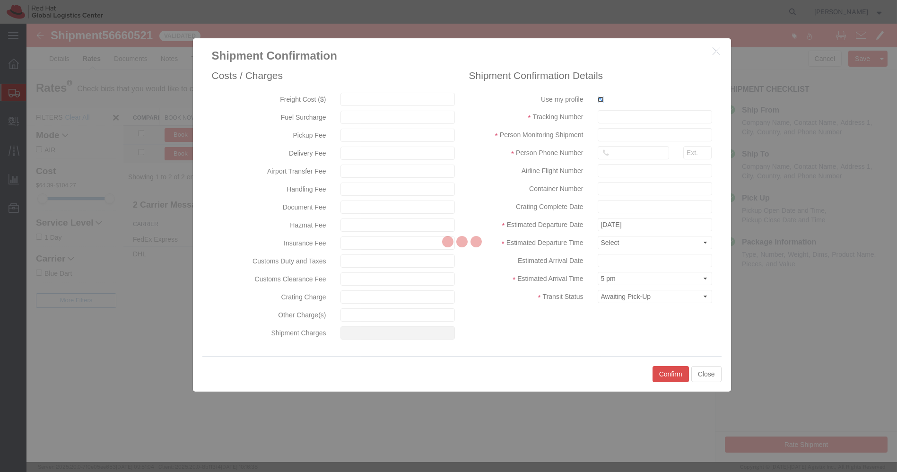
type input "[PERSON_NAME]"
type input "[PHONE_NUMBER]"
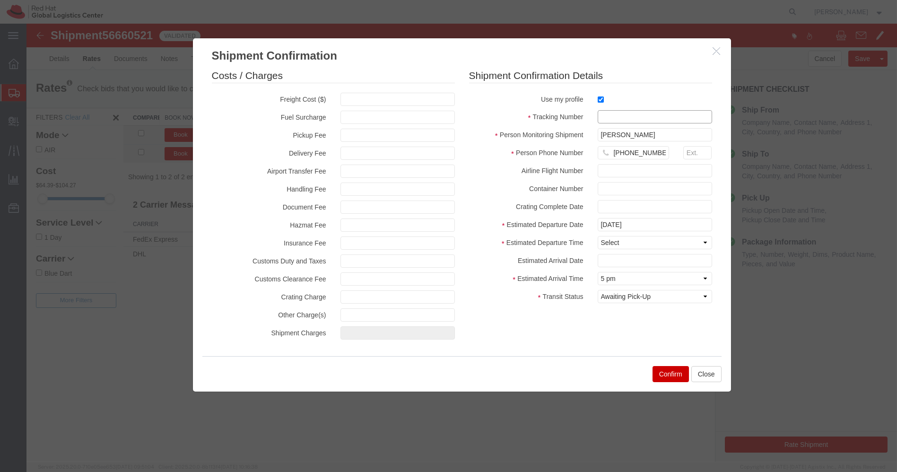
click at [608, 115] on input "text" at bounding box center [654, 116] width 114 height 13
paste input "EM346212150IN"
type input "EM346212150IN"
click at [630, 242] on select "Select Midnight 1 am 2 am 3 am 4 am 5 am 6 am 7 am 8 am 9 am 10 am 11 am 12 Noo…" at bounding box center [654, 242] width 114 height 13
select select "1200"
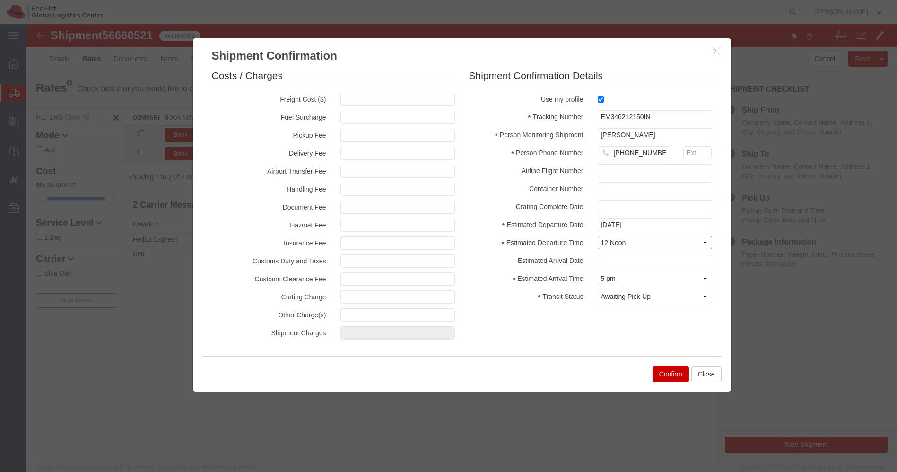
click at [597, 236] on select "Select Midnight 1 am 2 am 3 am 4 am 5 am 6 am 7 am 8 am 9 am 10 am 11 am 12 Noo…" at bounding box center [654, 242] width 114 height 13
click at [664, 296] on select "Select Arrival Notice Available Arrival Notice Imported Arrive at Delivery Loca…" at bounding box center [654, 296] width 114 height 13
select select "DELIVRED"
click at [597, 290] on select "Select Arrival Notice Available Arrival Notice Imported Arrive at Delivery Loca…" at bounding box center [654, 296] width 114 height 13
click at [664, 372] on button "Confirm" at bounding box center [670, 374] width 36 height 16
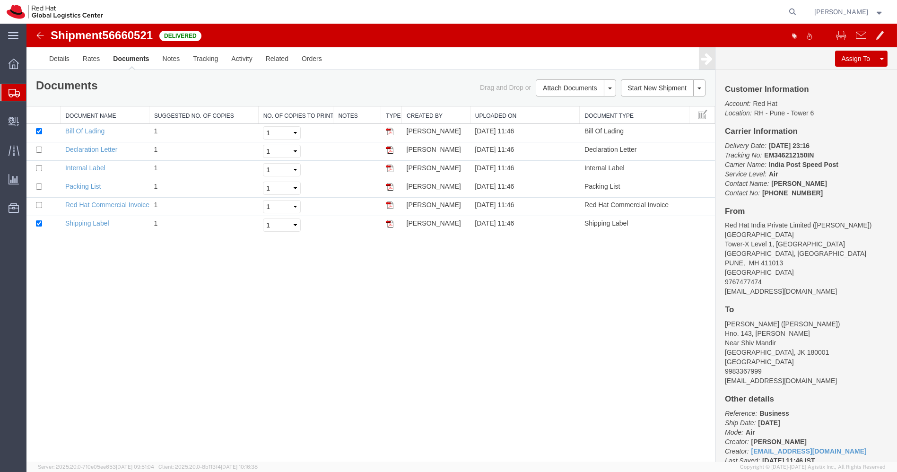
click at [40, 34] on img at bounding box center [39, 35] width 11 height 11
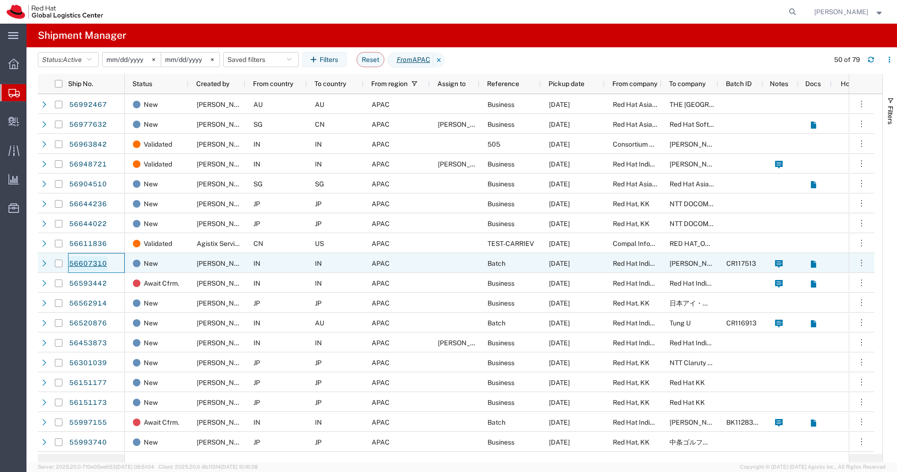
click at [82, 264] on link "56607310" at bounding box center [88, 263] width 39 height 15
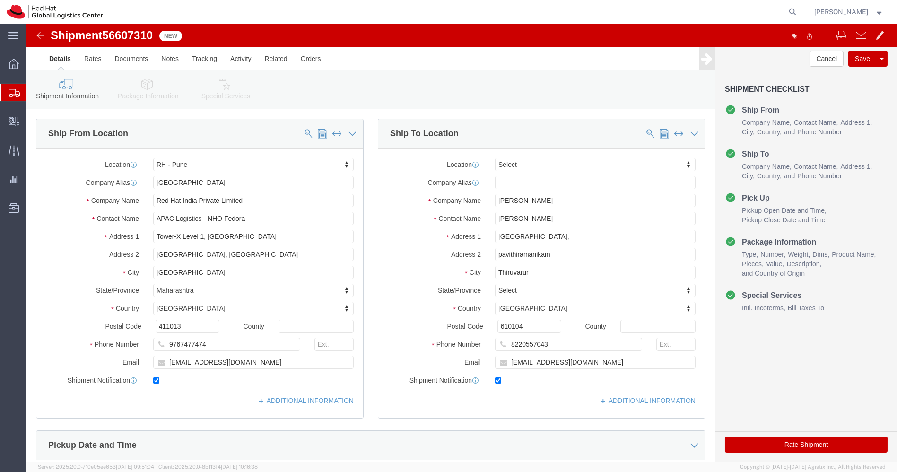
select select "38007"
select select
drag, startPoint x: 523, startPoint y: 195, endPoint x: 330, endPoint y: 210, distance: 193.4
click div "Ship From Location Location [GEOGRAPHIC_DATA] - [GEOGRAPHIC_DATA] My Profile Lo…"
click input "Thiruvarur"
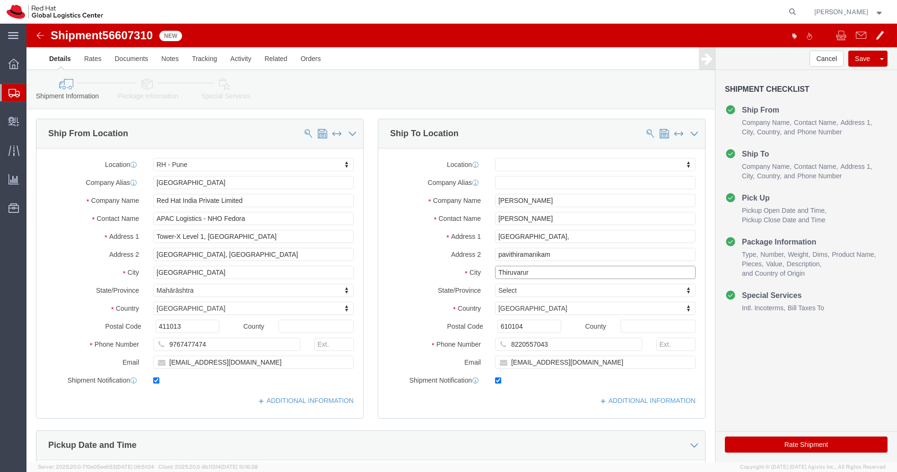
click input "Thiruvarur"
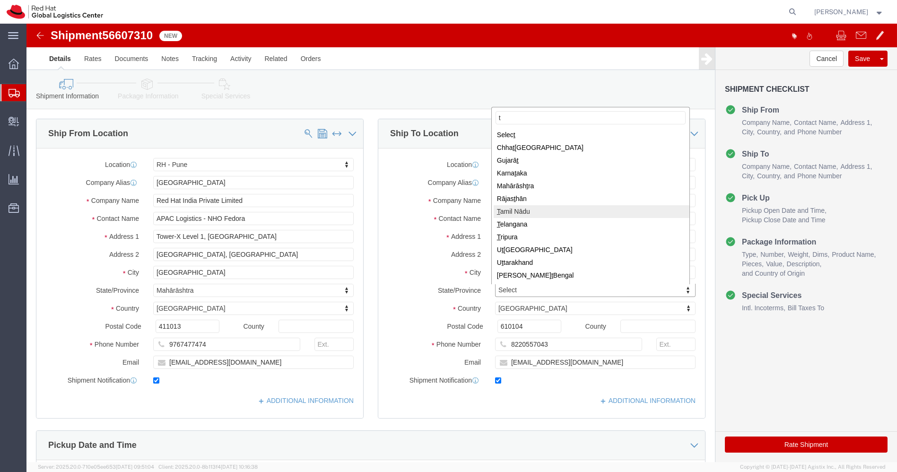
type input "t"
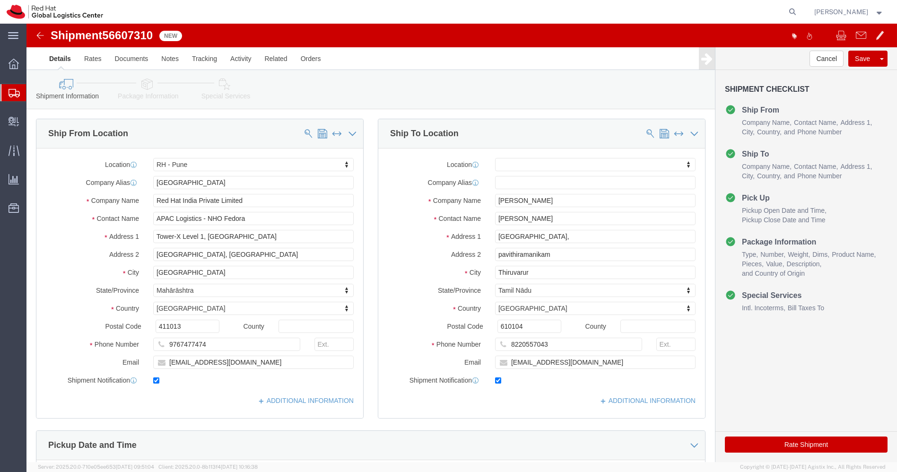
click button "Rate Shipment"
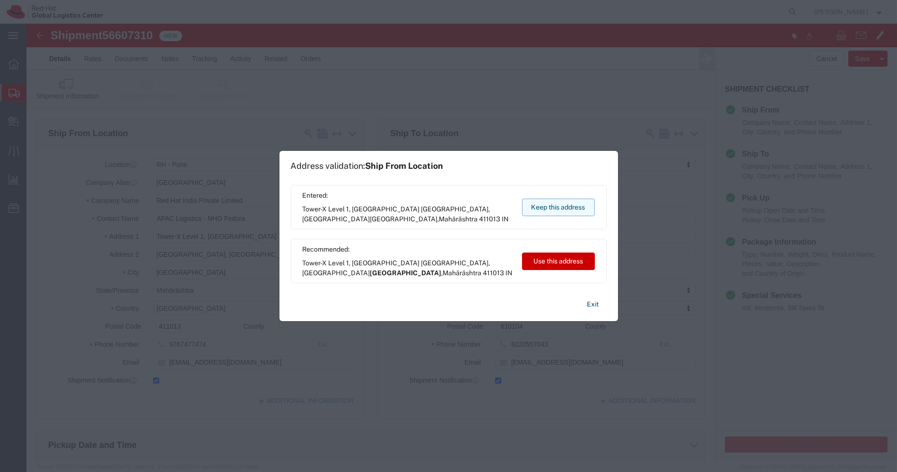
click at [562, 207] on button "Keep this address" at bounding box center [558, 206] width 73 height 17
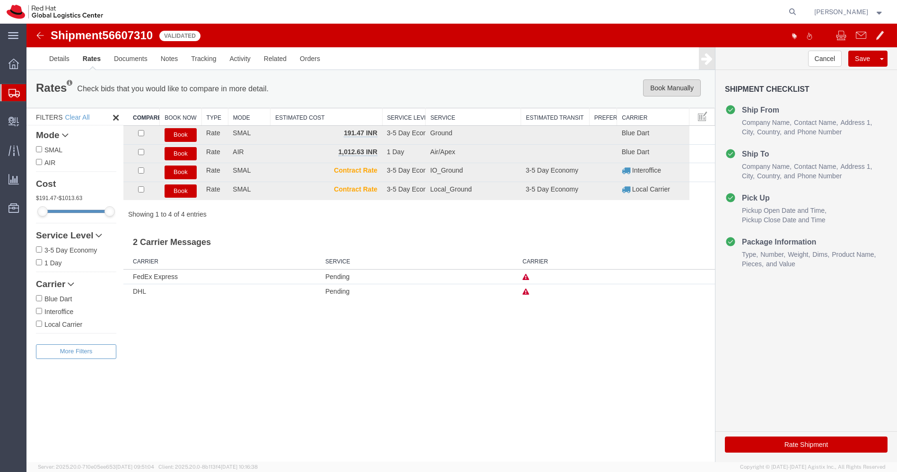
click at [671, 87] on button "Book Manually" at bounding box center [672, 87] width 58 height 17
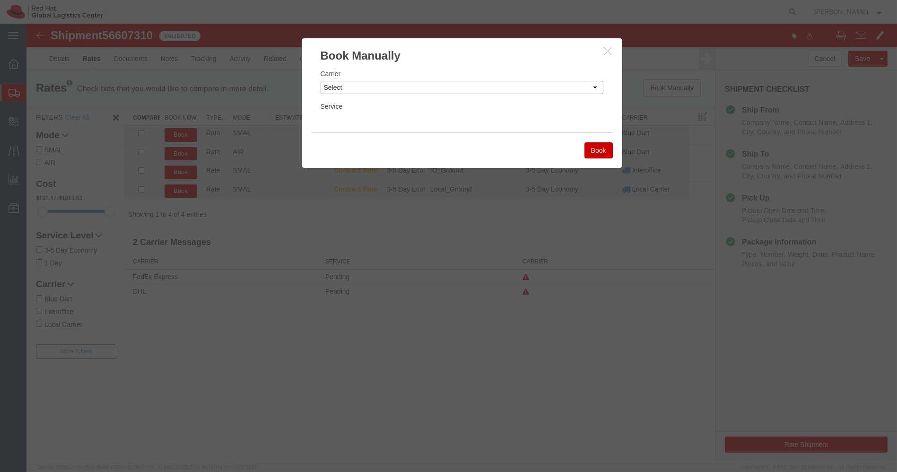
click at [543, 86] on select "Select Add New Carrier (and default service) Blue Dart DHL FedEx Express Global…" at bounding box center [461, 87] width 283 height 13
select select "14653"
click at [320, 81] on select "Select Add New Carrier (and default service) Blue Dart DHL FedEx Express Global…" at bounding box center [461, 87] width 283 height 13
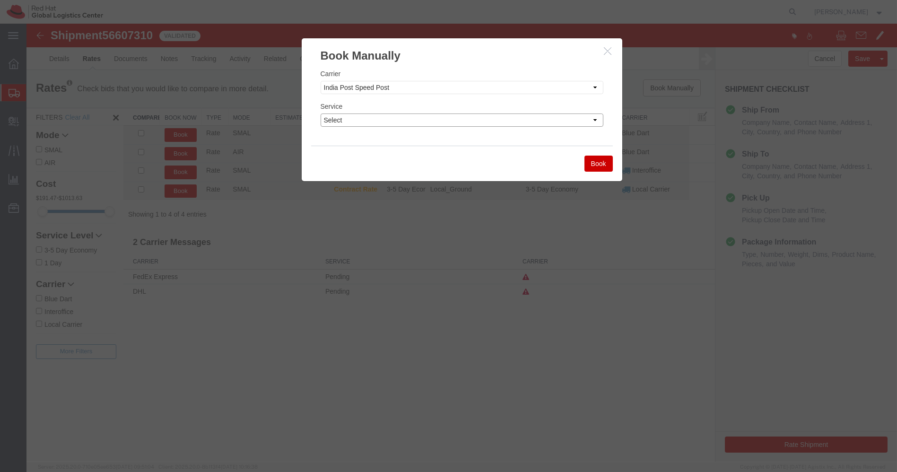
click at [485, 118] on select "Select Air" at bounding box center [461, 119] width 283 height 13
select select "29222"
click at [320, 113] on select "Select Air" at bounding box center [461, 119] width 283 height 13
click at [601, 162] on button "Book" at bounding box center [598, 163] width 28 height 16
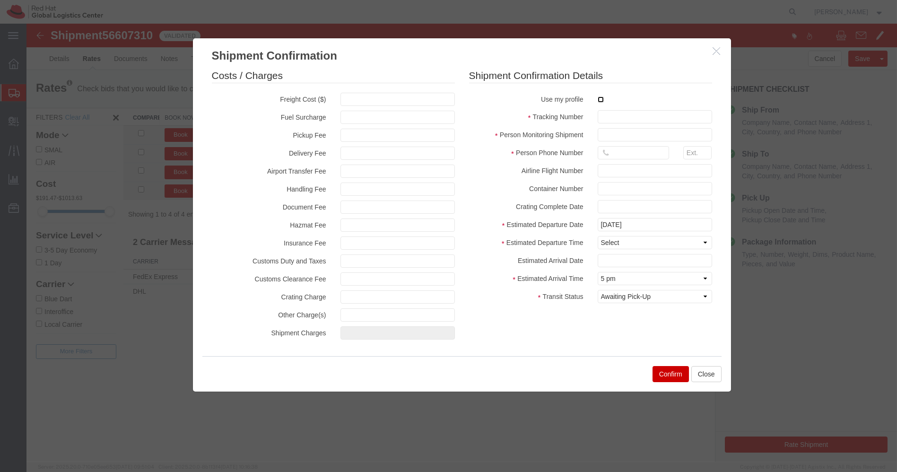
click at [597, 99] on input "checkbox" at bounding box center [600, 99] width 6 height 6
checkbox input "true"
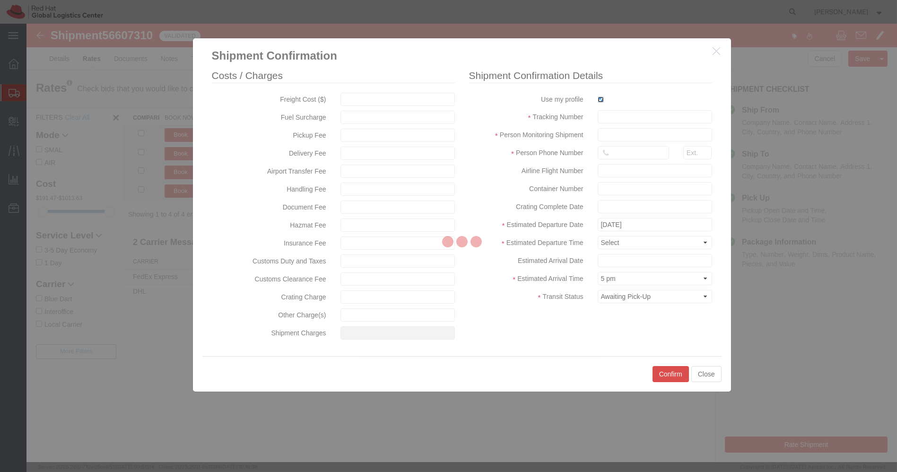
type input "[PERSON_NAME]"
type input "[PHONE_NUMBER]"
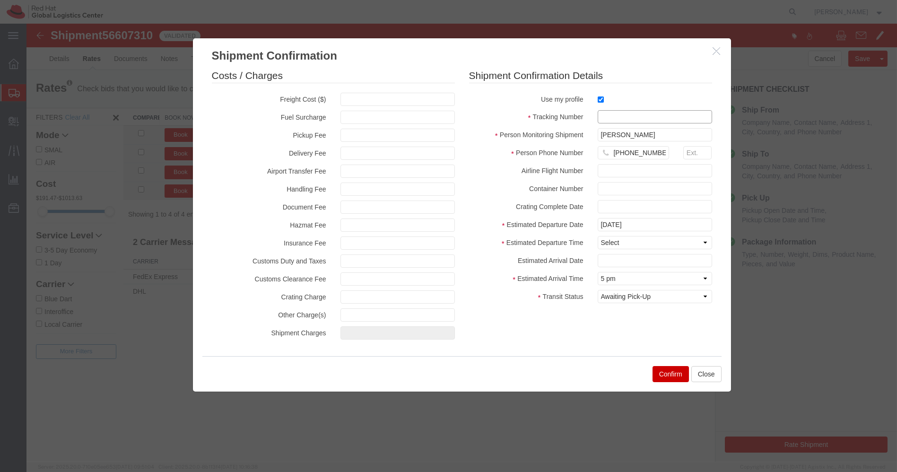
click at [604, 114] on input "text" at bounding box center [654, 116] width 114 height 13
paste input "EM346212279IN"
type input "EM346212279IN"
click at [630, 241] on select "Select Midnight 1 am 2 am 3 am 4 am 5 am 6 am 7 am 8 am 9 am 10 am 11 am 12 Noo…" at bounding box center [654, 242] width 114 height 13
select select "1200"
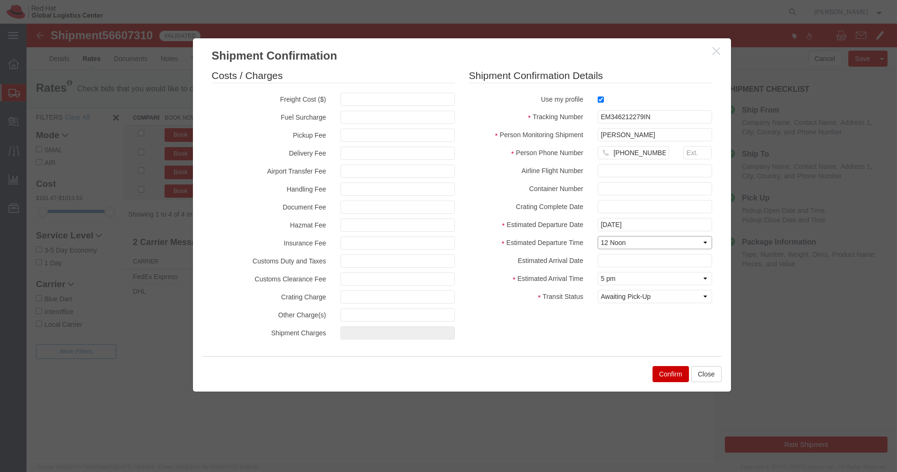
click at [597, 236] on select "Select Midnight 1 am 2 am 3 am 4 am 5 am 6 am 7 am 8 am 9 am 10 am 11 am 12 Noo…" at bounding box center [654, 242] width 114 height 13
click at [645, 297] on select "Select Arrival Notice Available Arrival Notice Imported Arrive at Delivery Loca…" at bounding box center [654, 296] width 114 height 13
select select "DELIVRED"
click at [597, 290] on select "Select Arrival Notice Available Arrival Notice Imported Arrive at Delivery Loca…" at bounding box center [654, 296] width 114 height 13
click at [673, 371] on button "Confirm" at bounding box center [670, 374] width 36 height 16
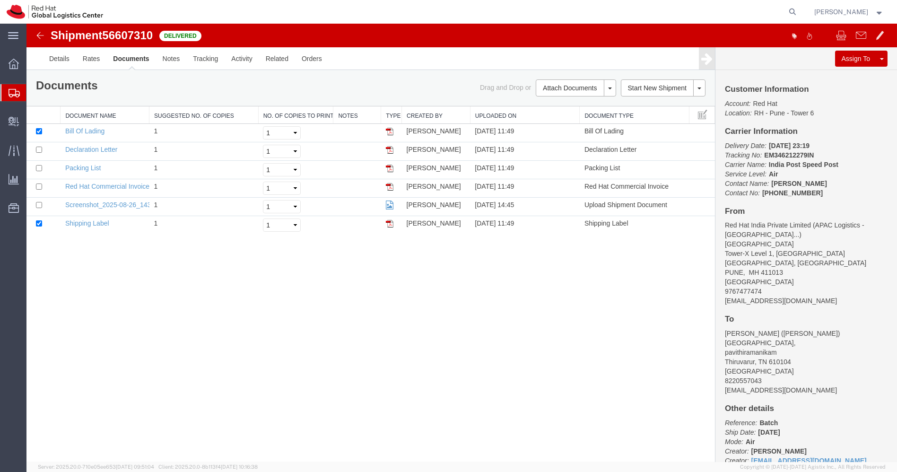
click at [40, 40] on img at bounding box center [39, 35] width 11 height 11
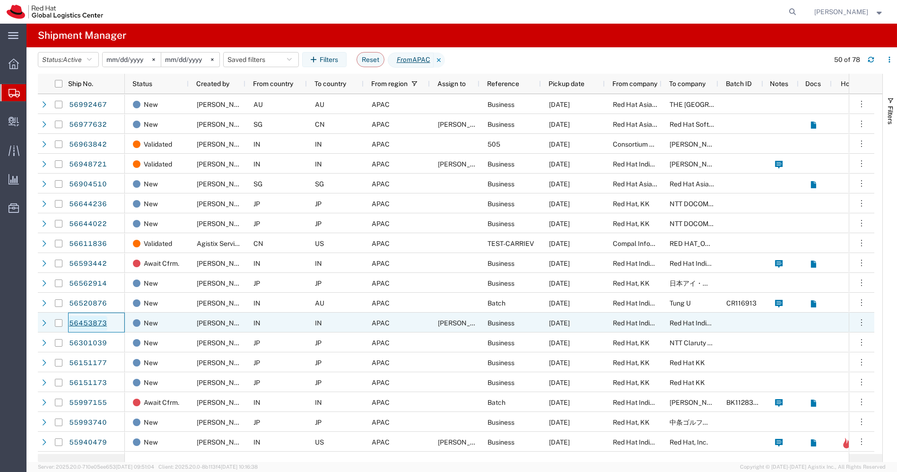
click at [86, 321] on link "56453873" at bounding box center [88, 323] width 39 height 15
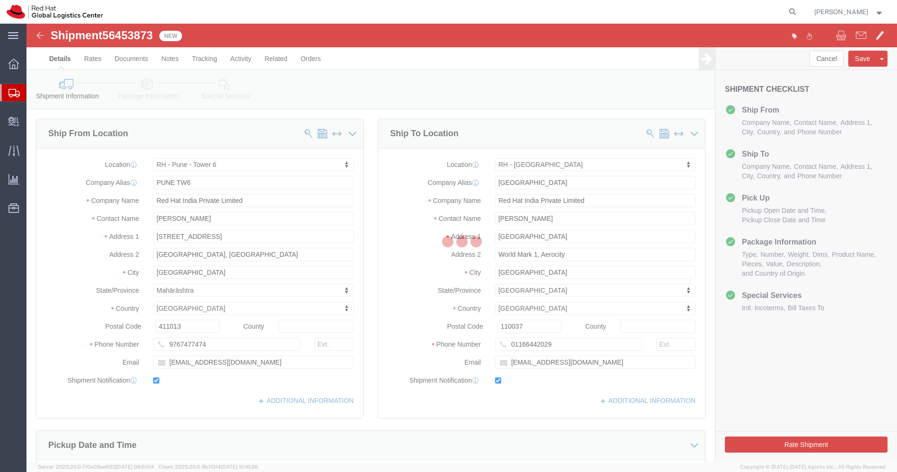
select select "38432"
select select "37948"
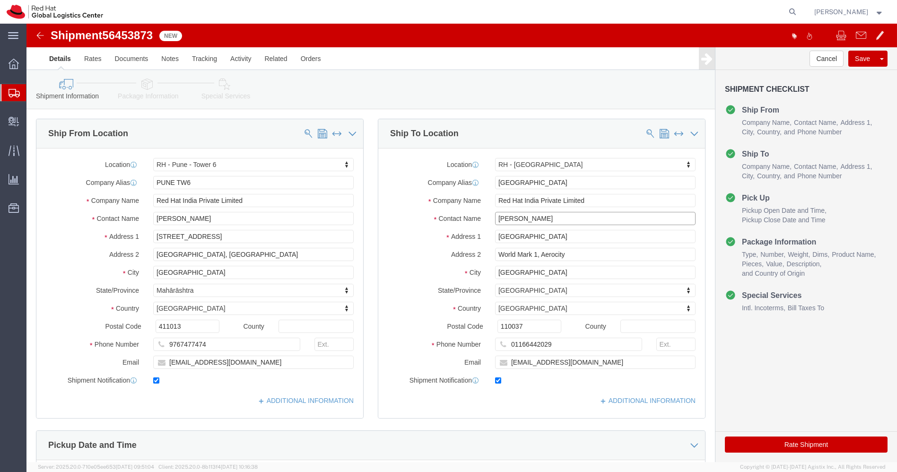
drag, startPoint x: 520, startPoint y: 195, endPoint x: 371, endPoint y: 208, distance: 149.9
click div "Location [GEOGRAPHIC_DATA] - [GEOGRAPHIC_DATA] My Profile Location [GEOGRAPHIC_…"
click input "Red Hat India Private Limited"
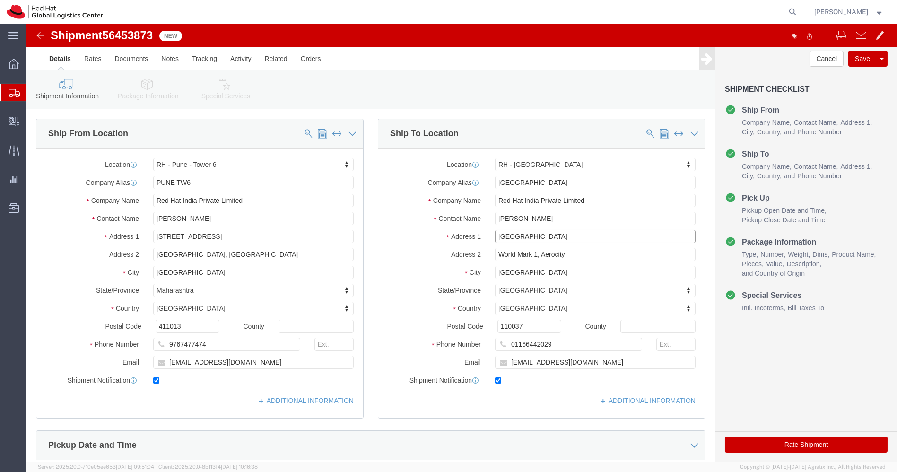
click input "[GEOGRAPHIC_DATA]"
paste input "989959610"
click input "9899596109"
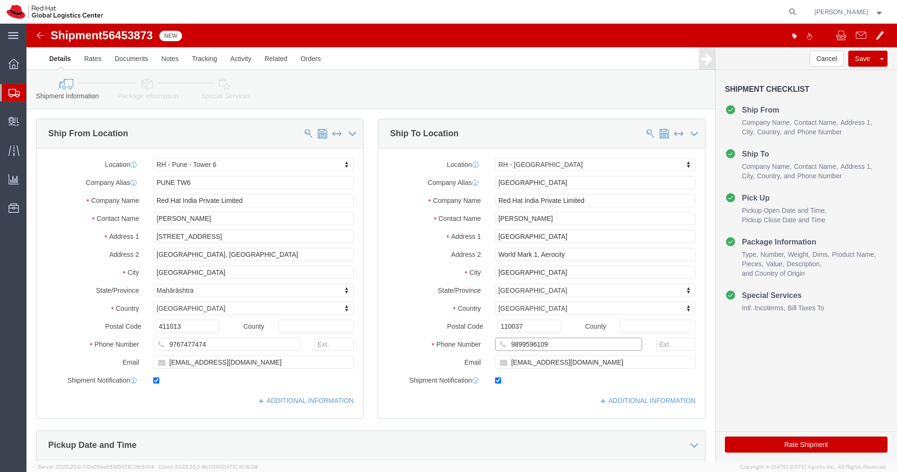
click input "9899596109"
type input "9899596109"
click icon
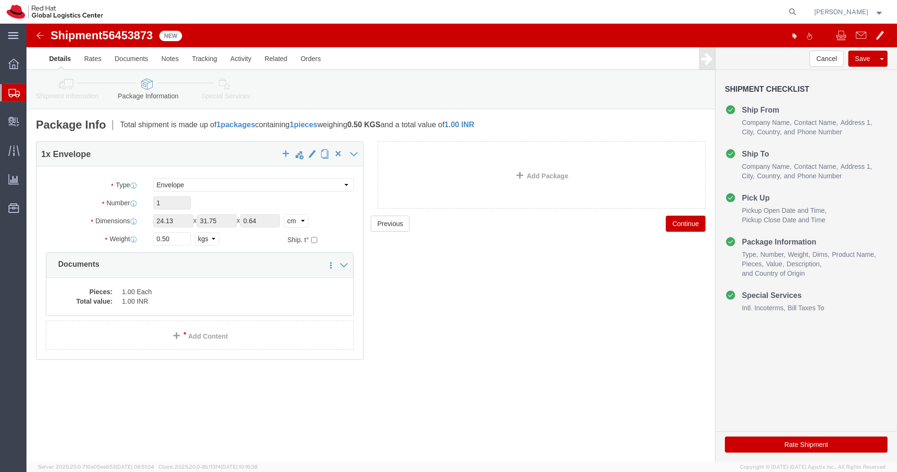
click button "Rate Shipment"
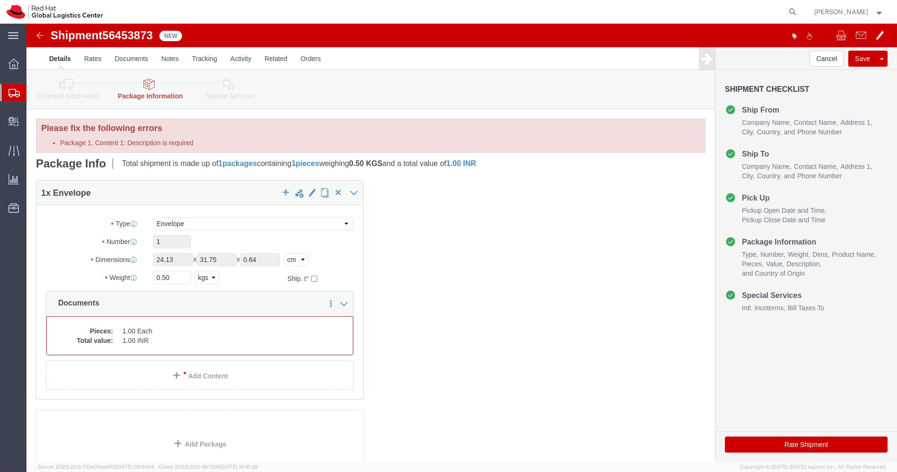
select select "ENV"
click dd "1.00 INR"
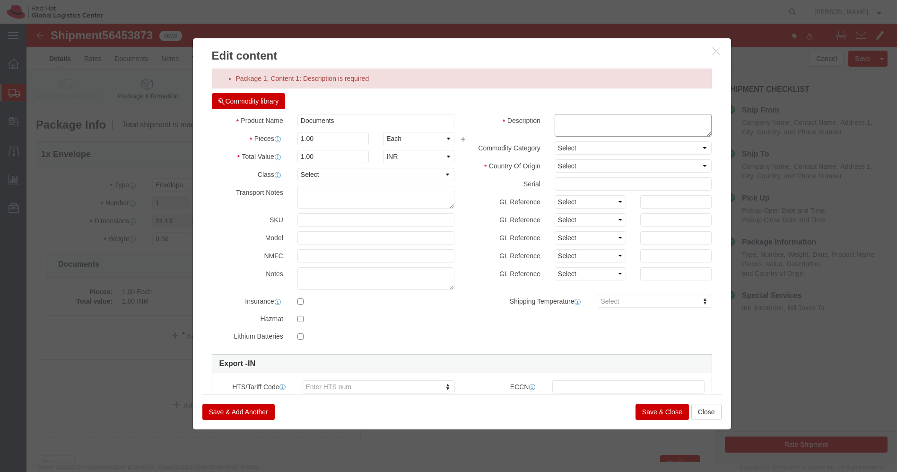
click textarea
type textarea "Doc"
click div "Commodity library"
click select "Select [GEOGRAPHIC_DATA] [GEOGRAPHIC_DATA] [GEOGRAPHIC_DATA] [GEOGRAPHIC_DATA] …"
select select "IN"
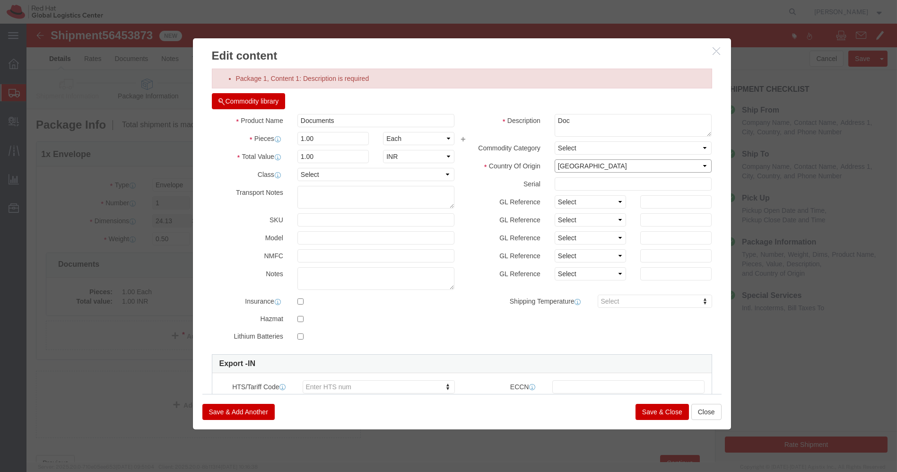
click select "Select [GEOGRAPHIC_DATA] [GEOGRAPHIC_DATA] [GEOGRAPHIC_DATA] [GEOGRAPHIC_DATA] …"
click button "Save & Close"
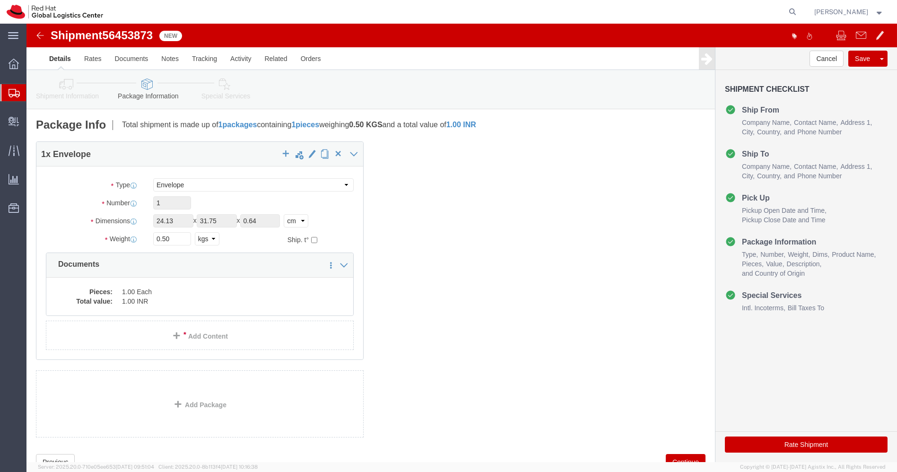
click button "Rate Shipment"
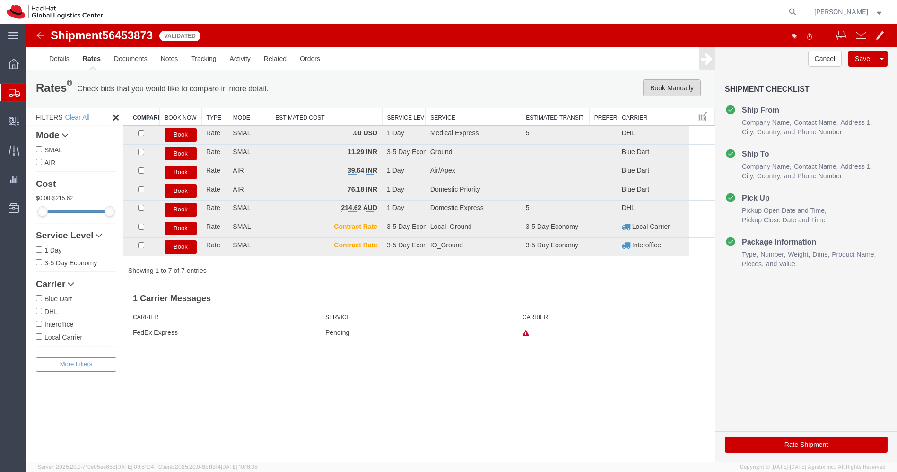
click at [669, 85] on button "Book Manually" at bounding box center [672, 87] width 58 height 17
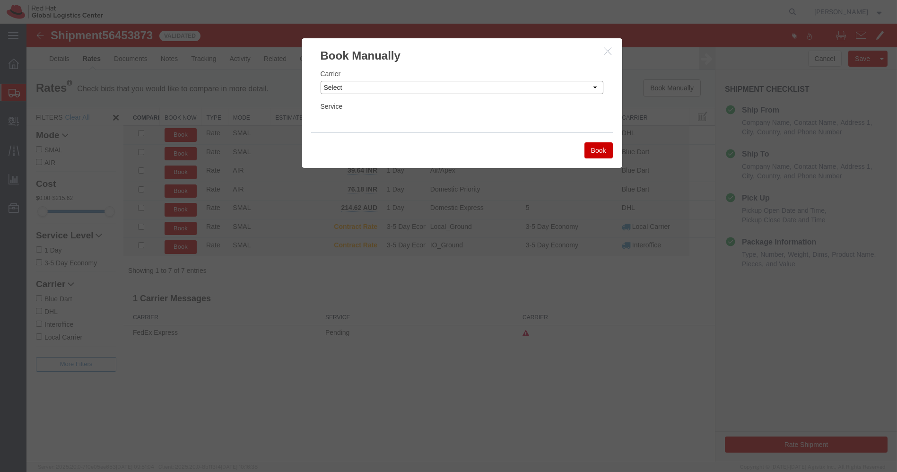
click at [567, 86] on select "Select Add New Carrier (and default service) Blue Dart DHL FedEx Express Global…" at bounding box center [461, 87] width 283 height 13
select select "14653"
click at [320, 81] on select "Select Add New Carrier (and default service) Blue Dart DHL FedEx Express Global…" at bounding box center [461, 87] width 283 height 13
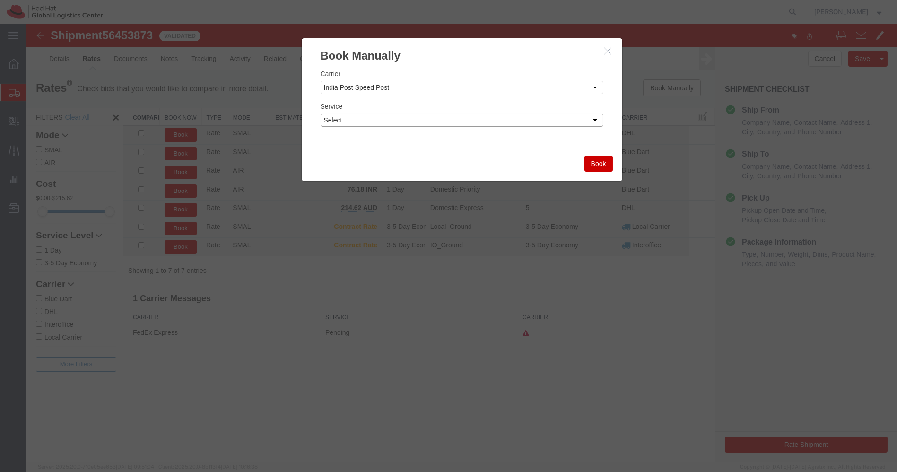
click at [456, 119] on select "Select Air" at bounding box center [461, 119] width 283 height 13
select select "29222"
click at [320, 113] on select "Select Air" at bounding box center [461, 119] width 283 height 13
click at [595, 164] on button "Book" at bounding box center [598, 163] width 28 height 16
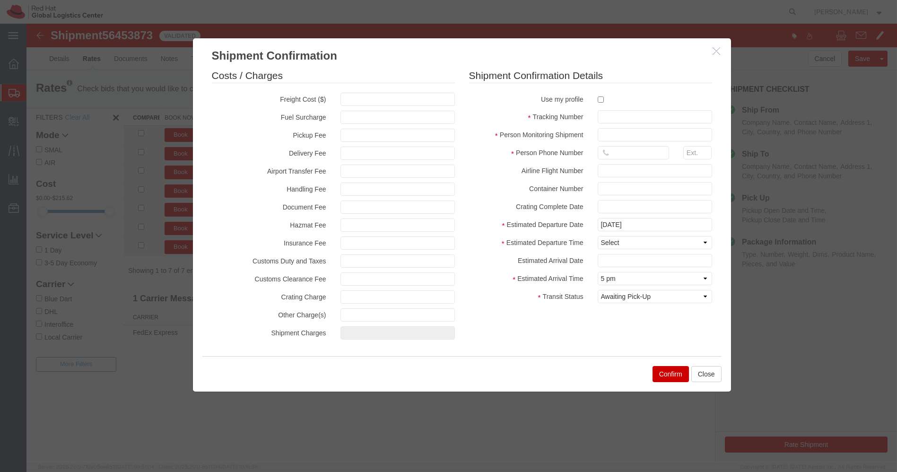
click at [602, 94] on label at bounding box center [654, 99] width 114 height 13
click at [602, 96] on input "checkbox" at bounding box center [600, 99] width 6 height 6
checkbox input "true"
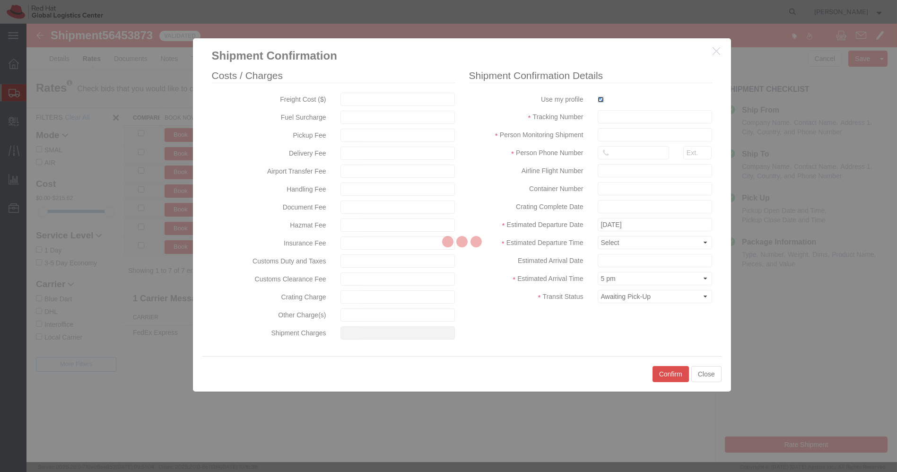
type input "[PERSON_NAME]"
type input "[PHONE_NUMBER]"
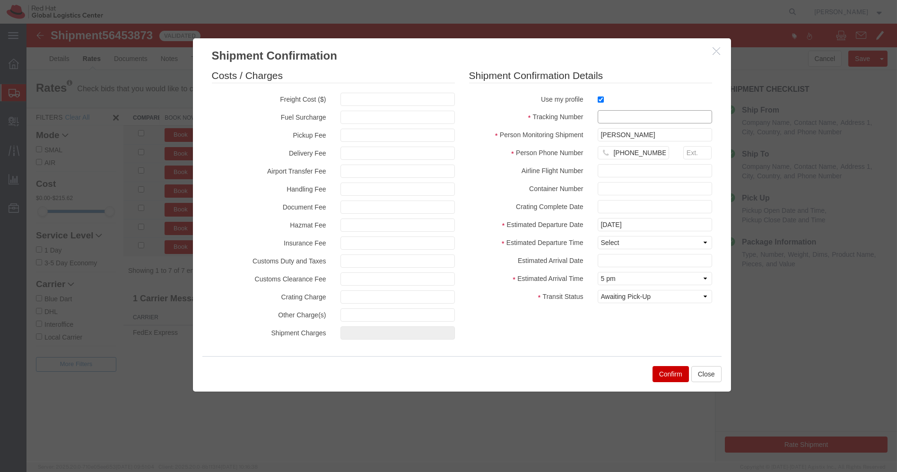
click at [606, 115] on input "text" at bounding box center [654, 116] width 114 height 13
paste input "EM346212044IN"
type input "EM346212044IN"
click at [623, 243] on select "Select Midnight 1 am 2 am 3 am 4 am 5 am 6 am 7 am 8 am 9 am 10 am 11 am 12 Noo…" at bounding box center [654, 242] width 114 height 13
select select "1200"
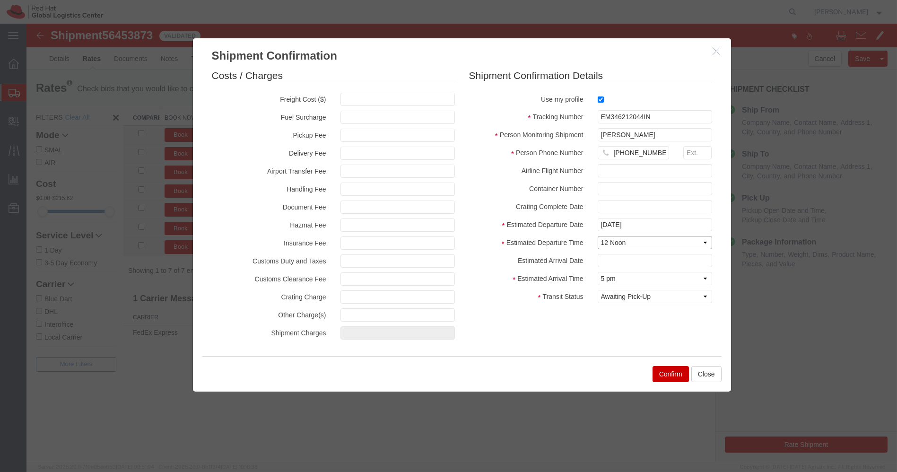
click at [597, 236] on select "Select Midnight 1 am 2 am 3 am 4 am 5 am 6 am 7 am 8 am 9 am 10 am 11 am 12 Noo…" at bounding box center [654, 242] width 114 height 13
click at [632, 301] on select "Select Arrival Notice Available Arrival Notice Imported Arrive at Delivery Loca…" at bounding box center [654, 296] width 114 height 13
select select "DELIVRED"
click at [597, 290] on select "Select Arrival Notice Available Arrival Notice Imported Arrive at Delivery Loca…" at bounding box center [654, 296] width 114 height 13
click at [664, 374] on button "Confirm" at bounding box center [670, 374] width 36 height 16
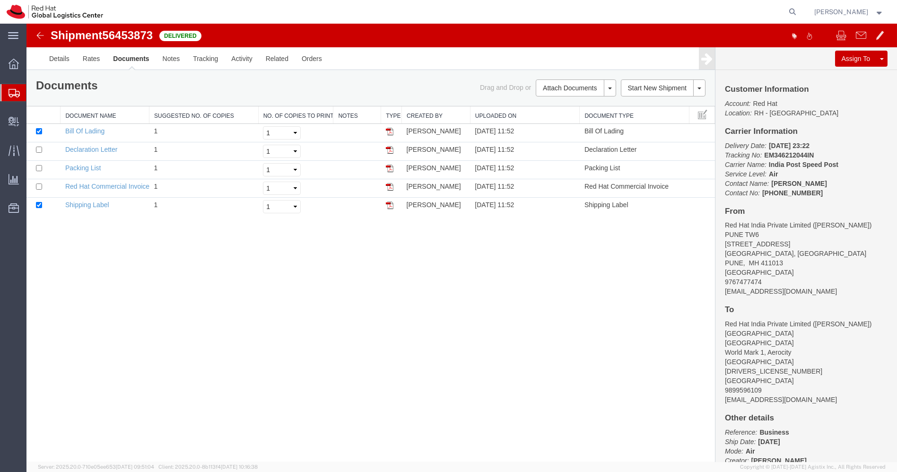
click at [14, 94] on icon at bounding box center [14, 93] width 11 height 9
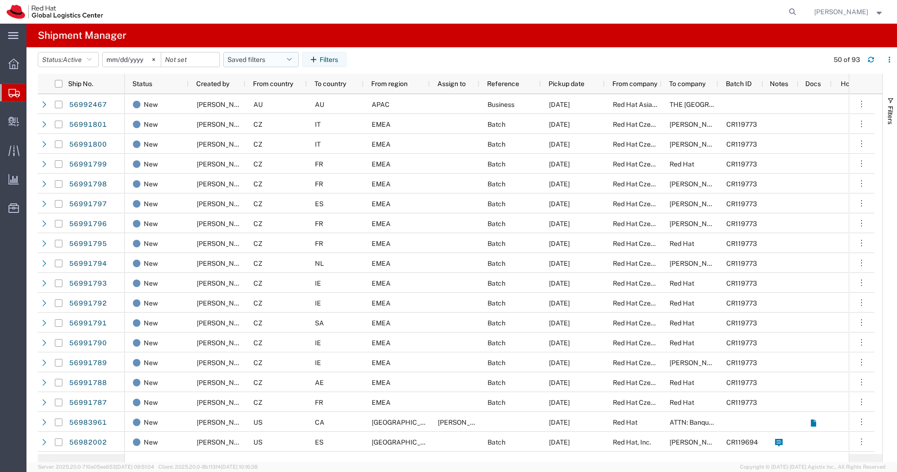
click at [295, 61] on button "Saved filters" at bounding box center [261, 59] width 76 height 15
click at [250, 103] on span "APAC" at bounding box center [286, 100] width 124 height 17
type input "[DATE]"
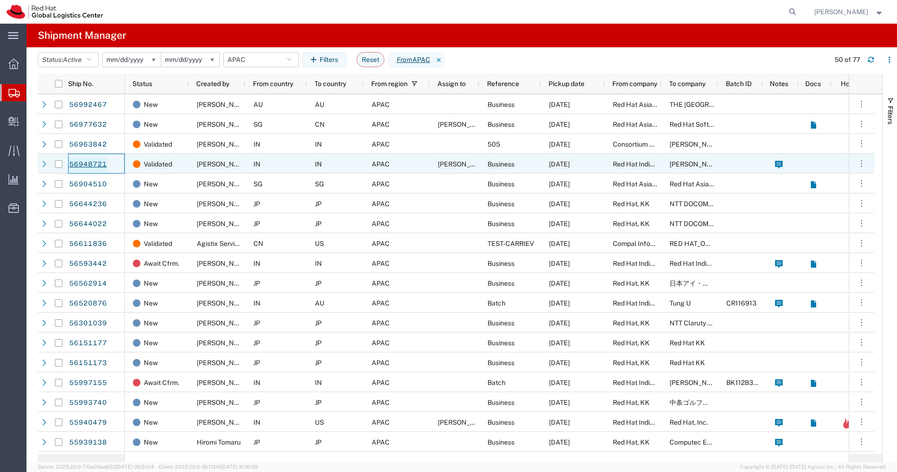
click at [79, 164] on link "56948721" at bounding box center [88, 164] width 39 height 15
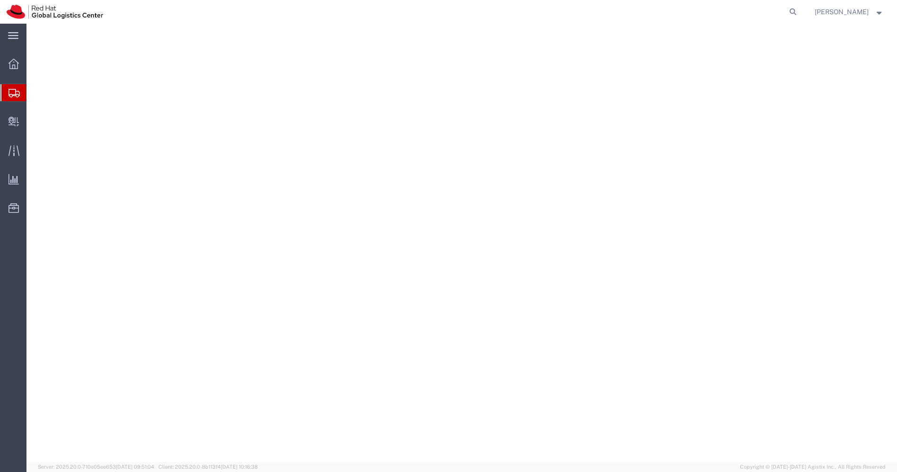
select select
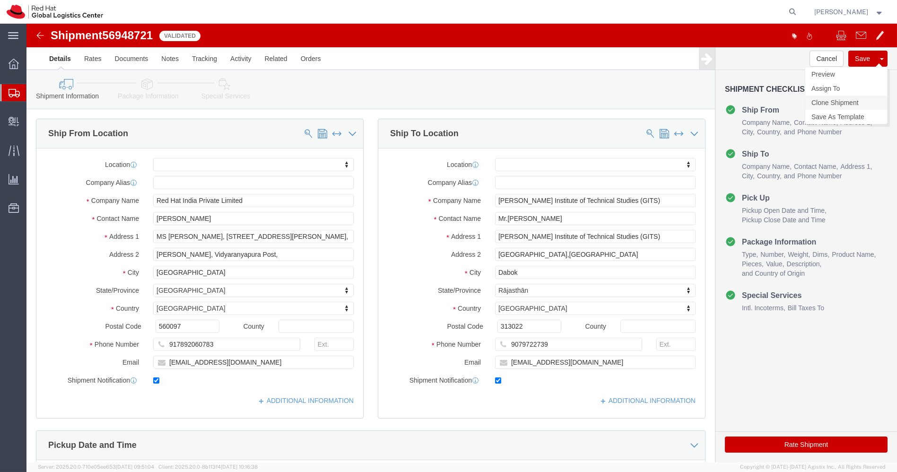
click link "Clone Shipment"
click icon
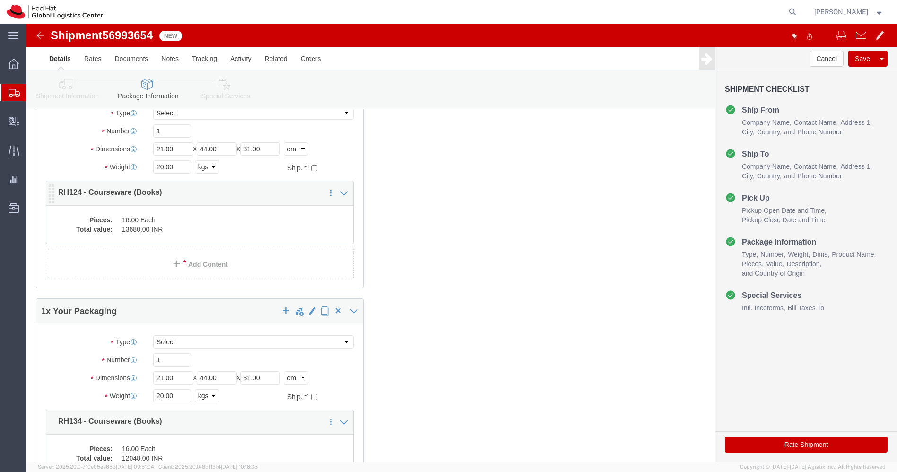
scroll to position [78, 0]
click span "button"
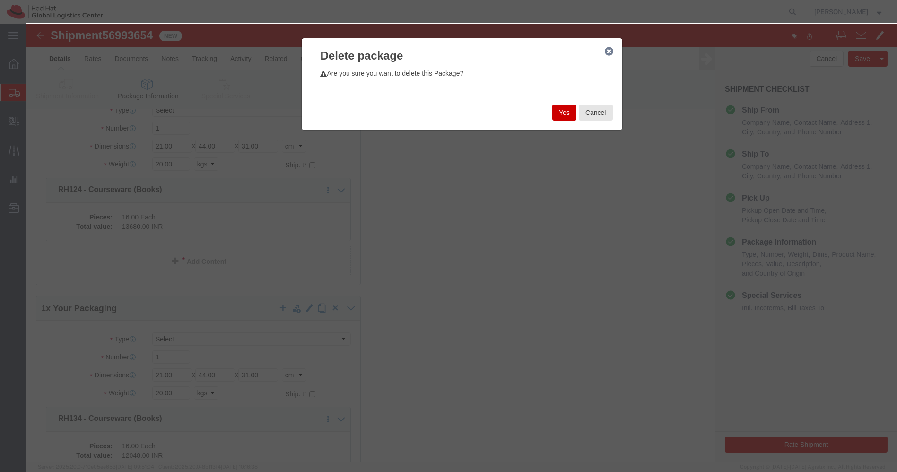
click button "Yes"
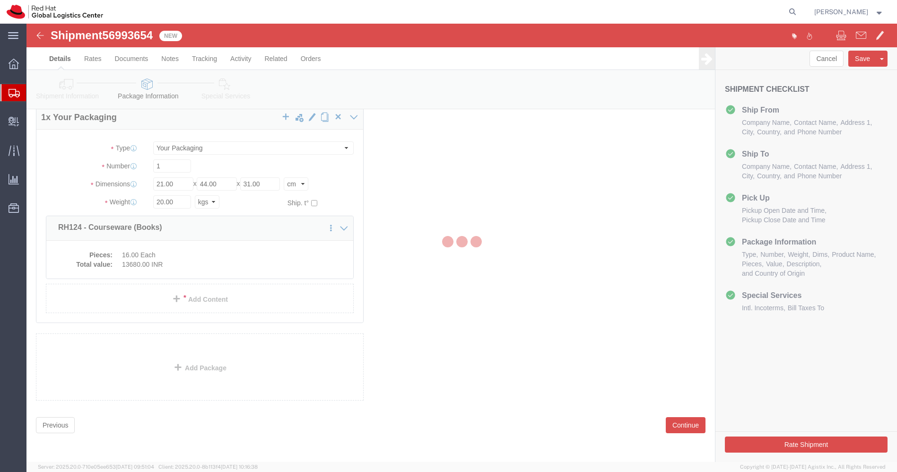
scroll to position [0, 0]
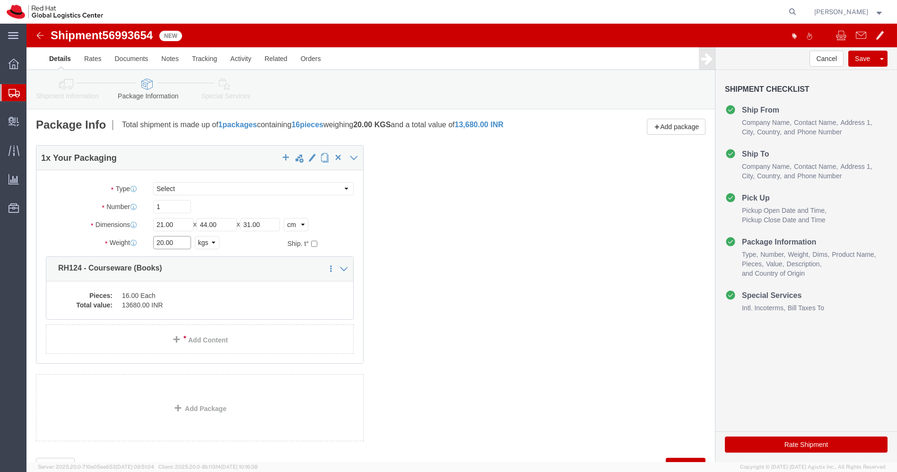
click input "20.00"
type input "10.00"
click button "Rate Shipment"
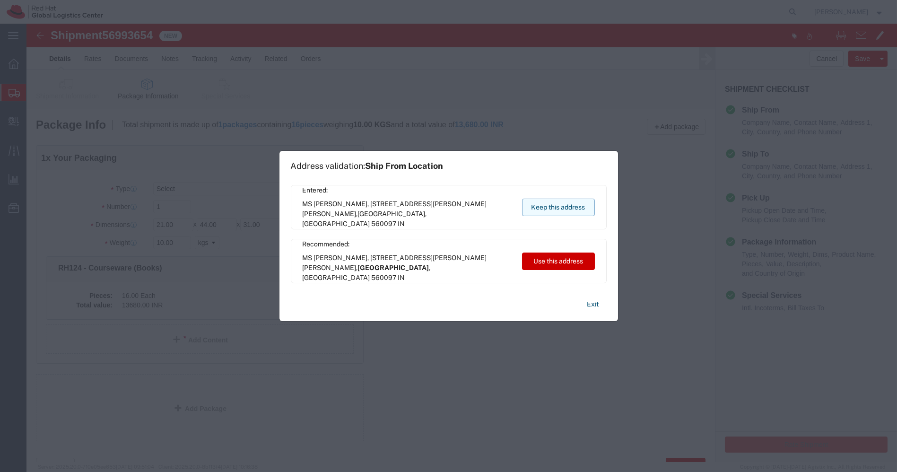
click at [559, 207] on button "Keep this address" at bounding box center [558, 206] width 73 height 17
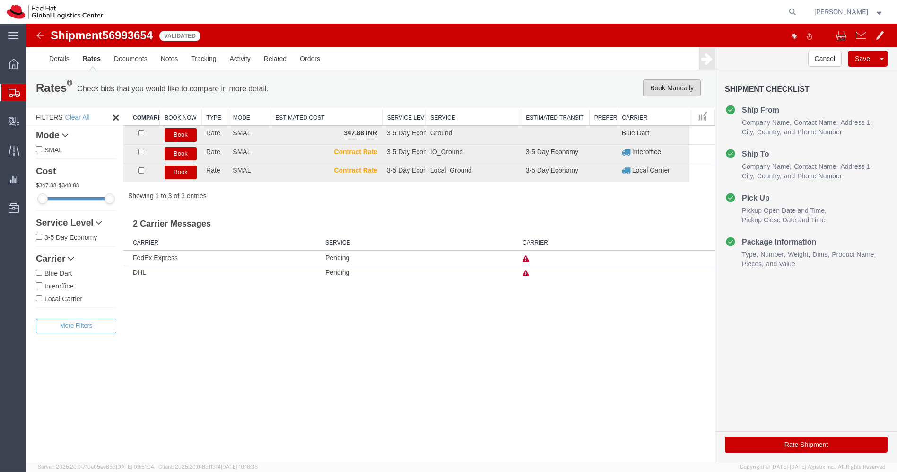
click at [667, 91] on button "Book Manually" at bounding box center [672, 87] width 58 height 17
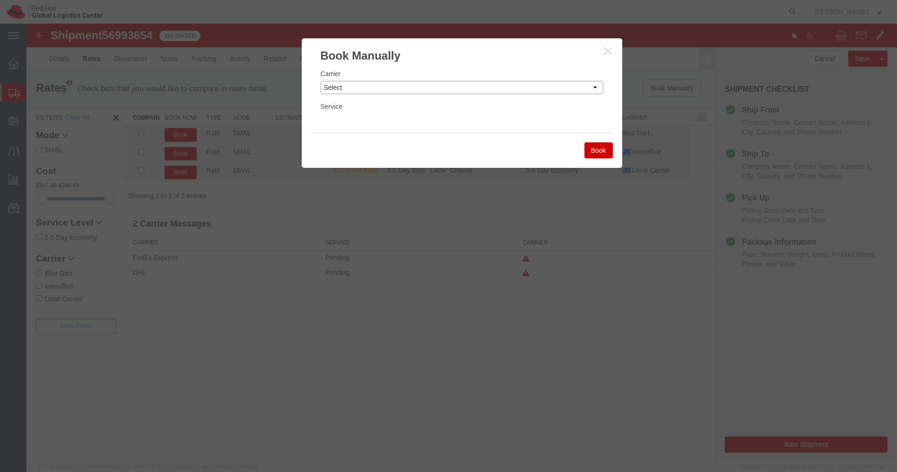
click at [565, 91] on select "Select Add New Carrier (and default service) Blue Dart DHL FedEx Express Global…" at bounding box center [461, 87] width 283 height 13
select select "14653"
click at [320, 81] on select "Select Add New Carrier (and default service) Blue Dart DHL FedEx Express Global…" at bounding box center [461, 87] width 283 height 13
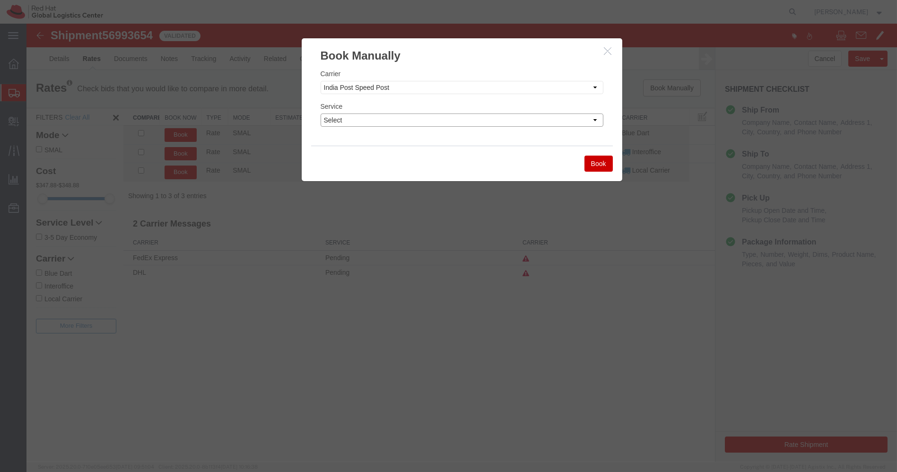
click at [537, 124] on select "Select Air" at bounding box center [461, 119] width 283 height 13
select select "29222"
click at [320, 113] on select "Select Air" at bounding box center [461, 119] width 283 height 13
click at [603, 168] on button "Book" at bounding box center [598, 163] width 28 height 16
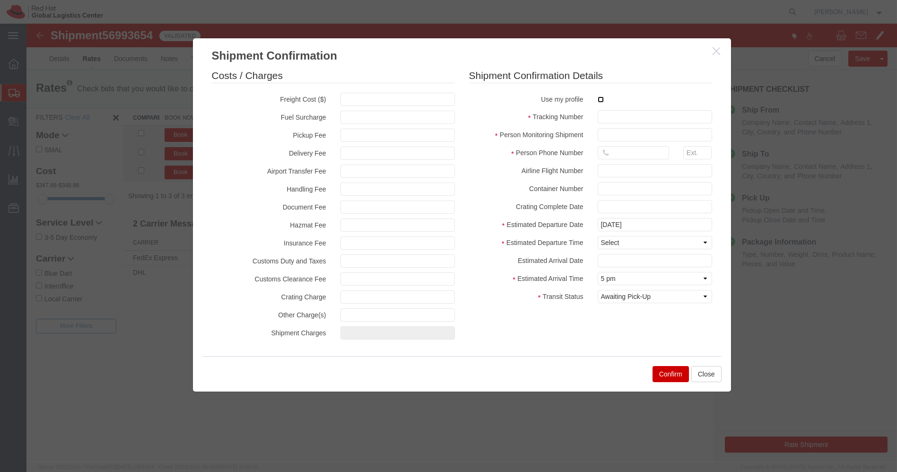
click at [600, 98] on input "checkbox" at bounding box center [600, 99] width 6 height 6
checkbox input "true"
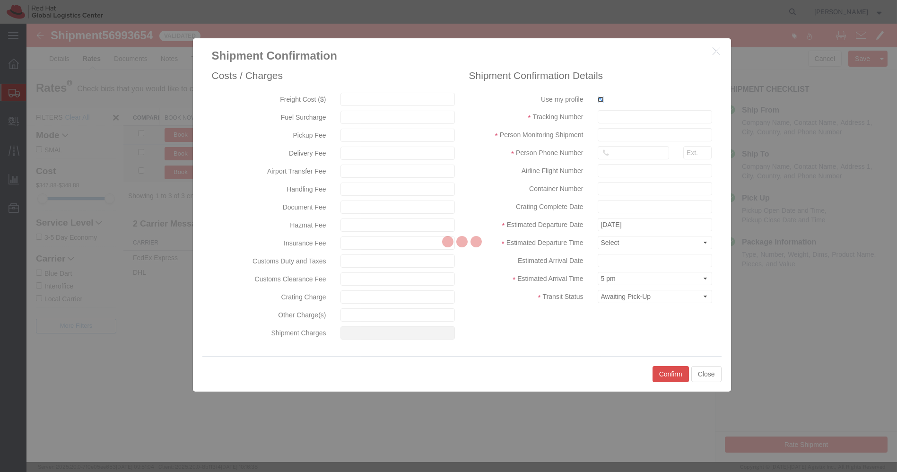
type input "[PERSON_NAME]"
type input "[PHONE_NUMBER]"
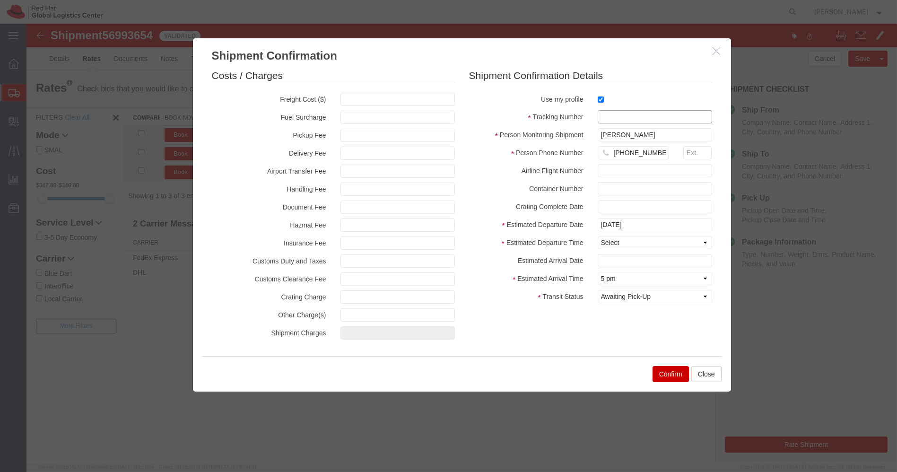
click at [616, 112] on input "text" at bounding box center [654, 116] width 114 height 13
paste input "EM346212132IN"
type input "EM346212132IN"
click at [629, 241] on select "Select Midnight 1 am 2 am 3 am 4 am 5 am 6 am 7 am 8 am 9 am 10 am 11 am 12 Noo…" at bounding box center [654, 242] width 114 height 13
select select "1200"
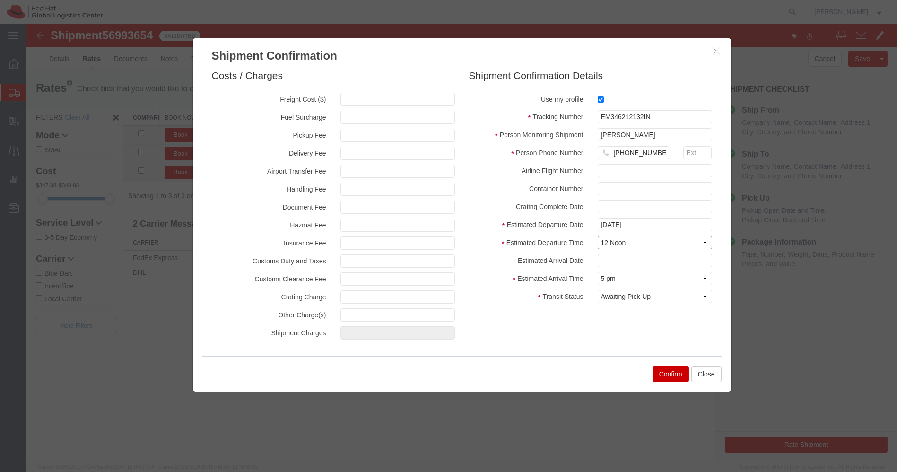
click at [597, 236] on select "Select Midnight 1 am 2 am 3 am 4 am 5 am 6 am 7 am 8 am 9 am 10 am 11 am 12 Noo…" at bounding box center [654, 242] width 114 height 13
click at [652, 296] on select "Select Arrival Notice Available Arrival Notice Imported Arrive at Delivery Loca…" at bounding box center [654, 296] width 114 height 13
select select "DELIVRED"
click at [597, 290] on select "Select Arrival Notice Available Arrival Notice Imported Arrive at Delivery Loca…" at bounding box center [654, 296] width 114 height 13
click at [672, 376] on button "Confirm" at bounding box center [670, 374] width 36 height 16
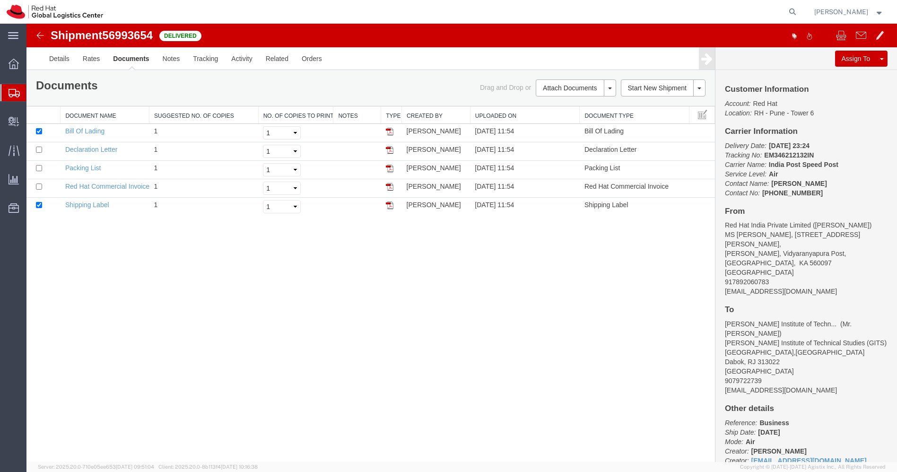
click at [39, 37] on img at bounding box center [39, 35] width 11 height 11
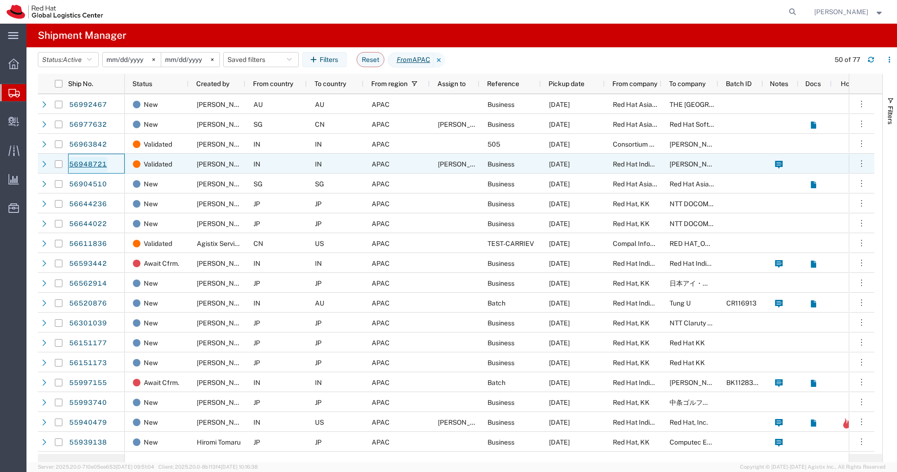
click at [84, 161] on link "56948721" at bounding box center [88, 164] width 39 height 15
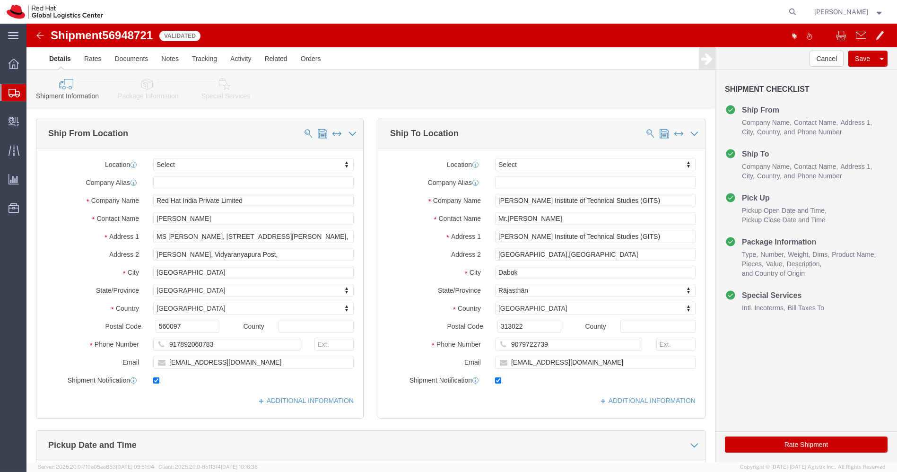
select select
click link "Package Information"
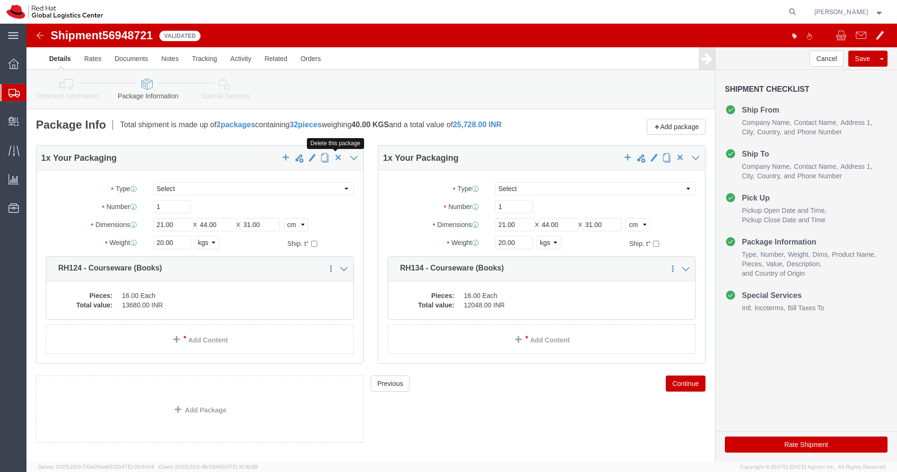
click span "button"
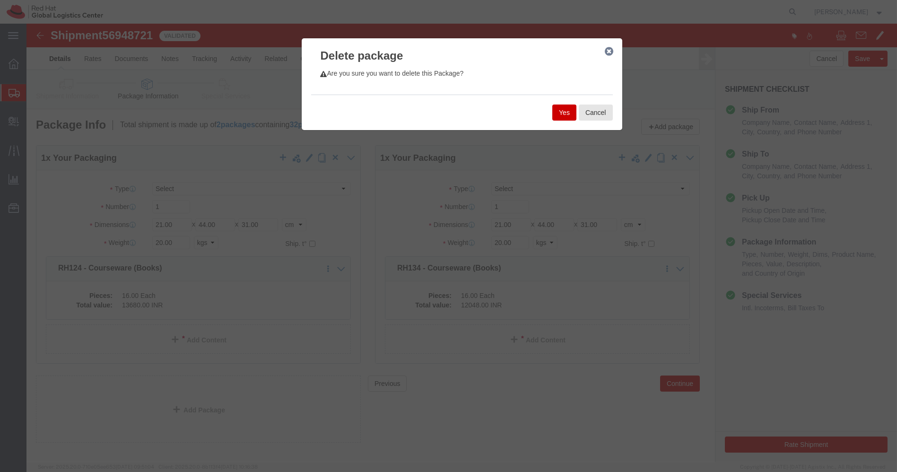
click button "Yes"
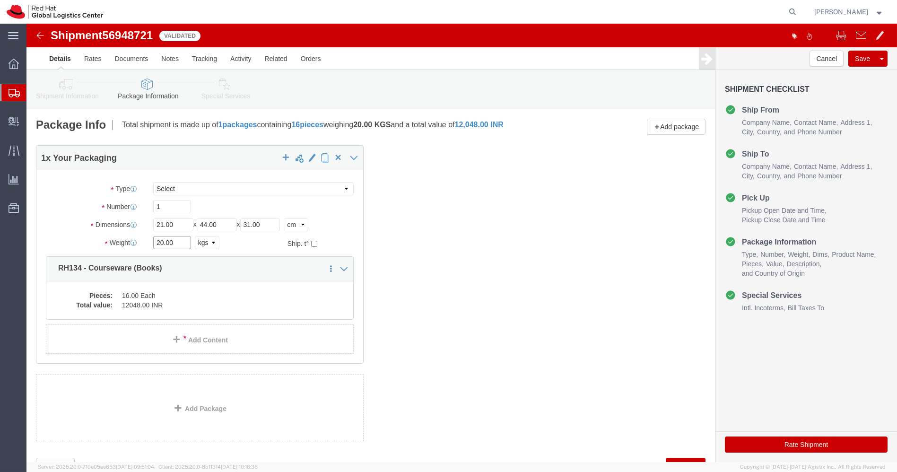
click input "20.00"
type input "10.00"
click link "Special Services"
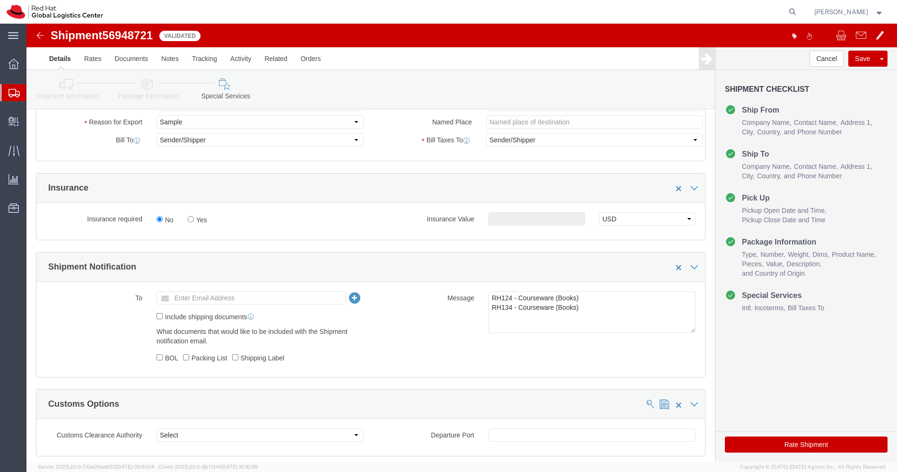
scroll to position [202, 0]
click textarea "RH124 - Courseware (Books) RH134 - Courseware (Books)"
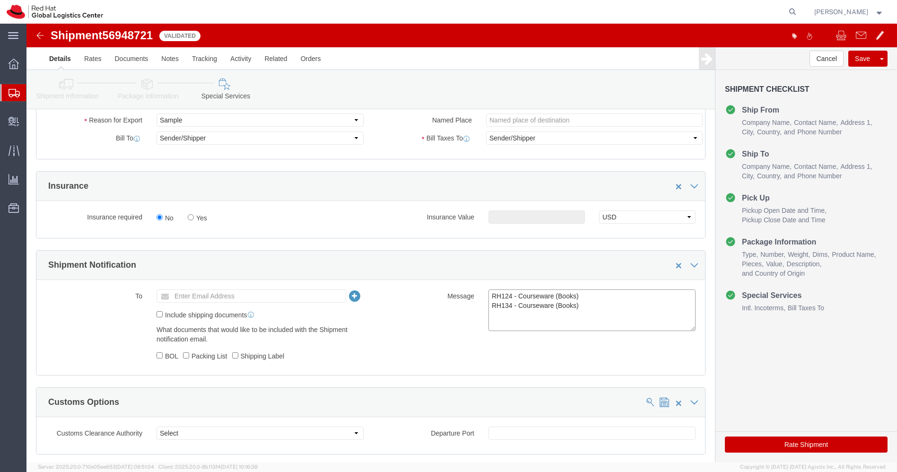
click textarea "RH124 - Courseware (Books) RH134 - Courseware (Books)"
type textarea "RH134 - Courseware (Books)"
click button "Rate Shipment"
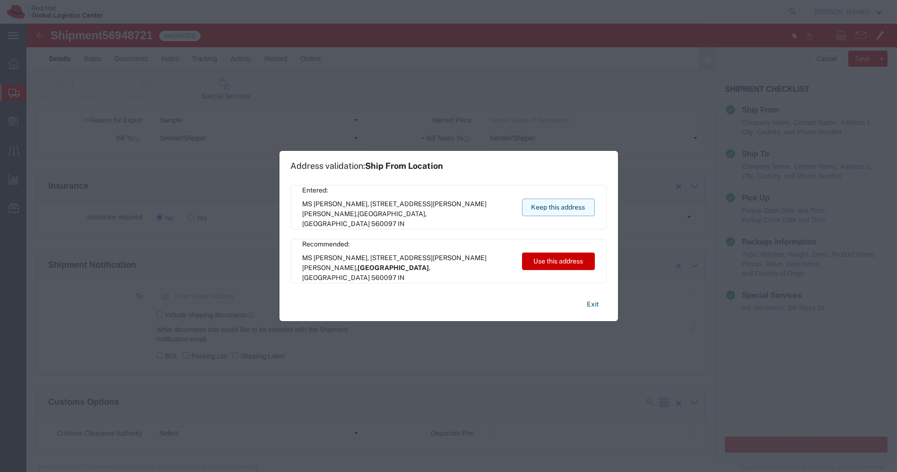
click at [574, 206] on button "Keep this address" at bounding box center [558, 206] width 73 height 17
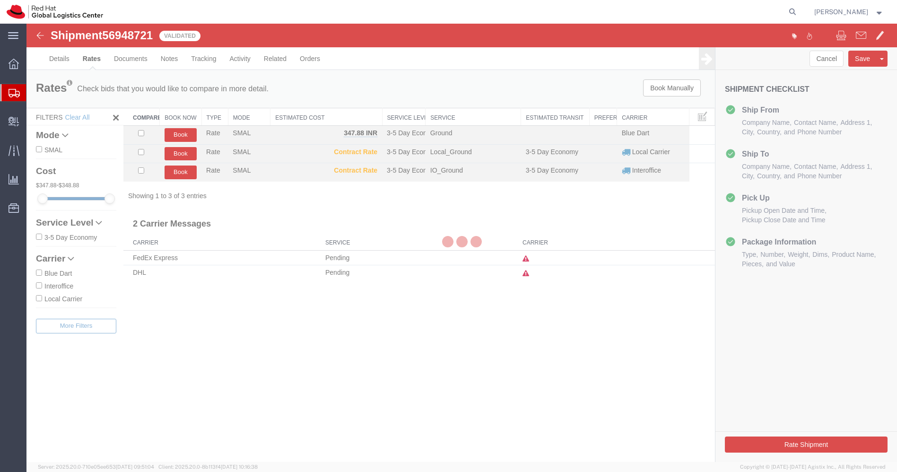
scroll to position [0, 0]
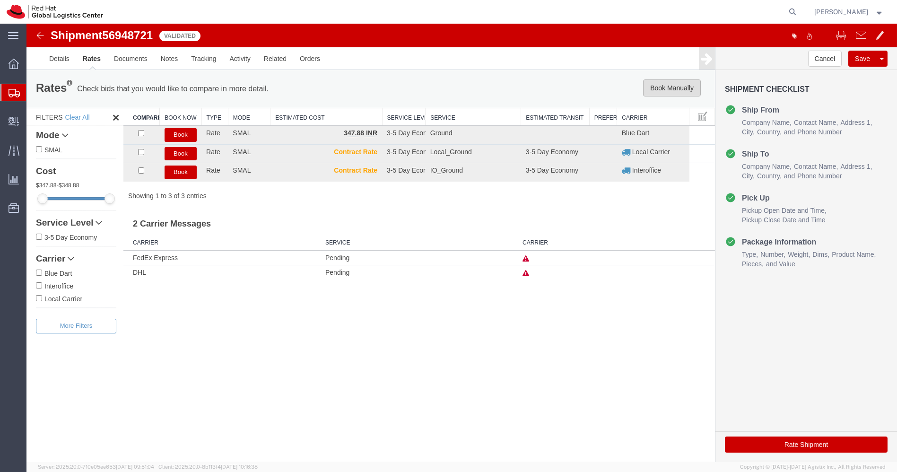
click at [671, 86] on button "Book Manually" at bounding box center [672, 87] width 58 height 17
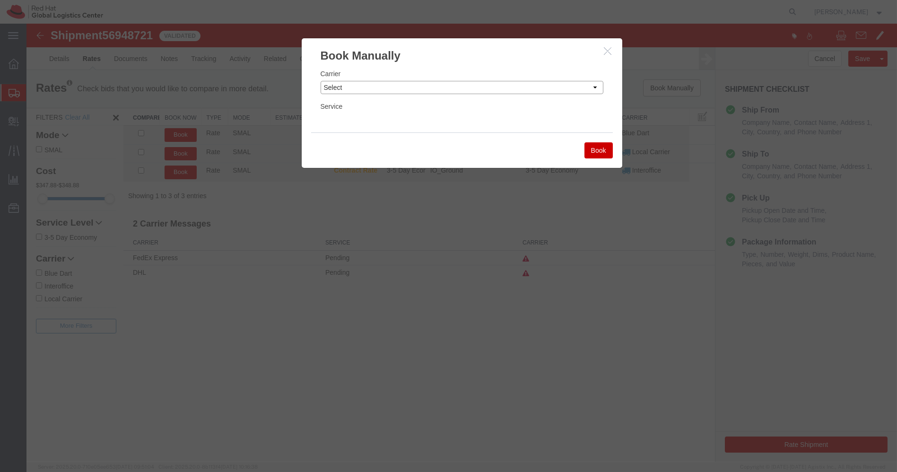
click at [533, 83] on select "Select Add New Carrier (and default service) Blue Dart DHL FedEx Express Global…" at bounding box center [461, 87] width 283 height 13
select select "14653"
click at [320, 81] on select "Select Add New Carrier (and default service) Blue Dart DHL FedEx Express Global…" at bounding box center [461, 87] width 283 height 13
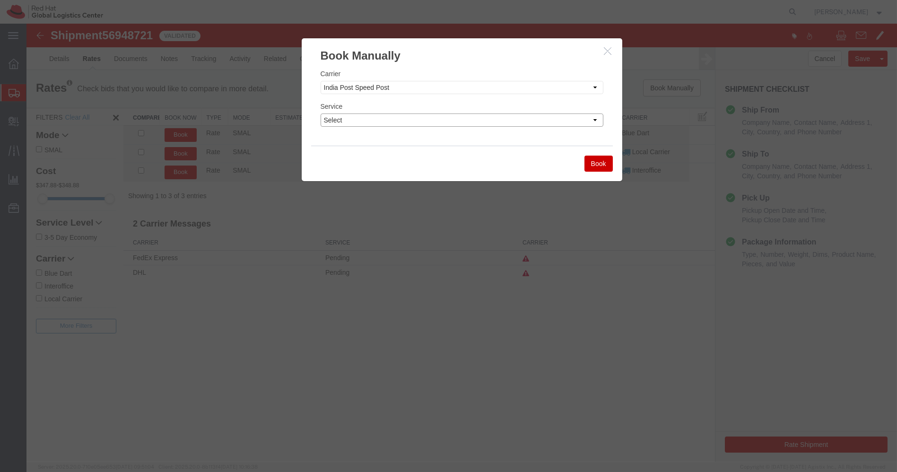
click at [432, 118] on select "Select Air" at bounding box center [461, 119] width 283 height 13
select select "29222"
click at [320, 113] on select "Select Air" at bounding box center [461, 119] width 283 height 13
click at [601, 166] on button "Book" at bounding box center [598, 163] width 28 height 16
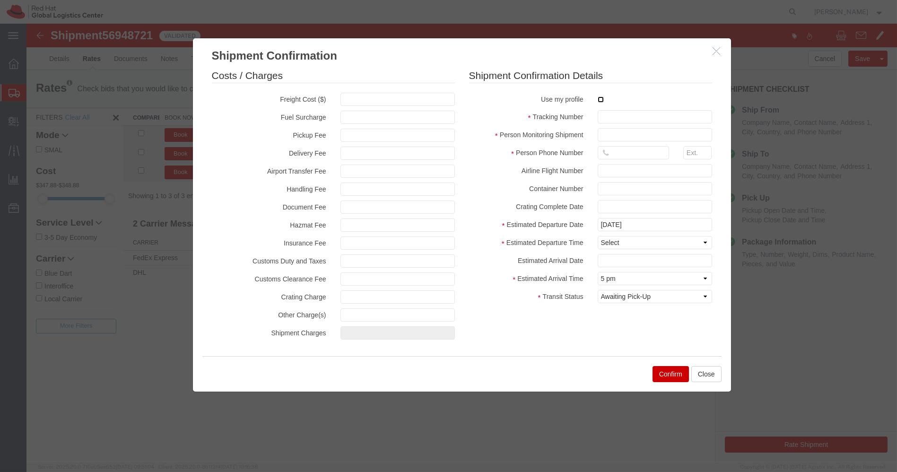
click at [599, 98] on input "checkbox" at bounding box center [600, 99] width 6 height 6
checkbox input "true"
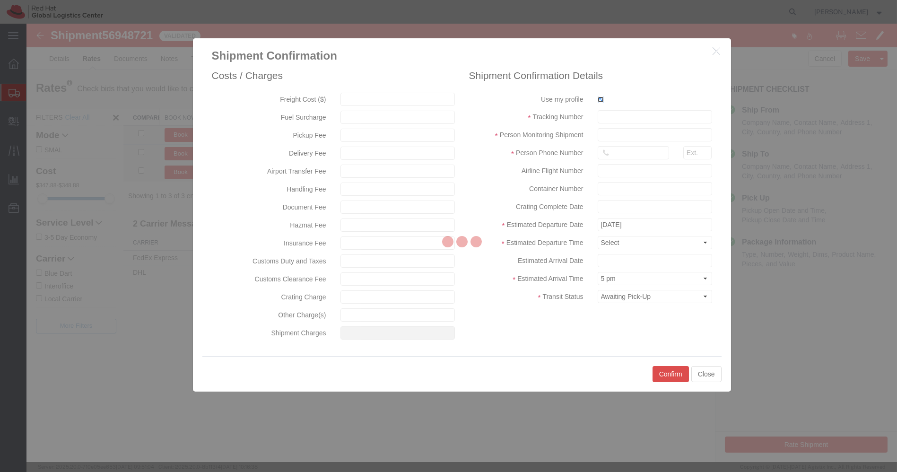
type input "[PERSON_NAME]"
type input "[PHONE_NUMBER]"
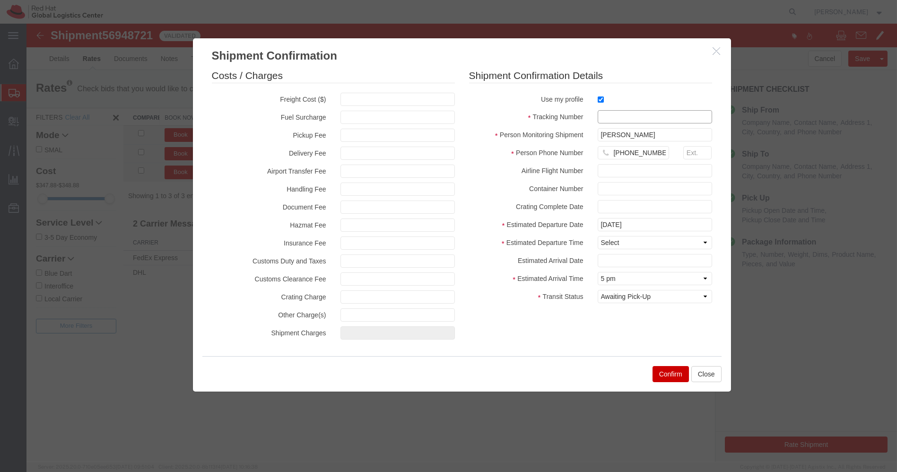
click at [613, 116] on input "text" at bounding box center [654, 116] width 114 height 13
paste input "EM346212013IN"
type input "EM346212013IN"
click at [634, 242] on select "Select Midnight 1 am 2 am 3 am 4 am 5 am 6 am 7 am 8 am 9 am 10 am 11 am 12 Noo…" at bounding box center [654, 242] width 114 height 13
select select "1200"
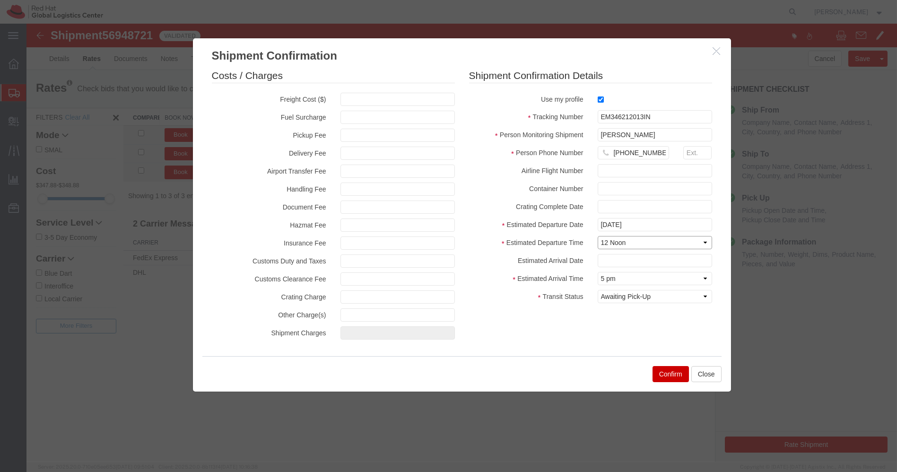
click at [597, 236] on select "Select Midnight 1 am 2 am 3 am 4 am 5 am 6 am 7 am 8 am 9 am 10 am 11 am 12 Noo…" at bounding box center [654, 242] width 114 height 13
click at [663, 296] on select "Select Arrival Notice Available Arrival Notice Imported Arrive at Delivery Loca…" at bounding box center [654, 296] width 114 height 13
select select "DELIVRED"
click at [597, 290] on select "Select Arrival Notice Available Arrival Notice Imported Arrive at Delivery Loca…" at bounding box center [654, 296] width 114 height 13
click at [668, 372] on button "Confirm" at bounding box center [670, 374] width 36 height 16
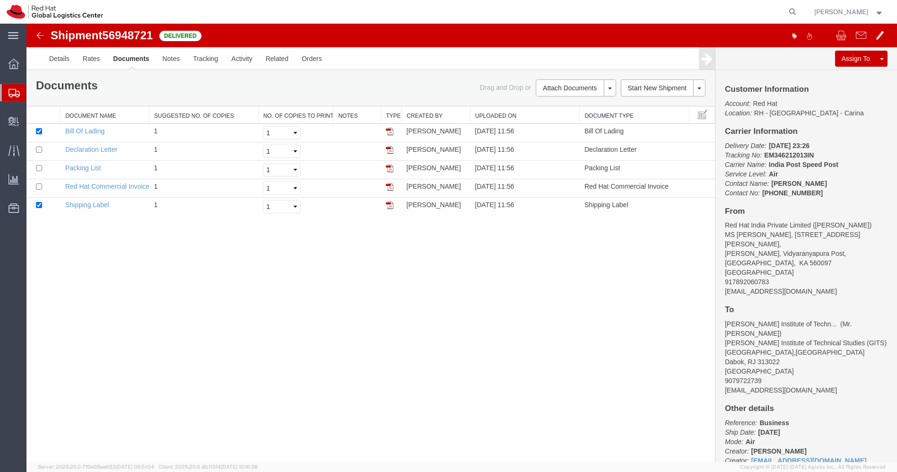
click at [7, 90] on div at bounding box center [13, 92] width 26 height 17
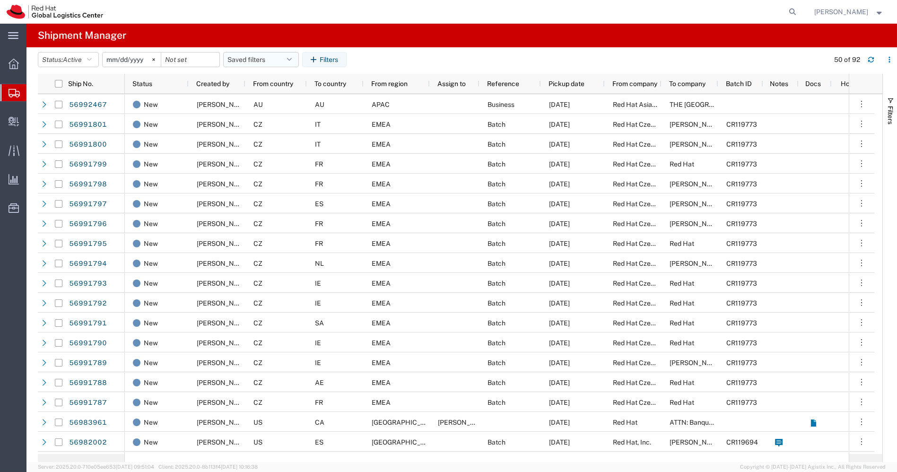
click at [292, 59] on icon "button" at bounding box center [289, 59] width 5 height 7
click at [260, 99] on span "APAC" at bounding box center [286, 100] width 124 height 17
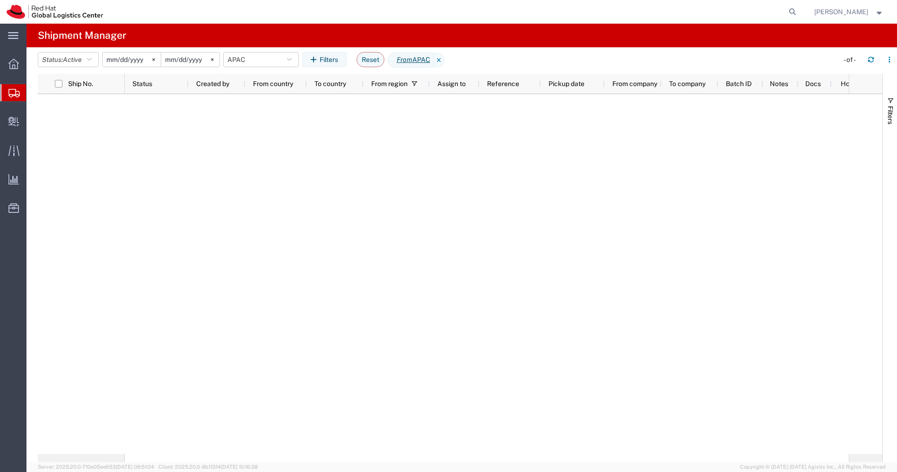
type input "[DATE]"
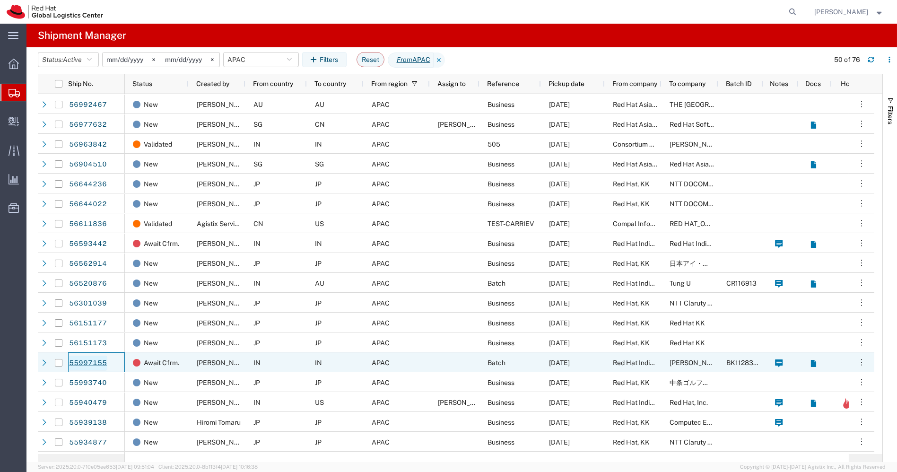
click at [90, 359] on link "55997155" at bounding box center [88, 362] width 39 height 15
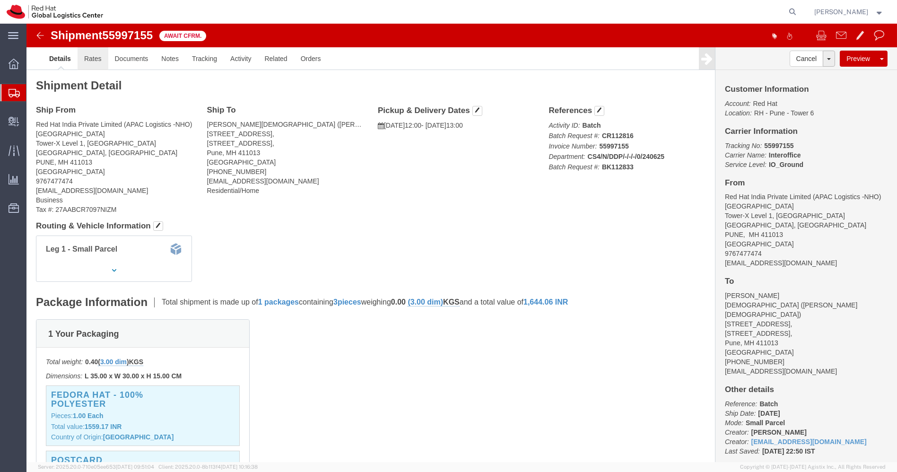
click link "Rates"
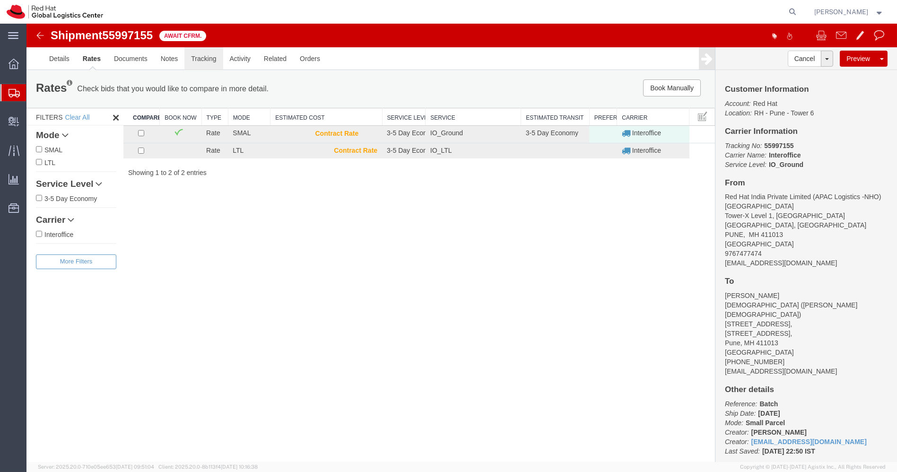
click at [192, 57] on link "Tracking" at bounding box center [203, 58] width 38 height 23
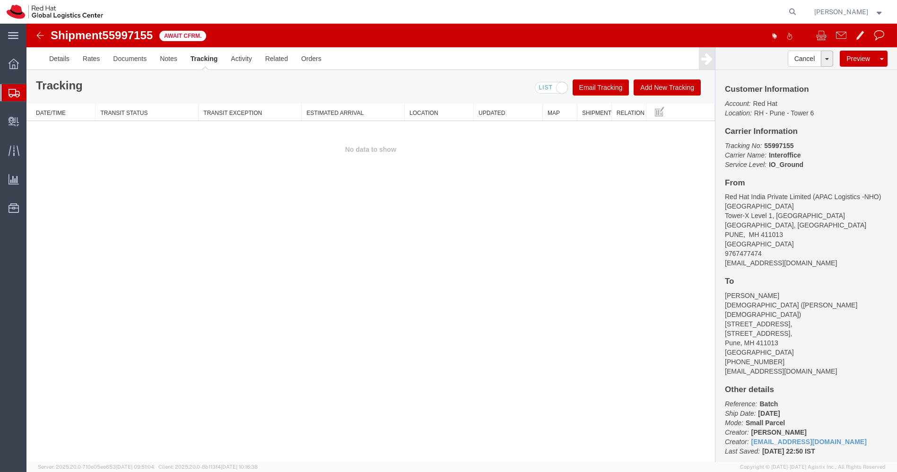
click at [648, 87] on button "Add New Tracking" at bounding box center [666, 87] width 67 height 16
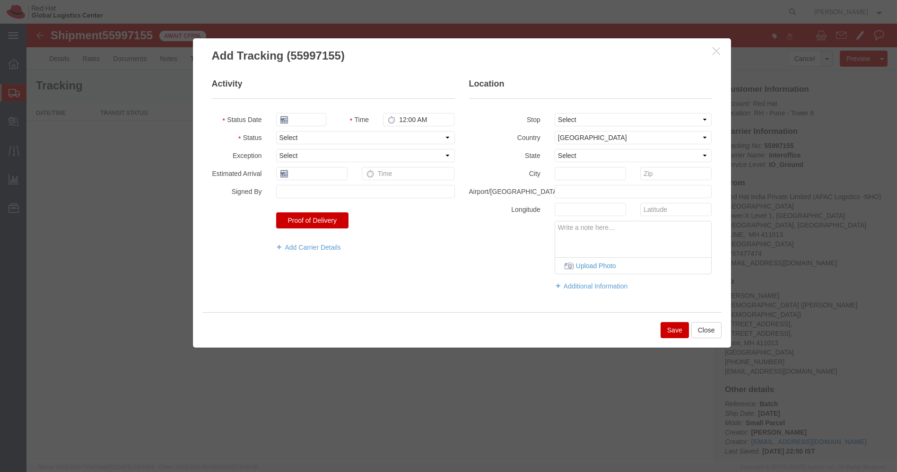
type input "[DATE]"
type input "12:00 PM"
click at [321, 138] on select "Select Arrival Notice Available Arrival Notice Imported Arrive at Delivery Loca…" at bounding box center [365, 137] width 179 height 13
select select "DELIVRED"
click at [276, 131] on select "Select Arrival Notice Available Arrival Notice Imported Arrive at Delivery Loca…" at bounding box center [365, 137] width 179 height 13
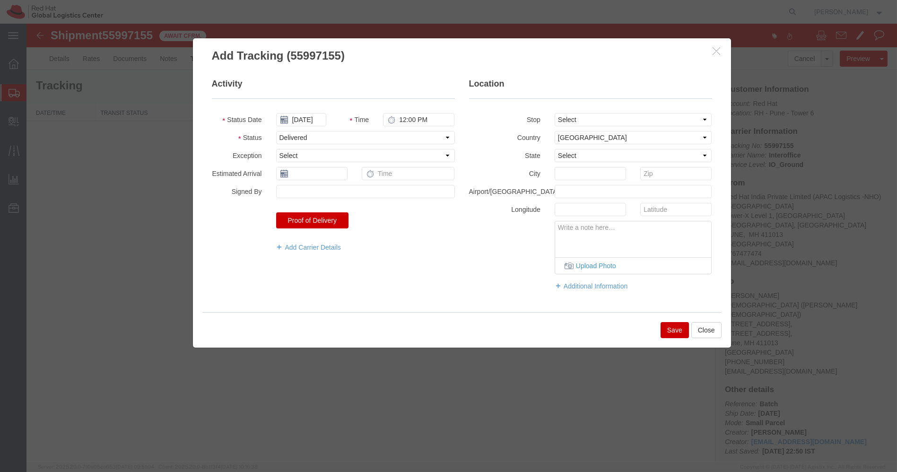
click at [672, 328] on button "Save" at bounding box center [674, 330] width 28 height 16
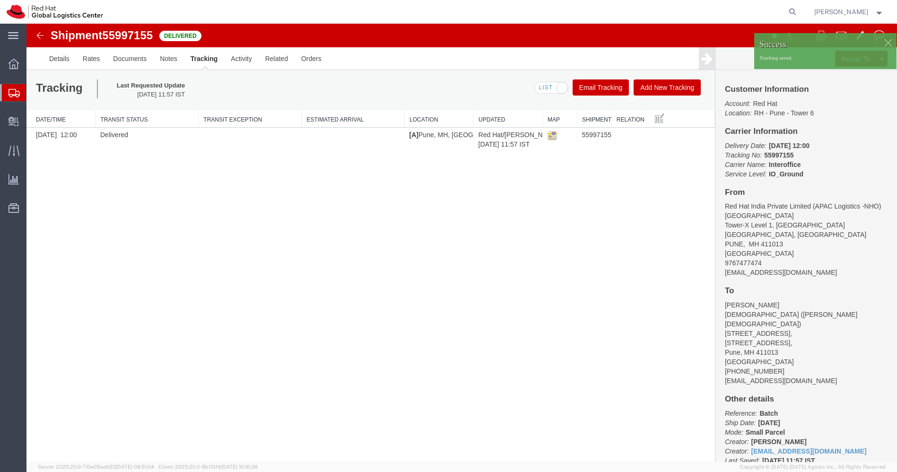
click at [4, 94] on div at bounding box center [13, 92] width 26 height 17
